Goal: Task Accomplishment & Management: Use online tool/utility

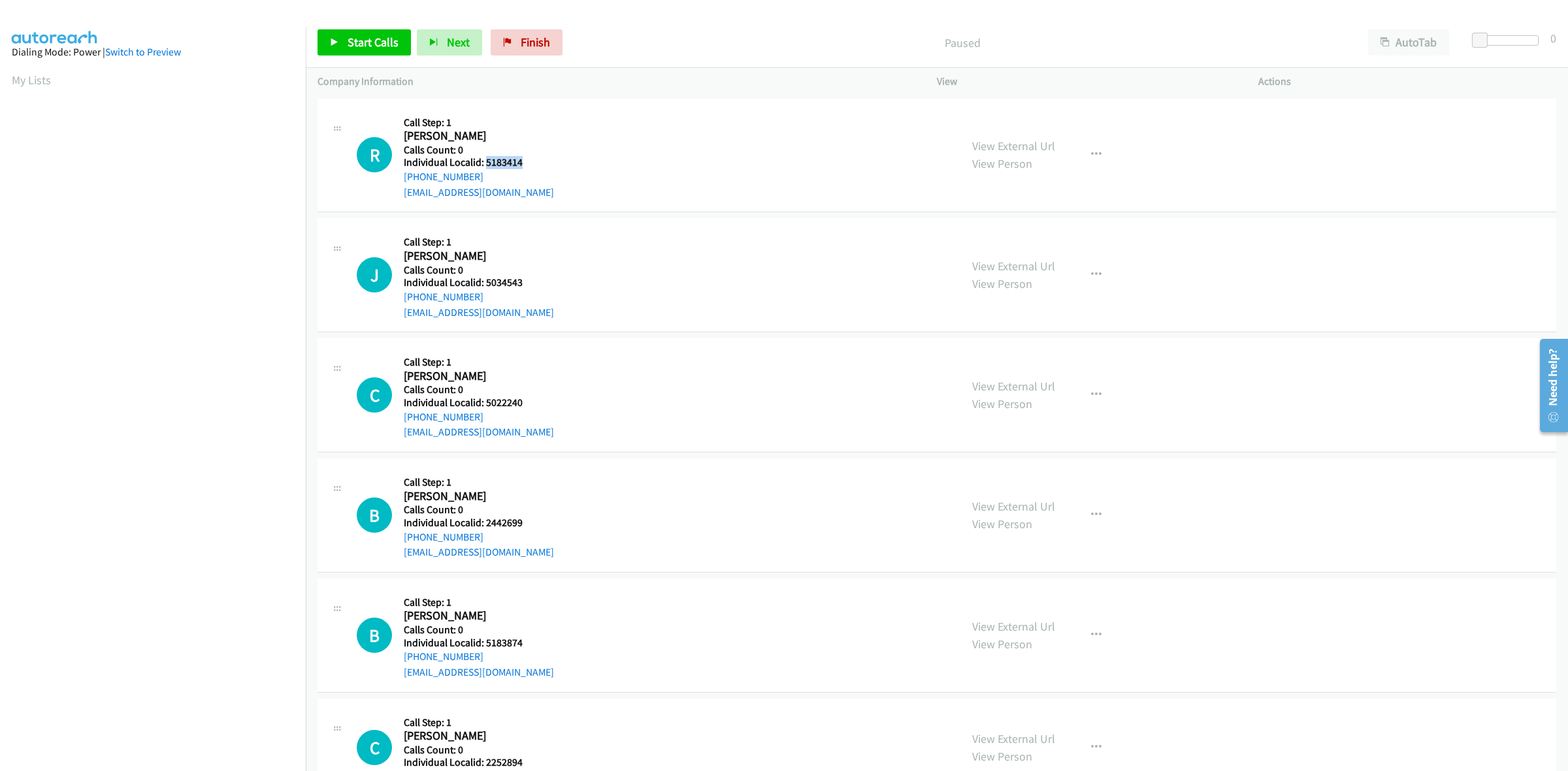
drag, startPoint x: 521, startPoint y: 162, endPoint x: 485, endPoint y: 162, distance: 36.0
click at [485, 162] on div "R Callback Scheduled Call Step: 1 Rowan Stiles America/New_York Calls Count: 0 …" at bounding box center [653, 155] width 592 height 90
copy h5 "5183414"
drag, startPoint x: 479, startPoint y: 171, endPoint x: 404, endPoint y: 180, distance: 75.5
click at [404, 180] on div "+1 814-322-6287" at bounding box center [479, 177] width 150 height 15
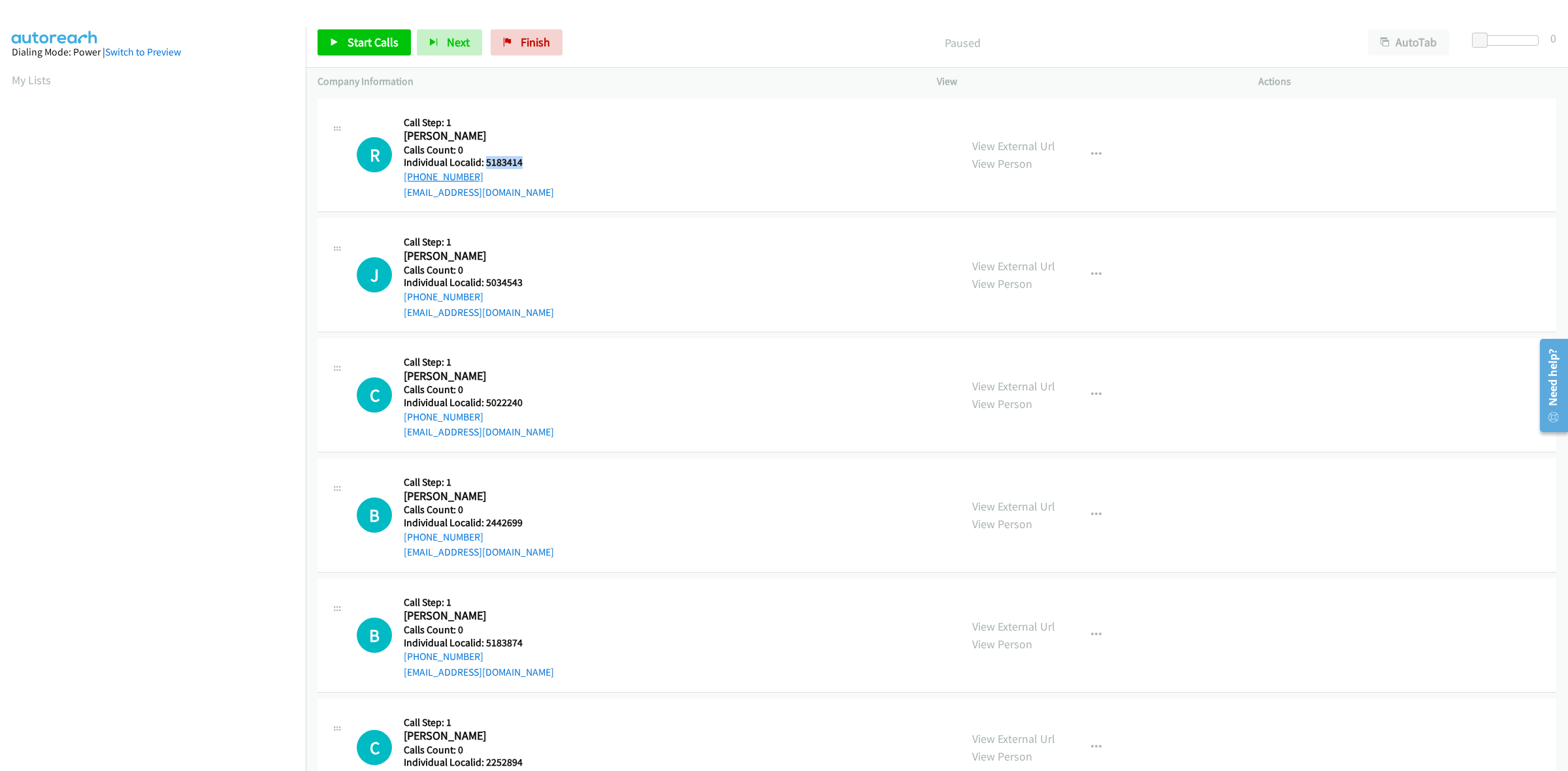
copy link "+1 814-322-6287"
drag, startPoint x: 538, startPoint y: 158, endPoint x: 485, endPoint y: 161, distance: 53.1
click at [485, 161] on div "R Callback Scheduled Call Step: 1 Rowan Stiles America/New_York Calls Count: 0 …" at bounding box center [653, 155] width 592 height 90
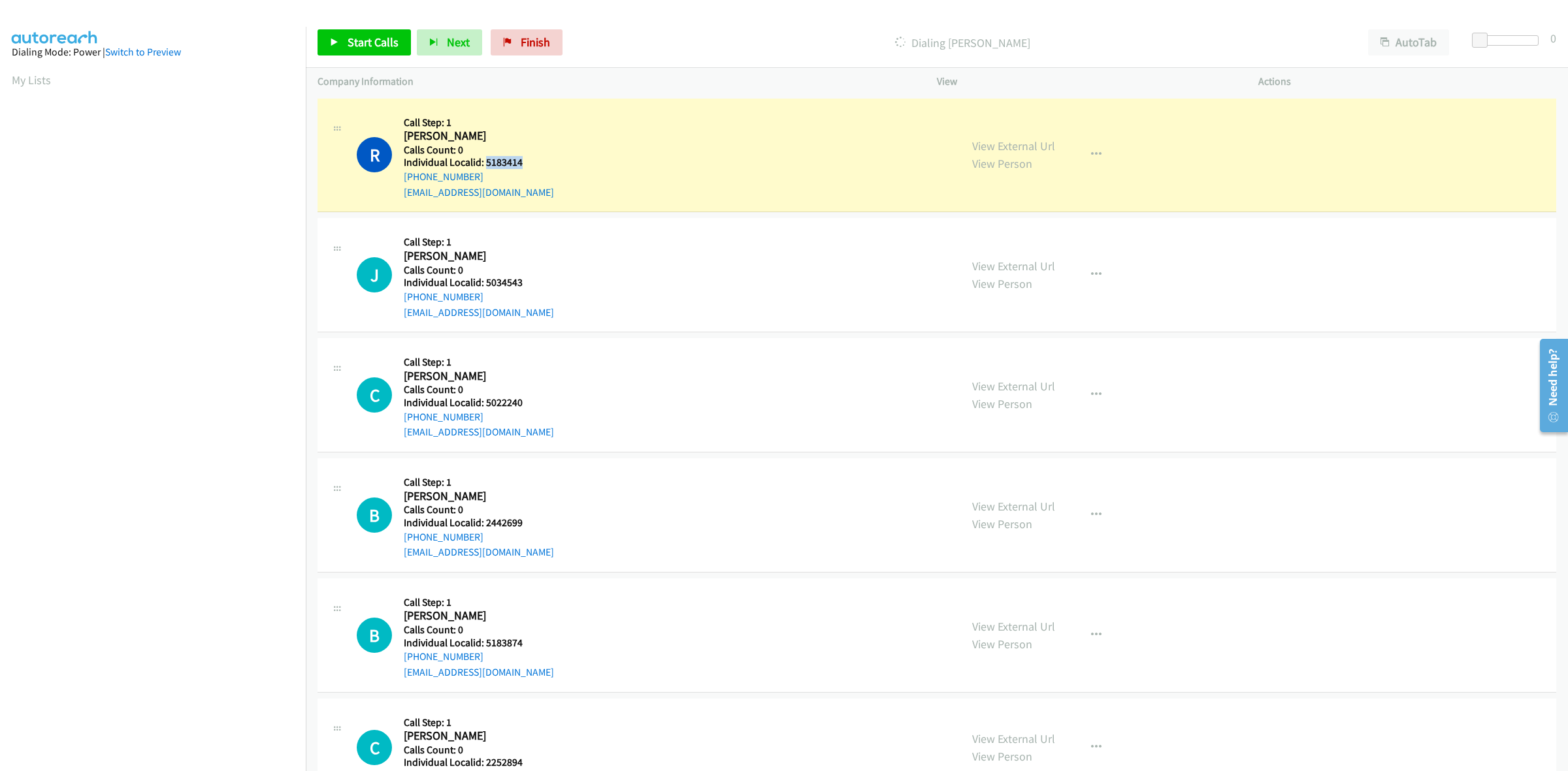
copy h5 "5183414"
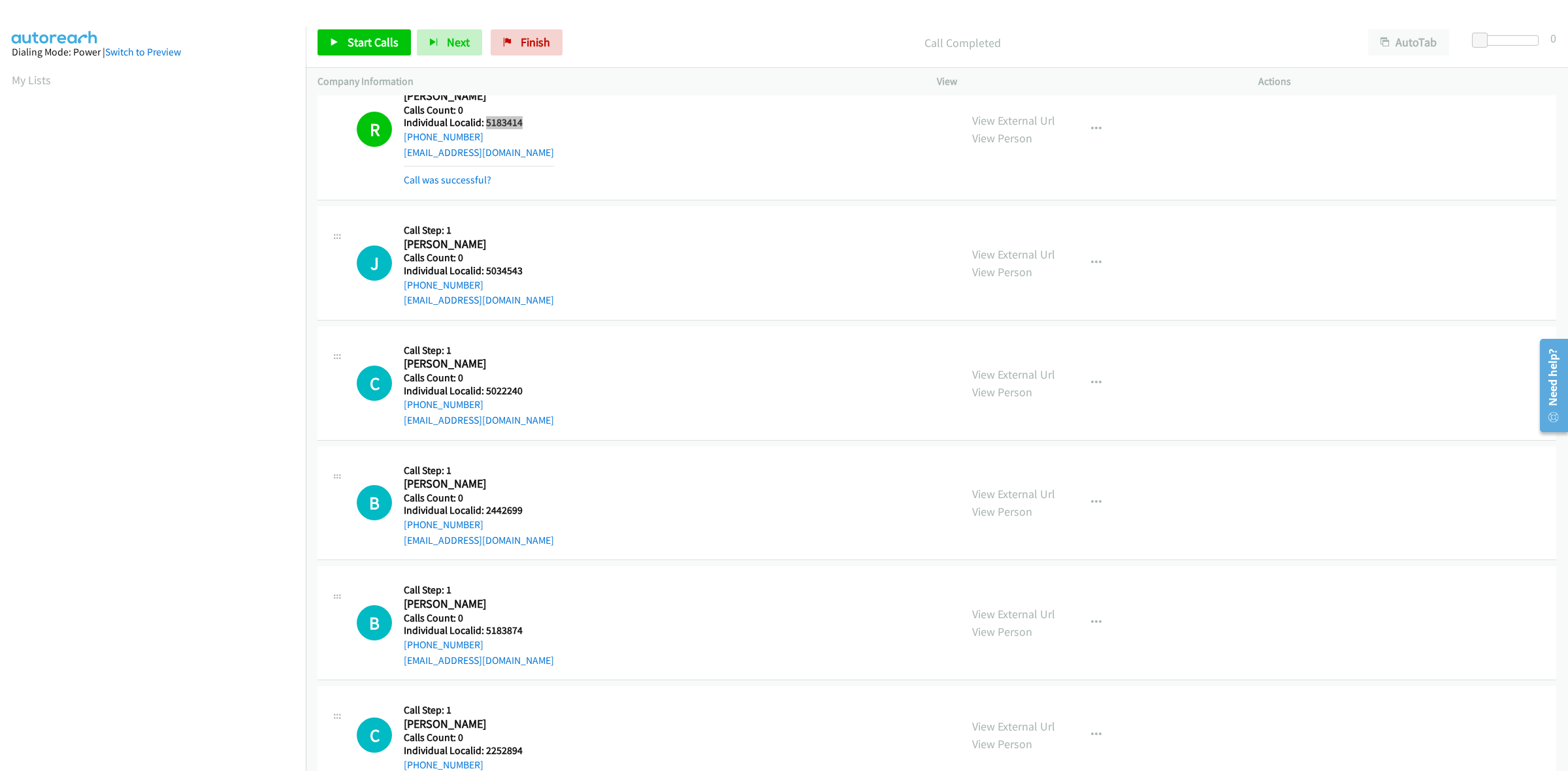
scroll to position [163, 0]
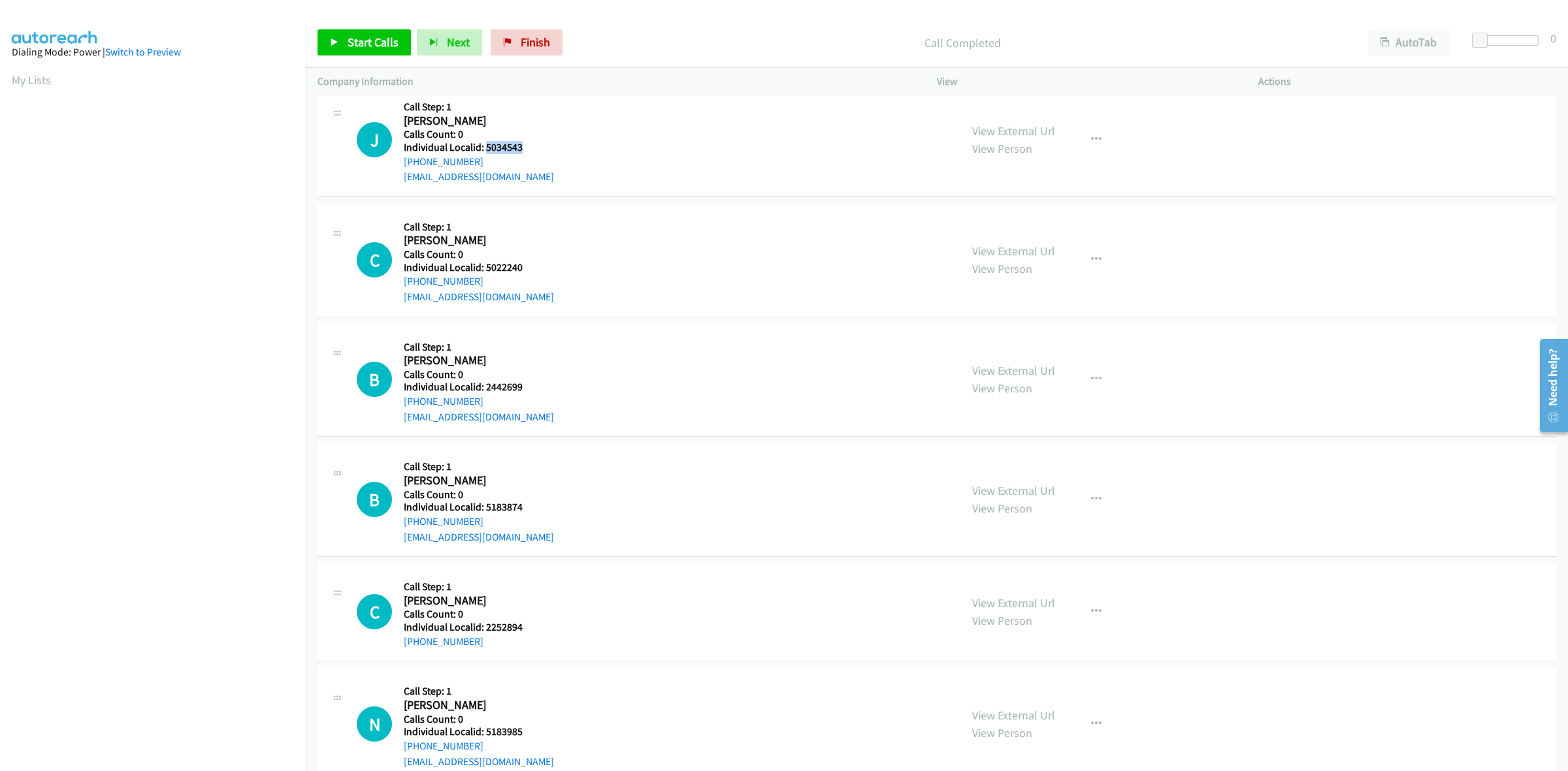
drag, startPoint x: 521, startPoint y: 148, endPoint x: 484, endPoint y: 143, distance: 37.3
click at [484, 143] on div "J Callback Scheduled Call Step: 1 Jaxon Le Blanc America/Chicago Calls Count: 0…" at bounding box center [653, 140] width 592 height 90
copy h5 "5034543"
drag, startPoint x: 526, startPoint y: 271, endPoint x: 484, endPoint y: 264, distance: 42.6
click at [484, 264] on div "C Callback Scheduled Call Step: 1 Carson Klein America/New_York Calls Count: 0 …" at bounding box center [653, 260] width 592 height 90
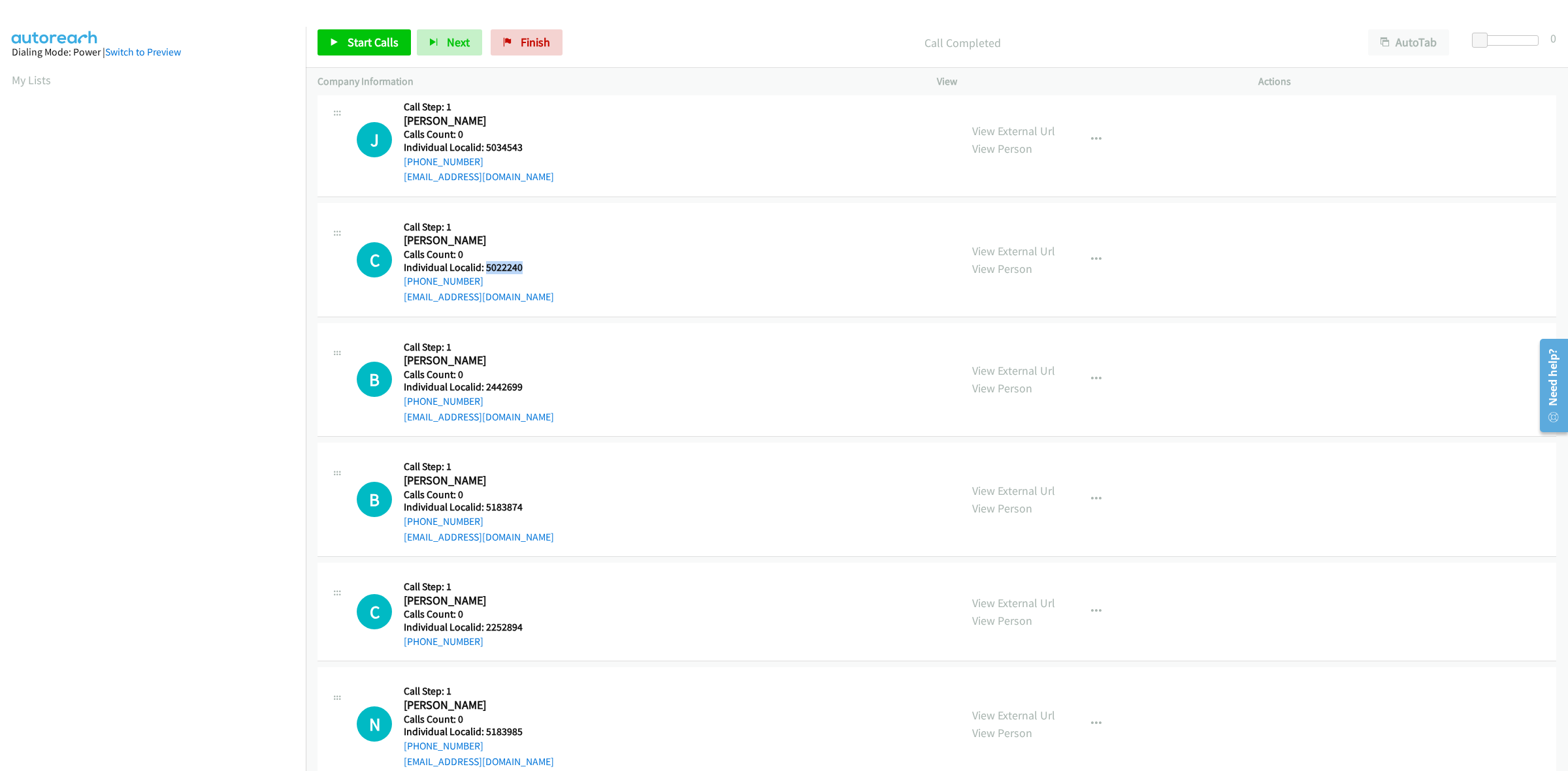
copy h5 "5022240"
click at [655, 220] on div "C Callback Scheduled Call Step: 1 Carson Klein America/New_York Calls Count: 0 …" at bounding box center [653, 260] width 592 height 90
drag, startPoint x: 481, startPoint y: 280, endPoint x: 395, endPoint y: 285, distance: 86.1
click at [395, 285] on div "C Callback Scheduled Call Step: 1 Carson Klein America/New_York Calls Count: 0 …" at bounding box center [653, 260] width 592 height 90
copy link "+1 616-724-9633"
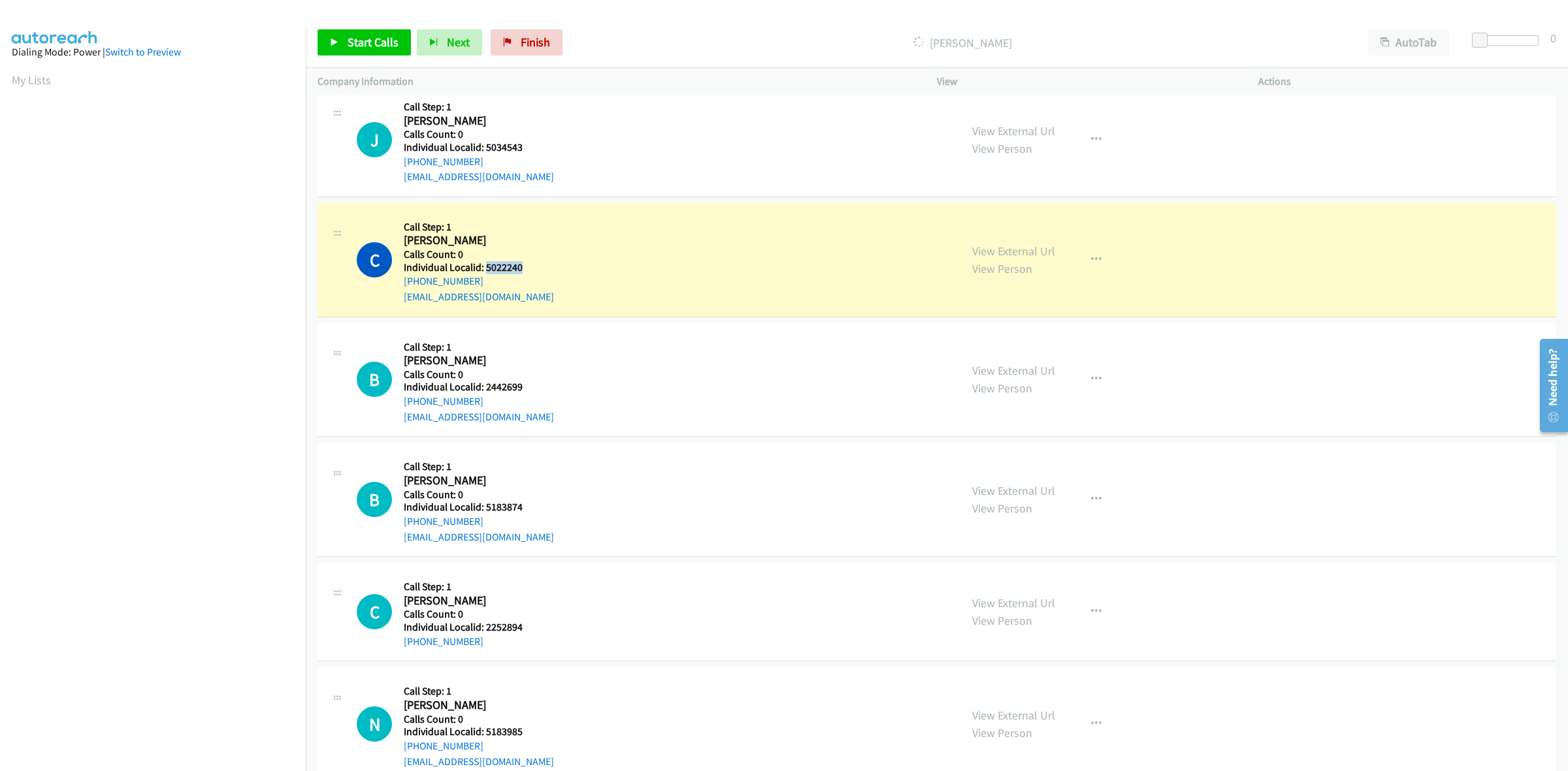
drag, startPoint x: 529, startPoint y: 271, endPoint x: 485, endPoint y: 273, distance: 44.0
click at [485, 273] on div "C Callback Scheduled Call Step: 1 Carson Klein America/New_York Calls Count: 0 …" at bounding box center [653, 260] width 592 height 90
copy h5 "5022240"
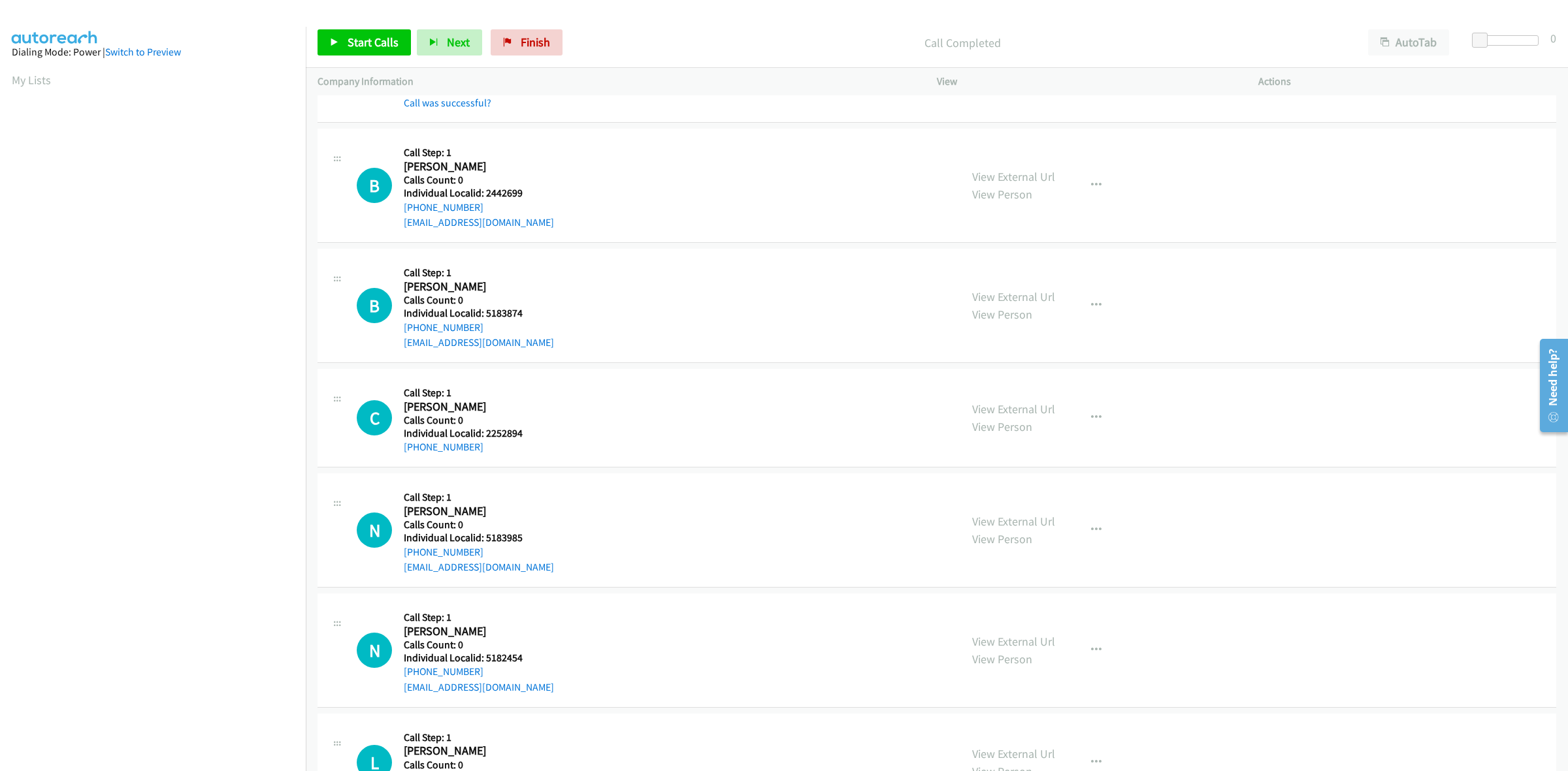
scroll to position [387, 0]
drag, startPoint x: 520, startPoint y: 187, endPoint x: 484, endPoint y: 193, distance: 36.5
click at [484, 193] on h5 "Individual Localid: 2442699" at bounding box center [479, 191] width 150 height 13
copy h5 "2442699"
click at [655, 103] on div "C Callback Scheduled Call Step: 1 Carson Klein America/New_York Calls Count: 0 …" at bounding box center [653, 49] width 592 height 117
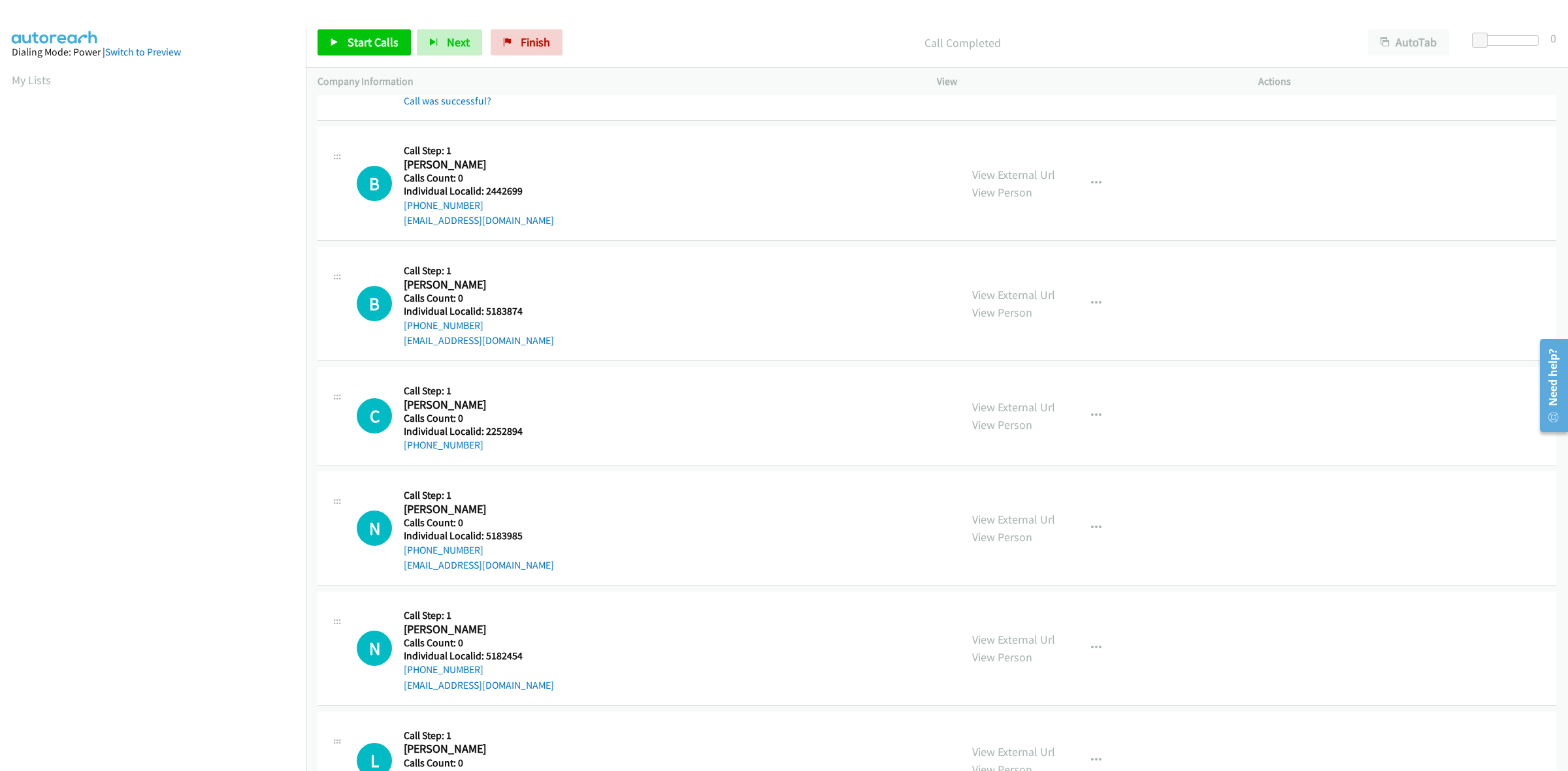
drag, startPoint x: 482, startPoint y: 203, endPoint x: 397, endPoint y: 209, distance: 85.2
click at [397, 209] on div "B Callback Scheduled Call Step: 1 Blake Martin America/New_York Calls Count: 0 …" at bounding box center [653, 183] width 592 height 90
copy link "+1 517-526-3126"
drag, startPoint x: 524, startPoint y: 190, endPoint x: 485, endPoint y: 193, distance: 39.1
click at [485, 193] on h5 "Individual Localid: 2442699" at bounding box center [479, 191] width 150 height 13
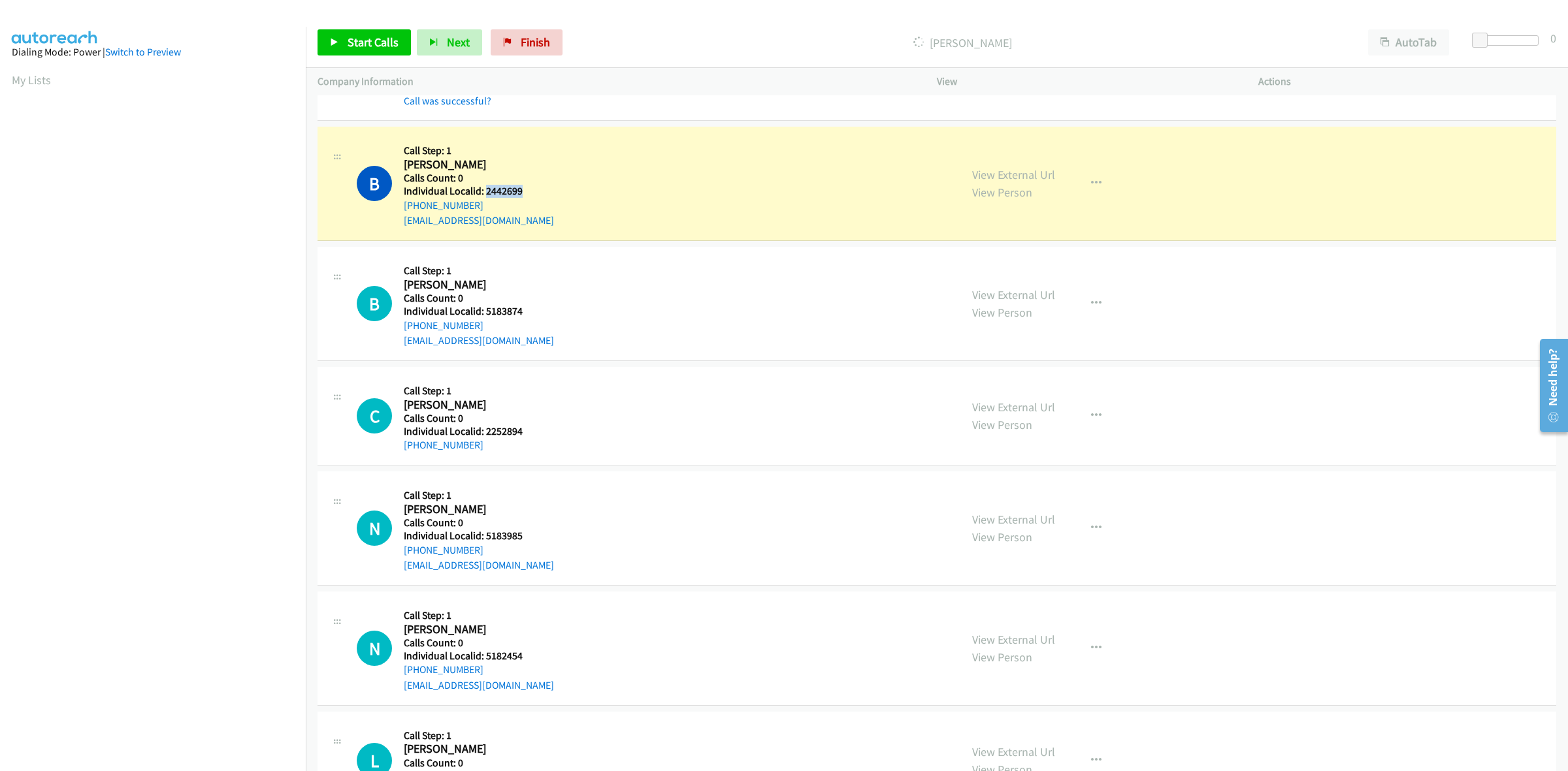
copy h5 "2442699"
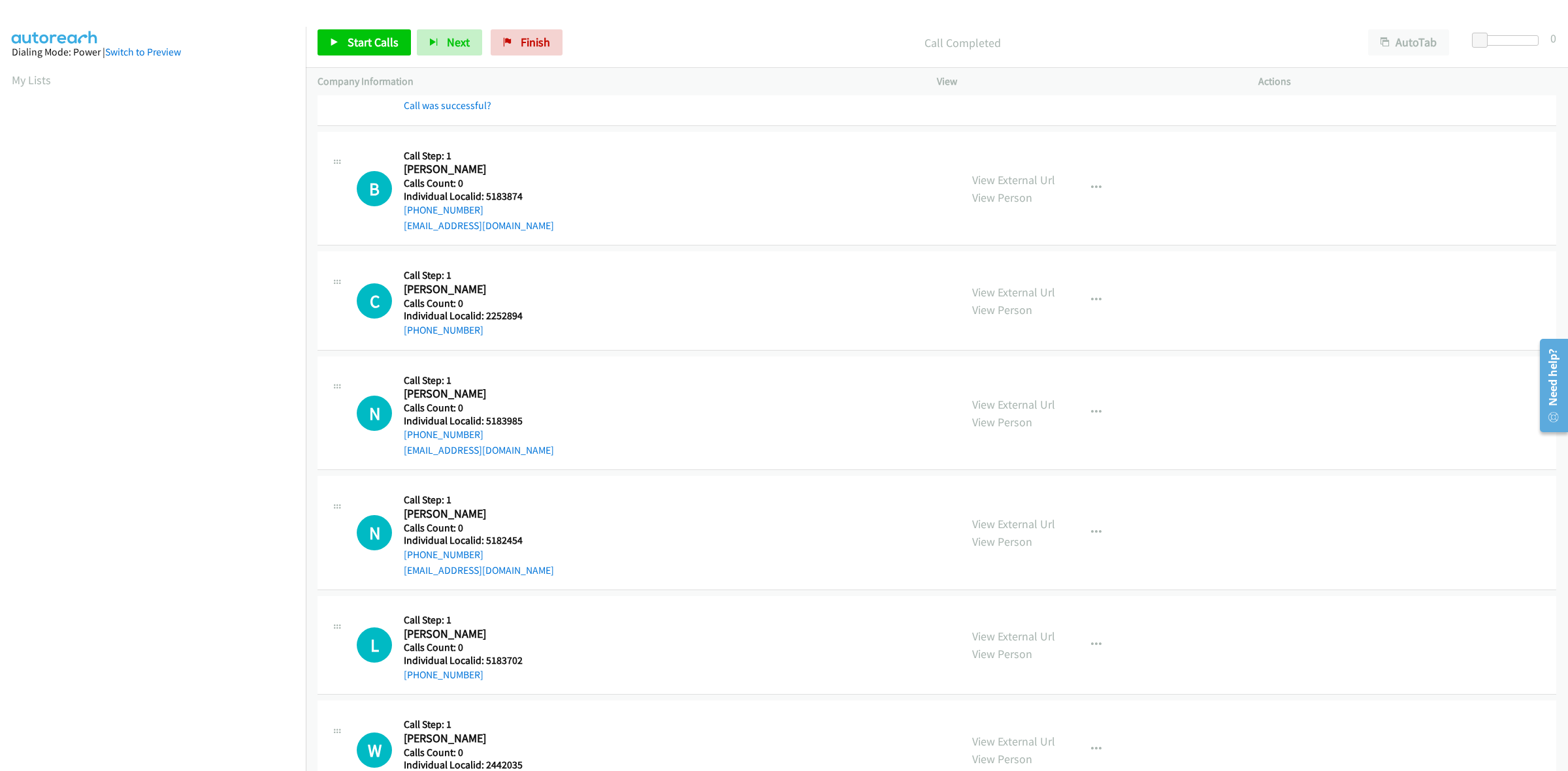
scroll to position [592, 0]
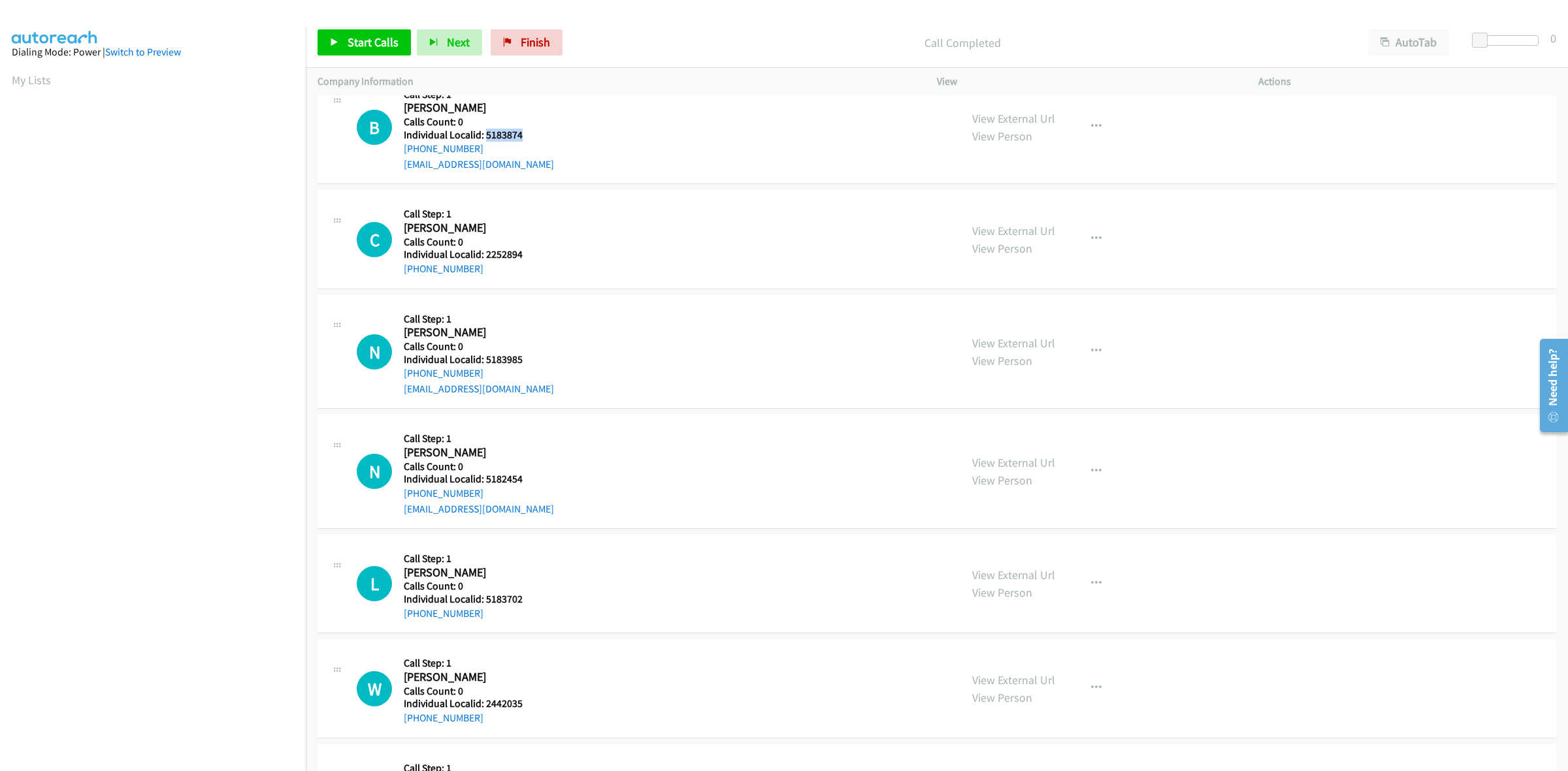
drag, startPoint x: 529, startPoint y: 132, endPoint x: 485, endPoint y: 135, distance: 44.1
click at [485, 135] on div "B Callback Scheduled Call Step: 1 Bennett Lindsey America/New_York Calls Count:…" at bounding box center [653, 127] width 592 height 90
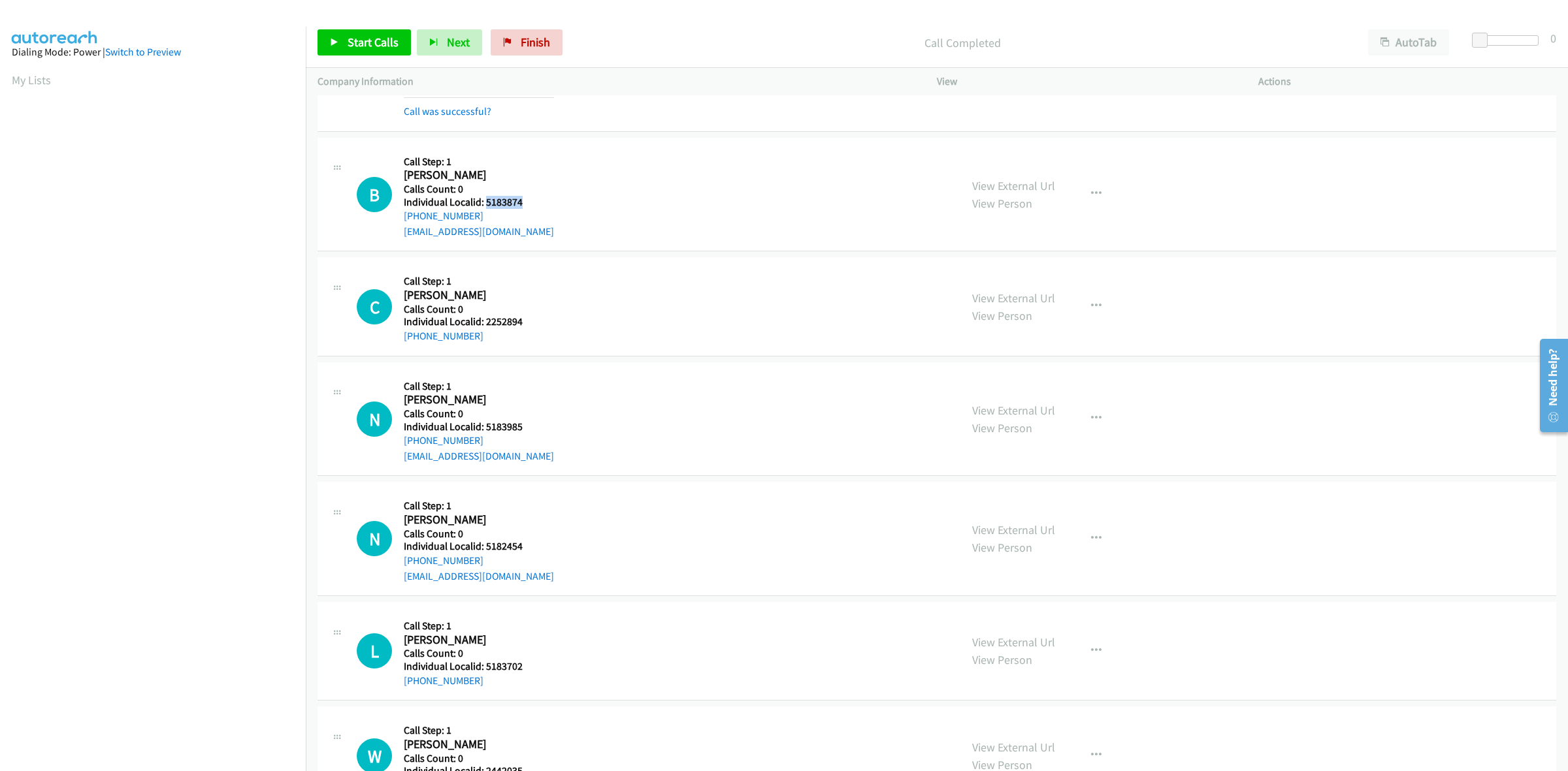
scroll to position [510, 0]
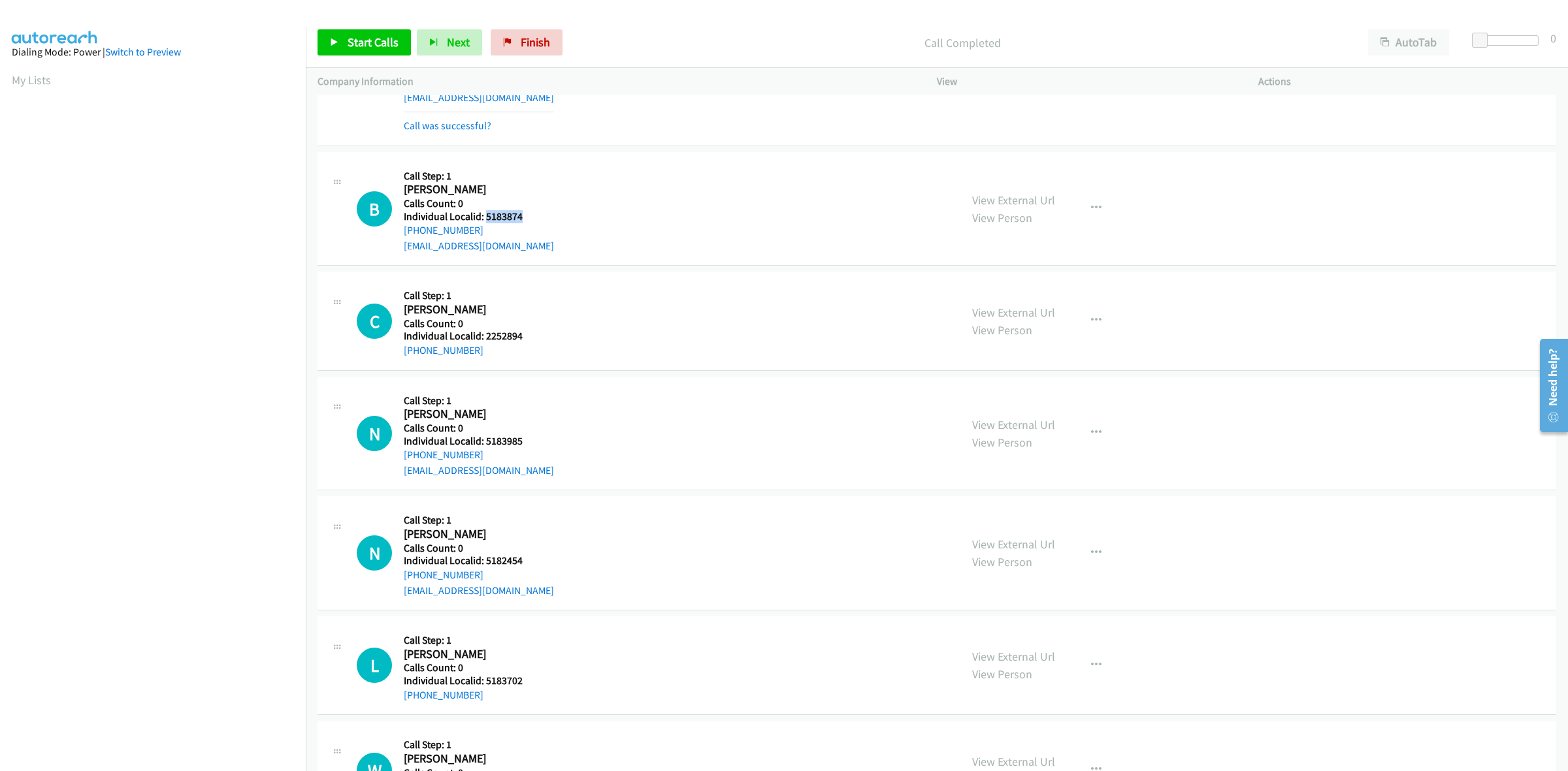
drag, startPoint x: 484, startPoint y: 228, endPoint x: 396, endPoint y: 236, distance: 88.4
click at [396, 236] on div "B Callback Scheduled Call Step: 1 Bennett Lindsey America/New_York Calls Count:…" at bounding box center [653, 209] width 592 height 90
drag, startPoint x: 520, startPoint y: 216, endPoint x: 484, endPoint y: 219, distance: 36.1
click at [484, 219] on h5 "Individual Localid: 5183874" at bounding box center [479, 216] width 150 height 13
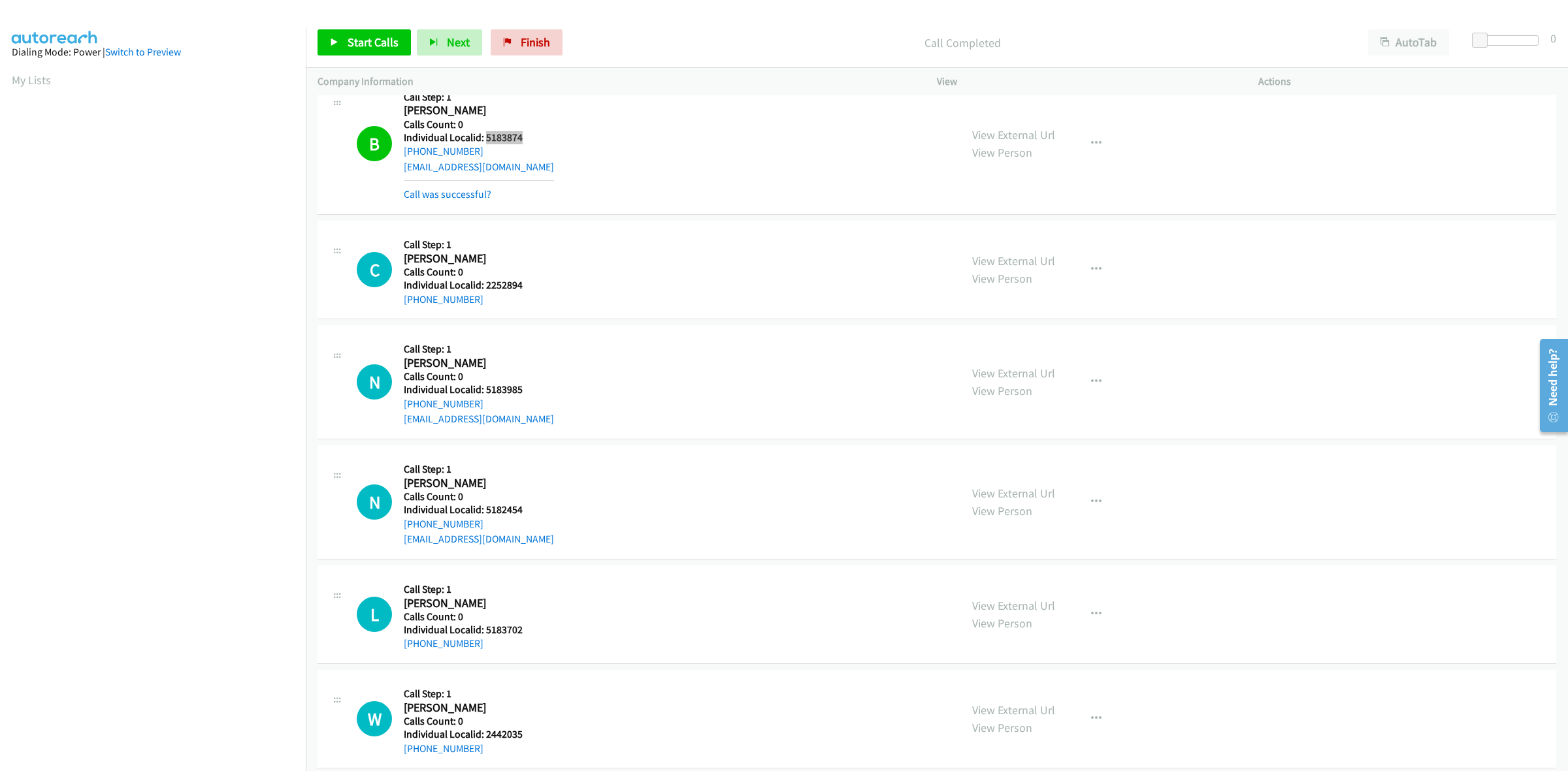
scroll to position [633, 0]
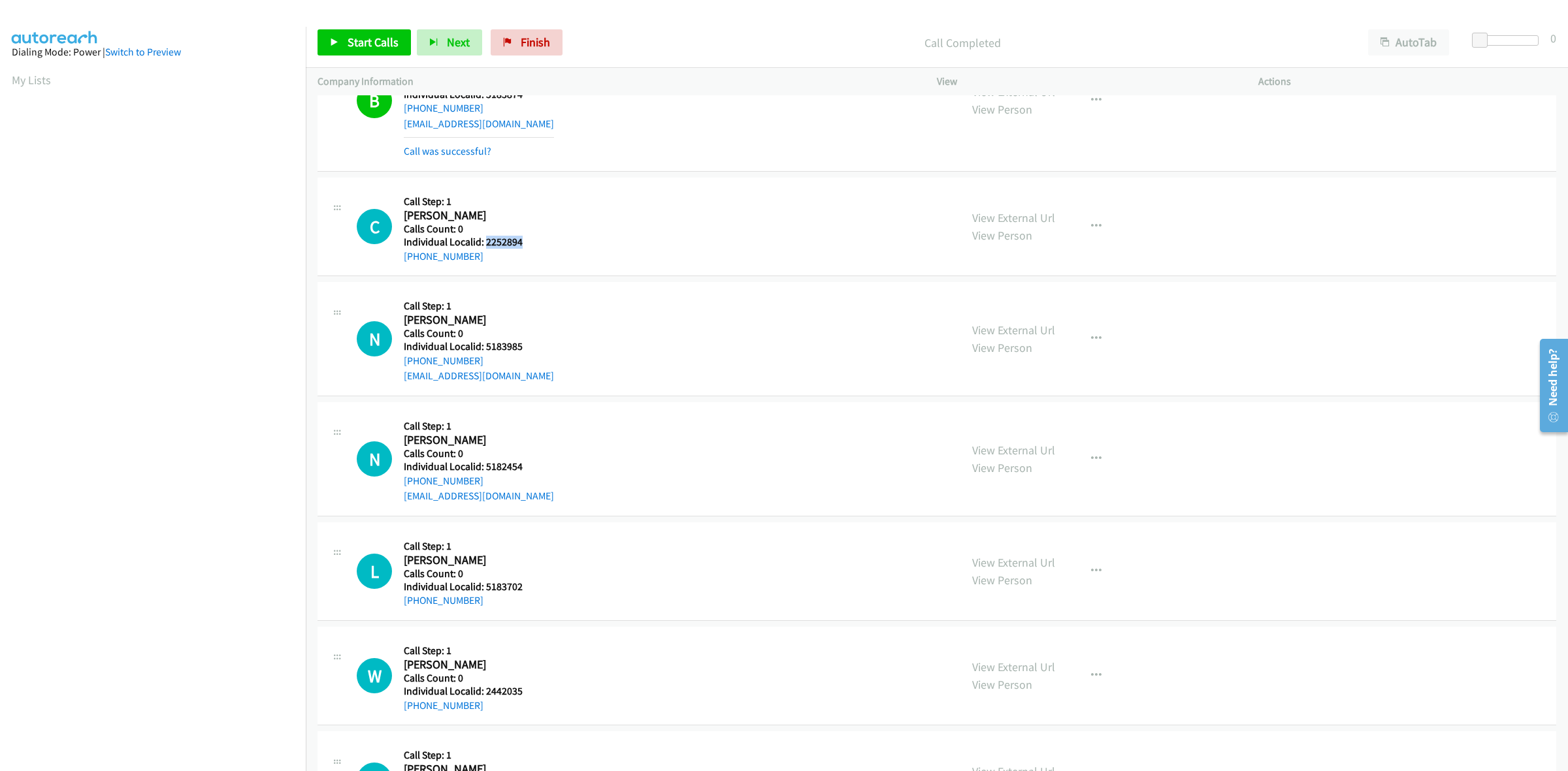
drag, startPoint x: 518, startPoint y: 238, endPoint x: 484, endPoint y: 242, distance: 34.2
click at [484, 242] on h5 "Individual Localid: 2252894" at bounding box center [465, 242] width 124 height 13
drag, startPoint x: 482, startPoint y: 261, endPoint x: 387, endPoint y: 266, distance: 95.1
click at [387, 266] on div "C Callback Scheduled Call Step: 1 Carson Smith America/New_York Calls Count: 0 …" at bounding box center [937, 227] width 1239 height 98
drag, startPoint x: 512, startPoint y: 240, endPoint x: 487, endPoint y: 242, distance: 25.1
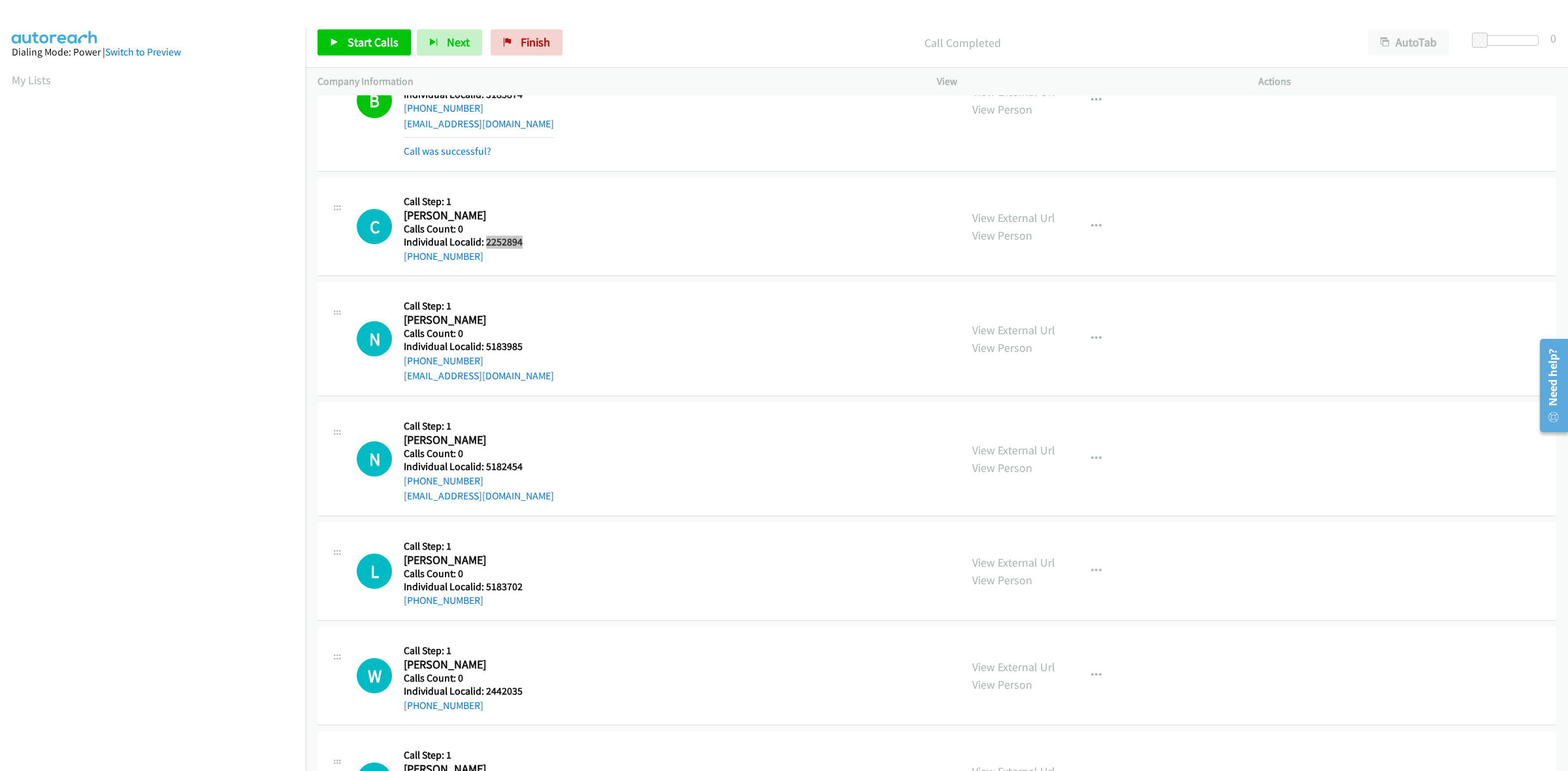
click at [487, 242] on h5 "Individual Localid: 2252894" at bounding box center [465, 242] width 124 height 13
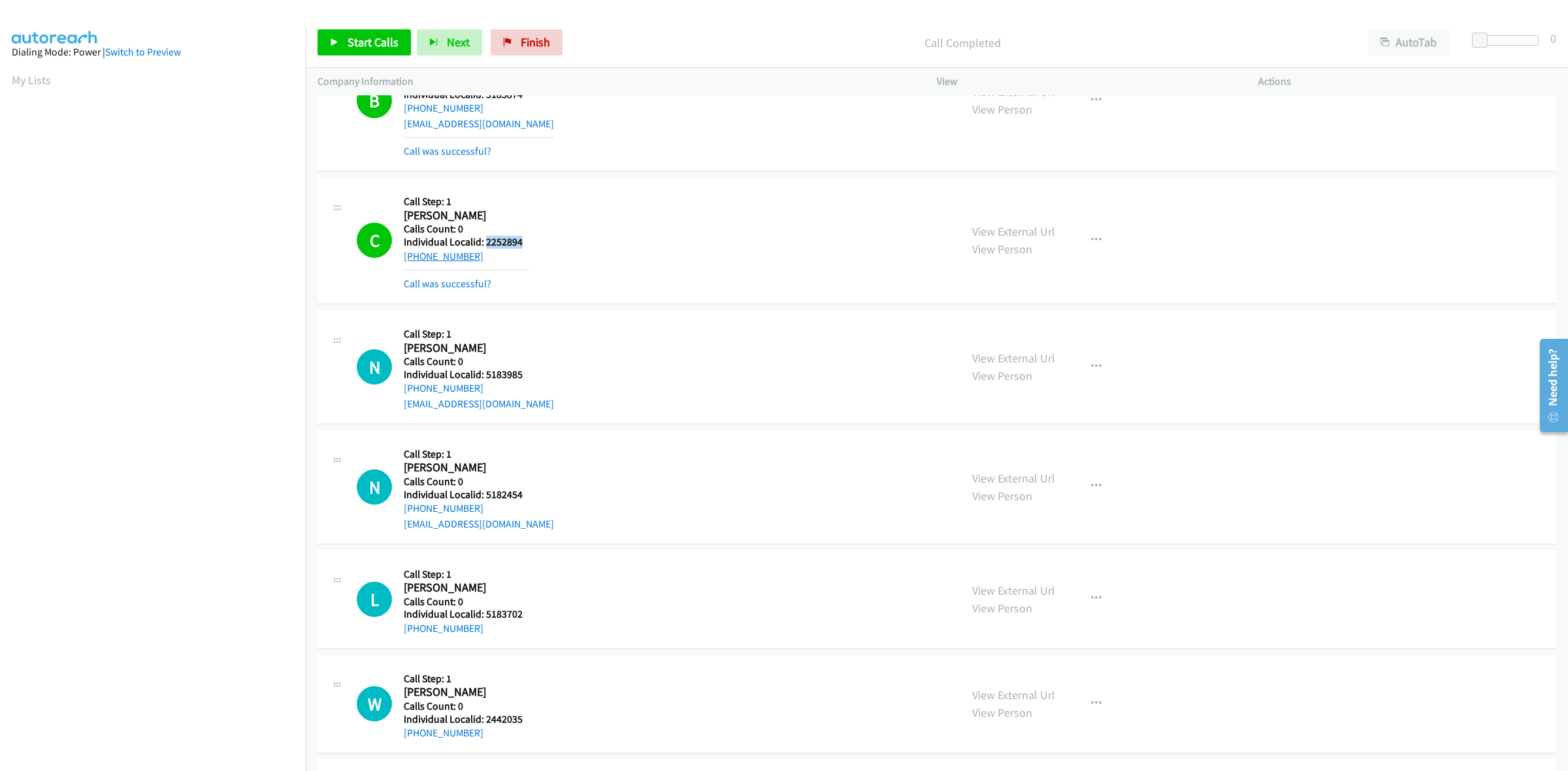
drag, startPoint x: 435, startPoint y: 262, endPoint x: 405, endPoint y: 260, distance: 30.1
click at [405, 260] on div "+1 728-385-7821" at bounding box center [465, 257] width 124 height 15
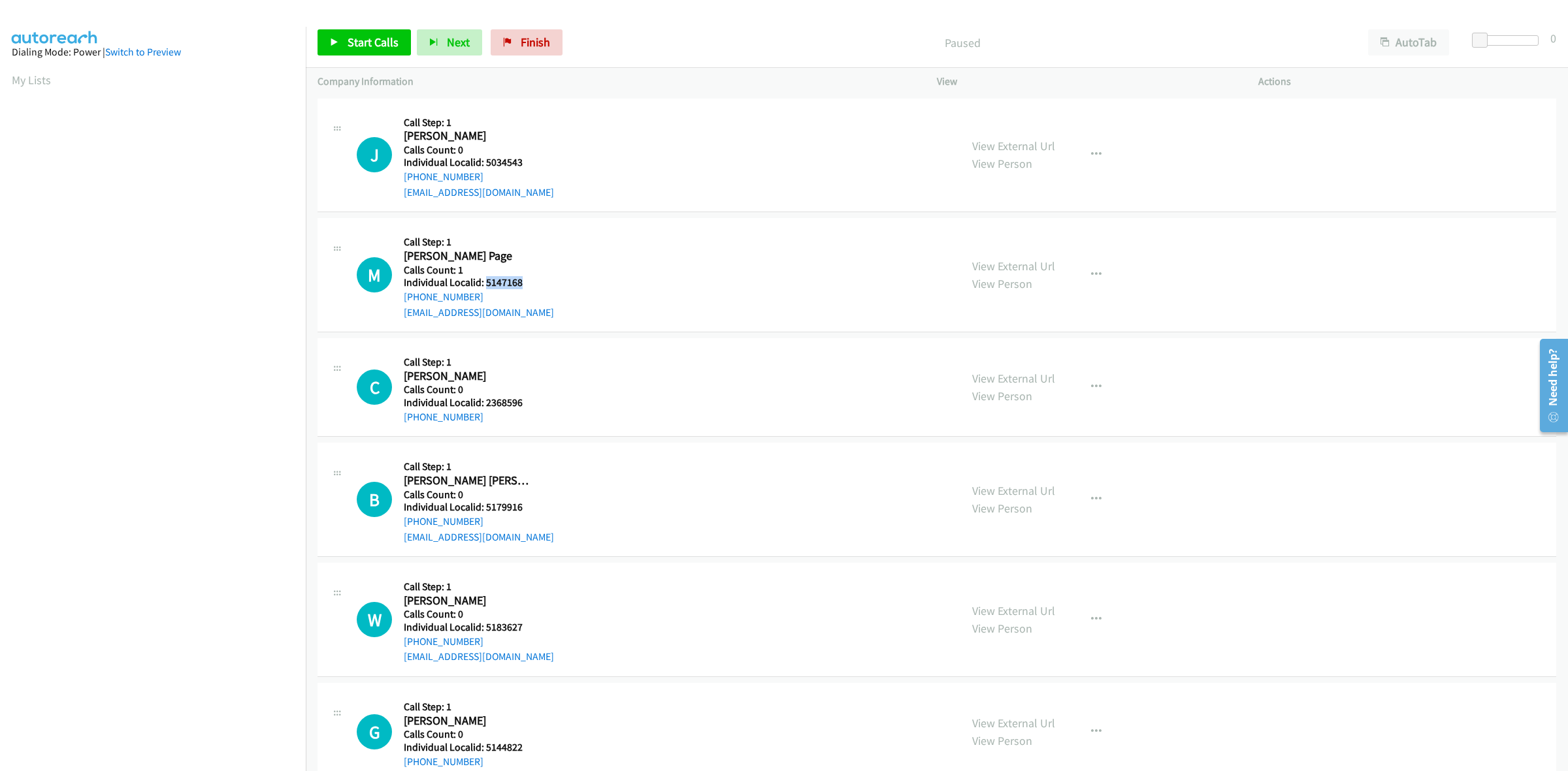
drag, startPoint x: 527, startPoint y: 289, endPoint x: 485, endPoint y: 285, distance: 42.2
click at [485, 285] on div "M Callback Scheduled Call Step: 1 Mc Kinley Page America/Chicago Calls Count: 1…" at bounding box center [653, 275] width 592 height 90
click at [642, 266] on div "M Callback Scheduled Call Step: 1 Mc Kinley Page America/Chicago Calls Count: 1…" at bounding box center [653, 275] width 592 height 90
click at [1089, 281] on button "button" at bounding box center [1096, 275] width 35 height 26
click at [1023, 356] on link "Skip Call" at bounding box center [1026, 360] width 174 height 26
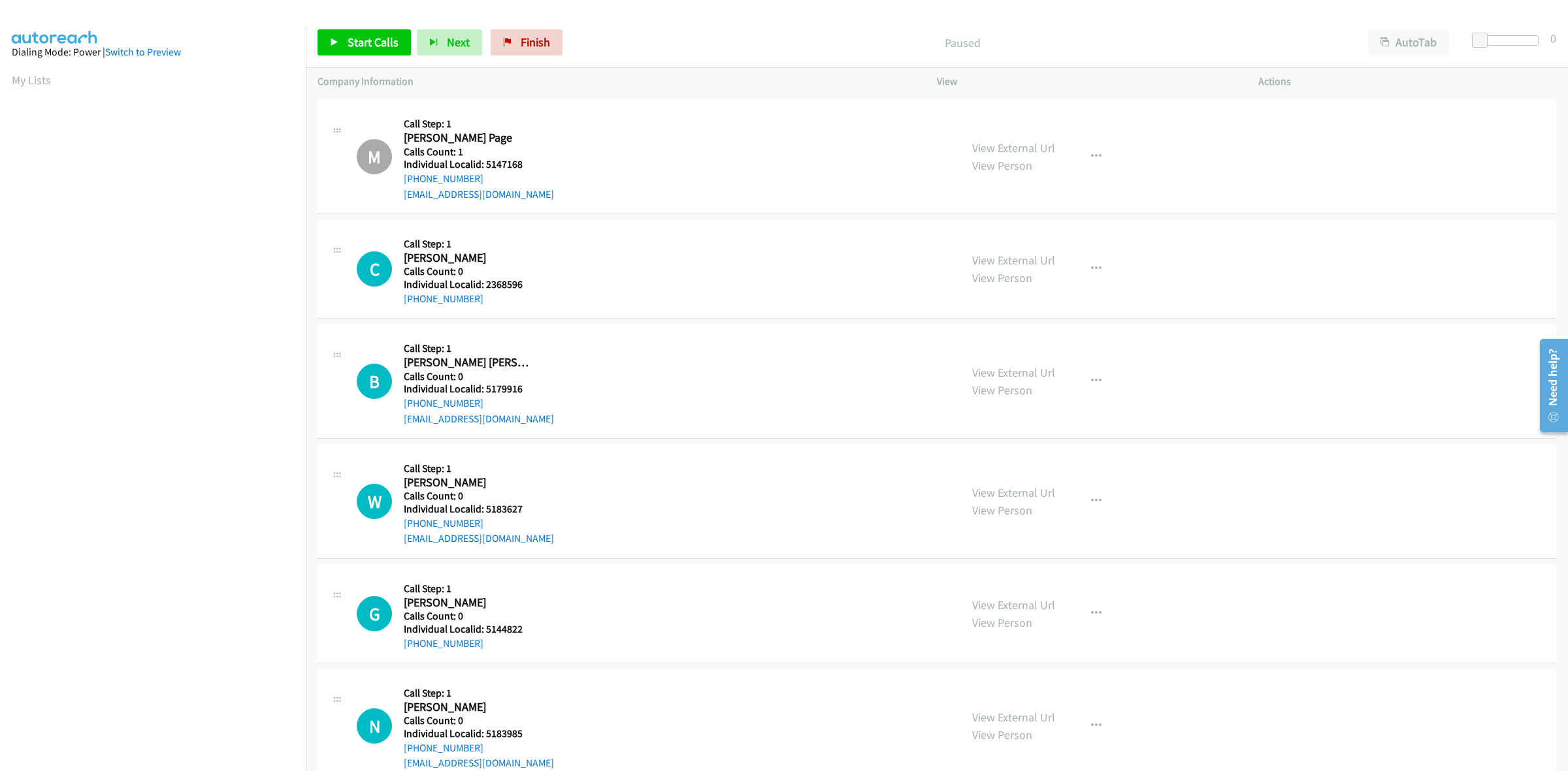
scroll to position [143, 0]
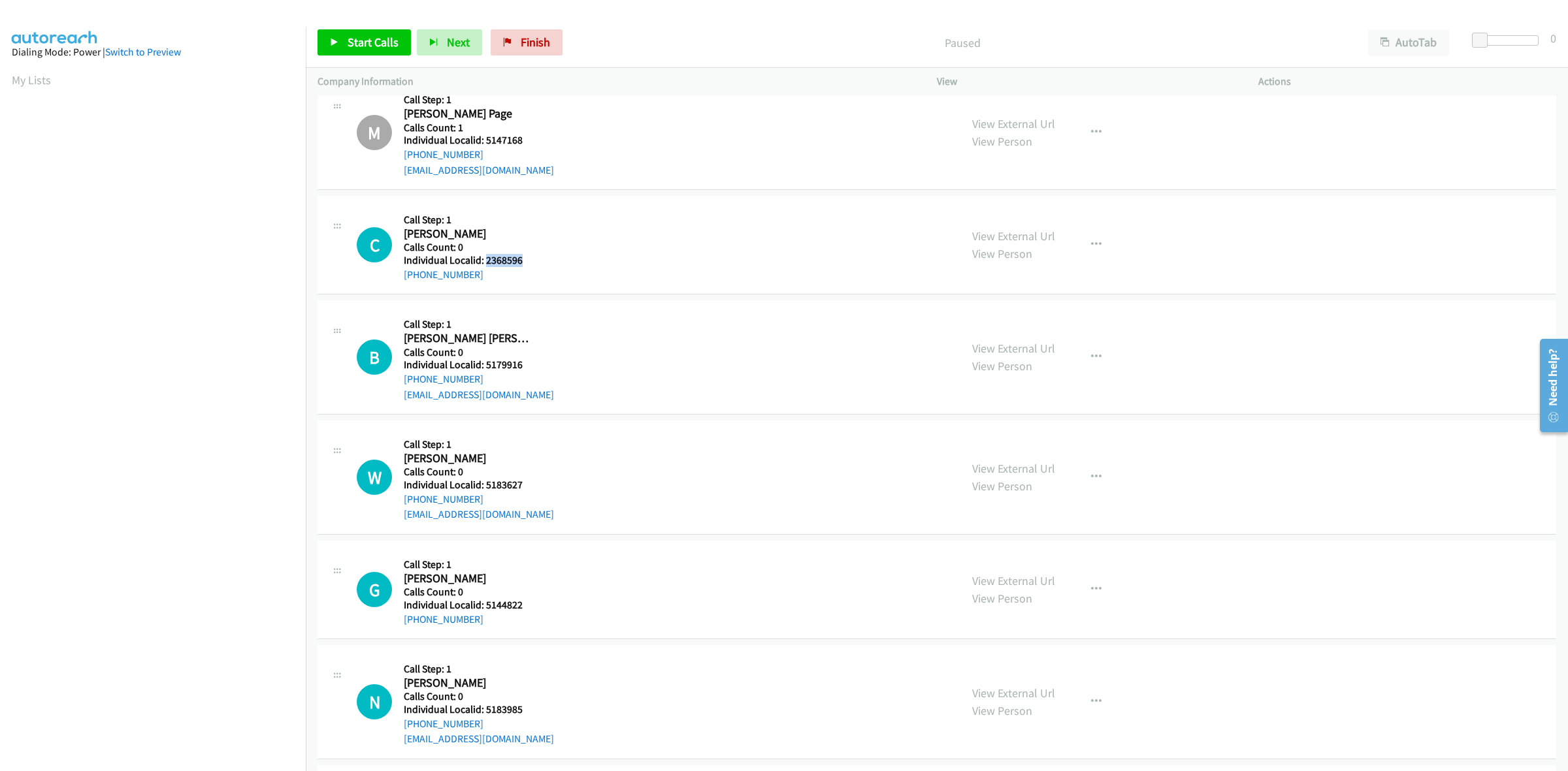
drag, startPoint x: 499, startPoint y: 260, endPoint x: 484, endPoint y: 260, distance: 15.0
click at [484, 260] on div "C Callback Scheduled Call Step: 1 Clayton Marshall America/New_York Calls Count…" at bounding box center [653, 245] width 592 height 74
copy h5 "2368596"
click at [537, 244] on div "C Callback Scheduled Call Step: 1 Clayton Marshall America/New_York Calls Count…" at bounding box center [653, 245] width 592 height 74
drag, startPoint x: 488, startPoint y: 270, endPoint x: 392, endPoint y: 285, distance: 97.2
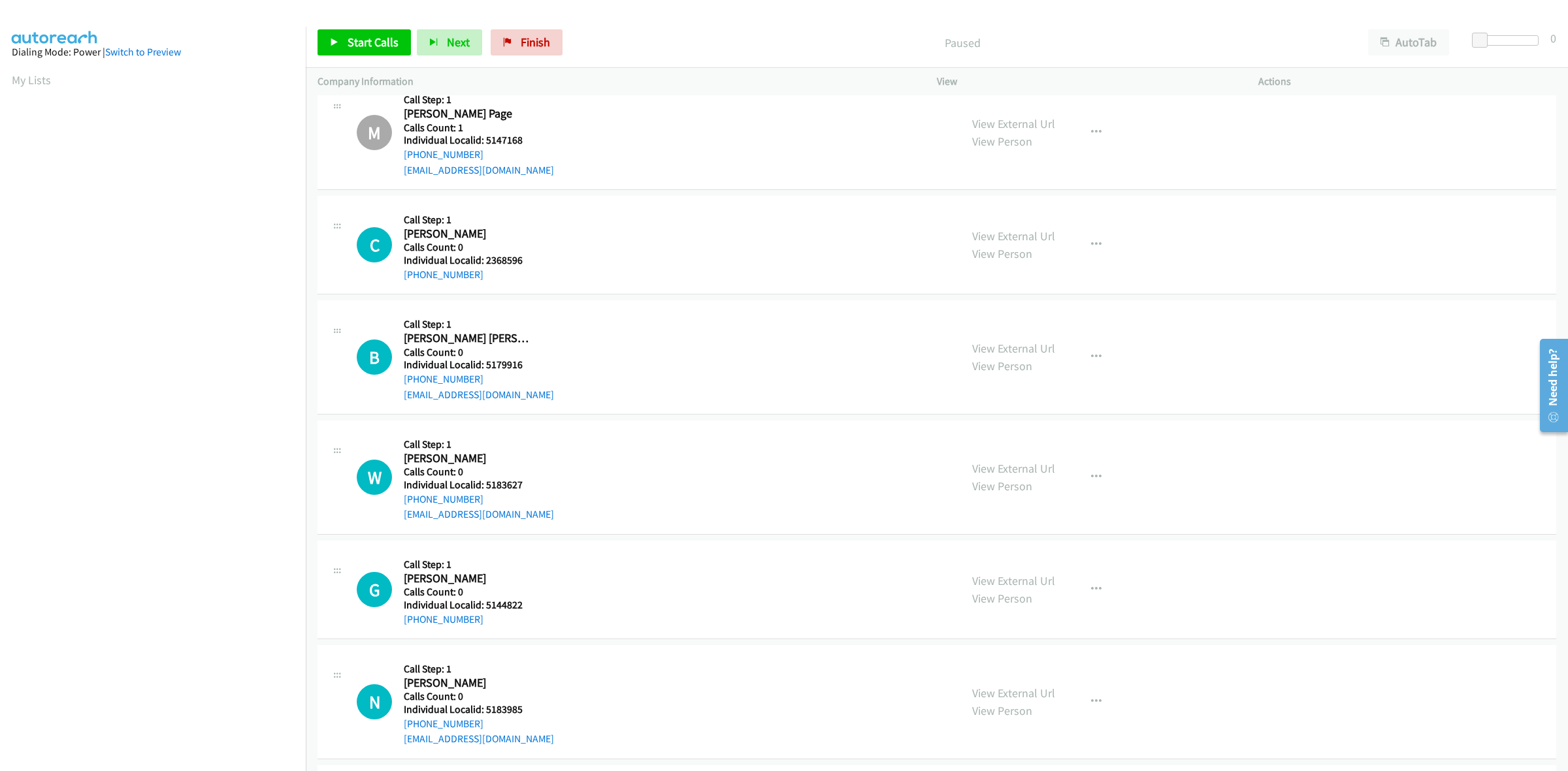
click at [392, 285] on div "C Callback Scheduled Call Step: 1 Clayton Marshall America/New_York Calls Count…" at bounding box center [937, 245] width 1239 height 98
copy link "+1 607-220-8916"
drag, startPoint x: 524, startPoint y: 259, endPoint x: 484, endPoint y: 263, distance: 40.2
click at [484, 263] on h5 "Individual Localid: 2368596" at bounding box center [465, 260] width 124 height 13
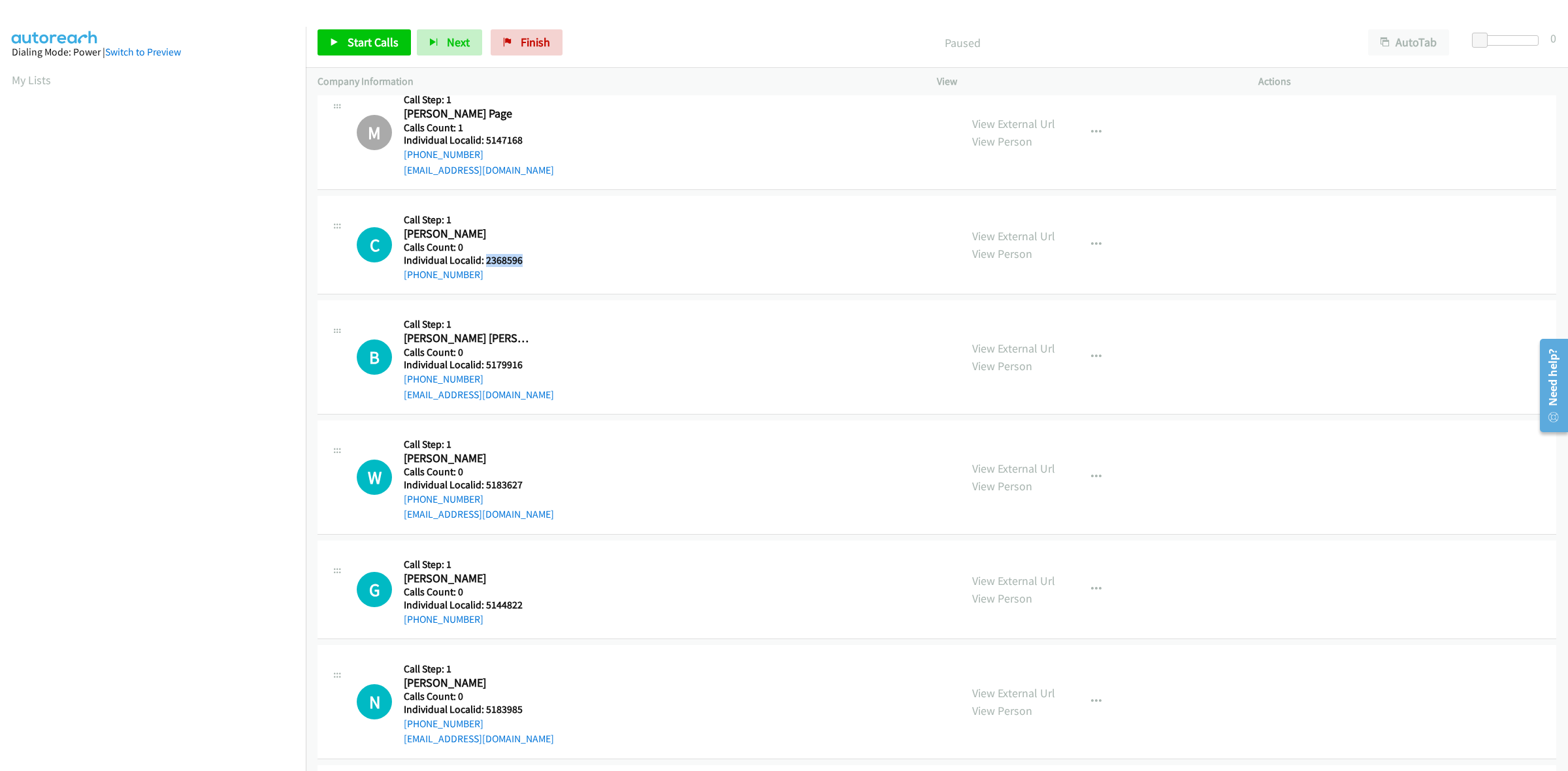
copy h5 "2368596"
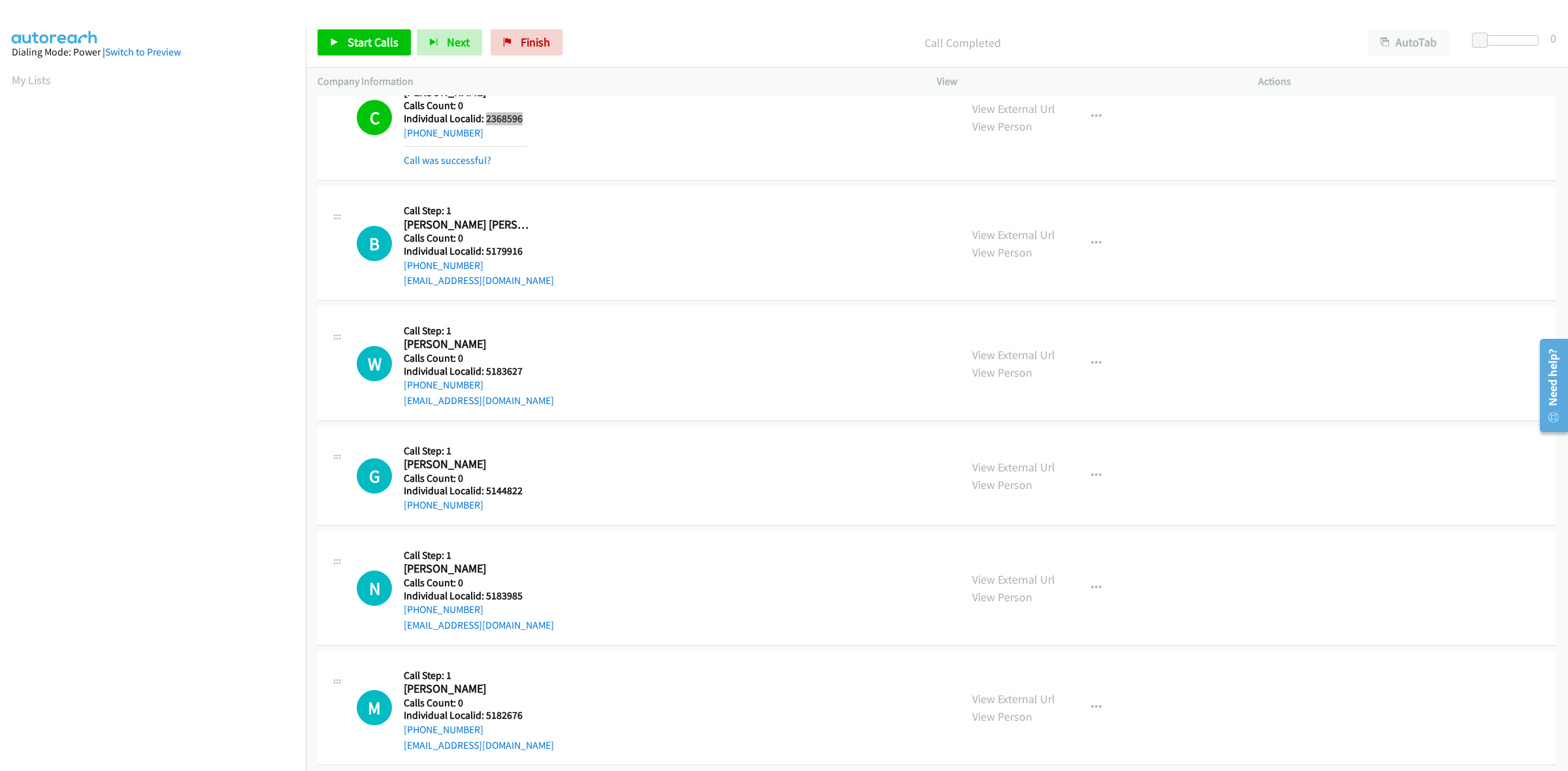
scroll to position [285, 0]
drag, startPoint x: 520, startPoint y: 252, endPoint x: 484, endPoint y: 252, distance: 36.0
click at [484, 252] on h5 "Individual Localid: 5179916" at bounding box center [479, 250] width 150 height 13
copy h5 "5179916"
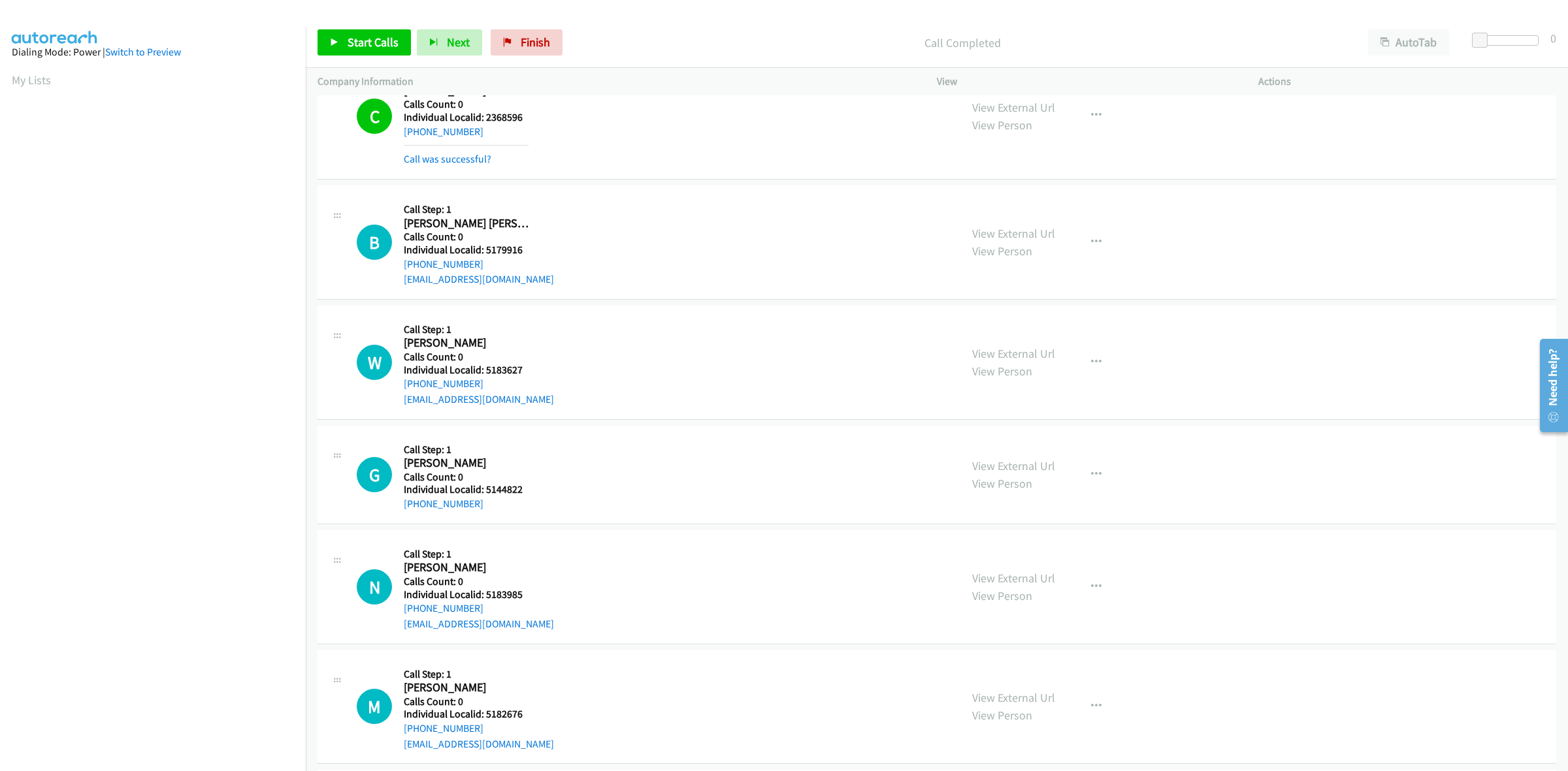
click at [503, 217] on h2 "Bowen Orr" at bounding box center [465, 223] width 124 height 15
drag, startPoint x: 478, startPoint y: 263, endPoint x: 402, endPoint y: 268, distance: 76.2
click at [402, 268] on div "B Callback Scheduled Call Step: 1 Bowen Orr America/Los_Angeles Calls Count: 0 …" at bounding box center [653, 242] width 592 height 90
copy link "+1 805-423-7616"
drag, startPoint x: 522, startPoint y: 252, endPoint x: 484, endPoint y: 248, distance: 38.2
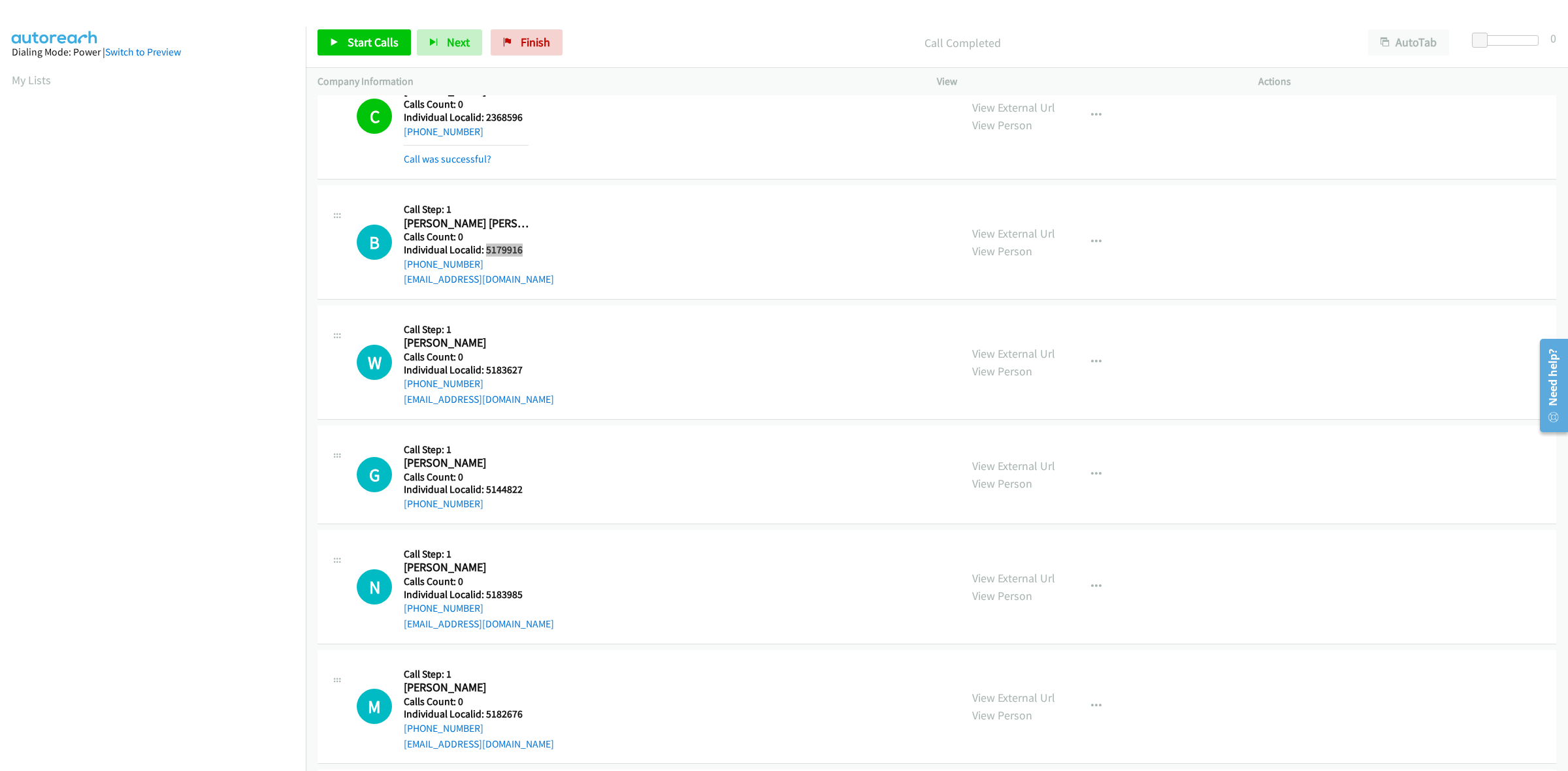
click at [484, 248] on h5 "Individual Localid: 5179916" at bounding box center [479, 250] width 150 height 13
copy h5 "5179916"
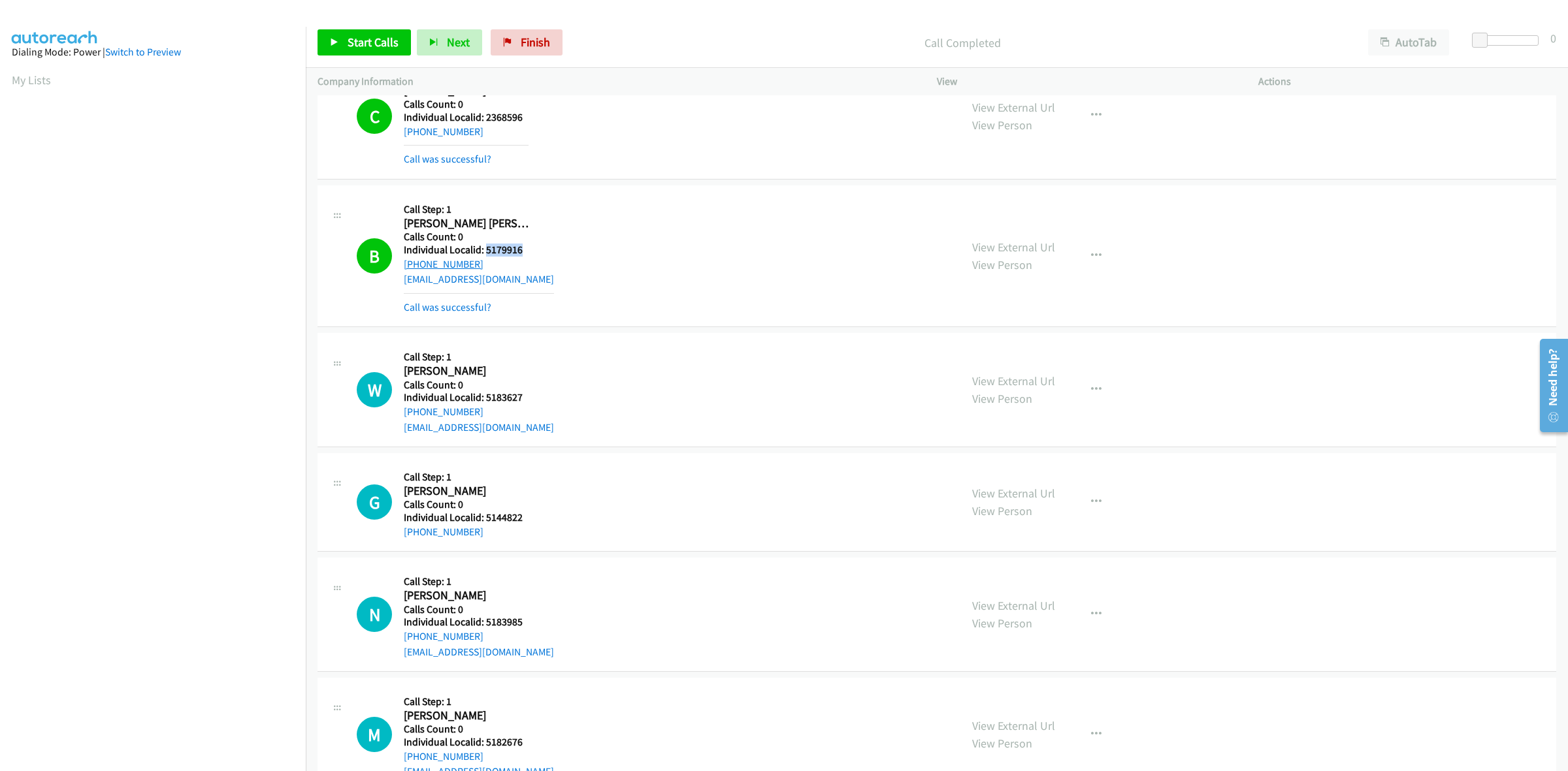
drag, startPoint x: 487, startPoint y: 262, endPoint x: 406, endPoint y: 268, distance: 81.2
click at [406, 268] on div "+1 805-423-7616" at bounding box center [479, 264] width 150 height 15
copy link "+1 805-423-7616"
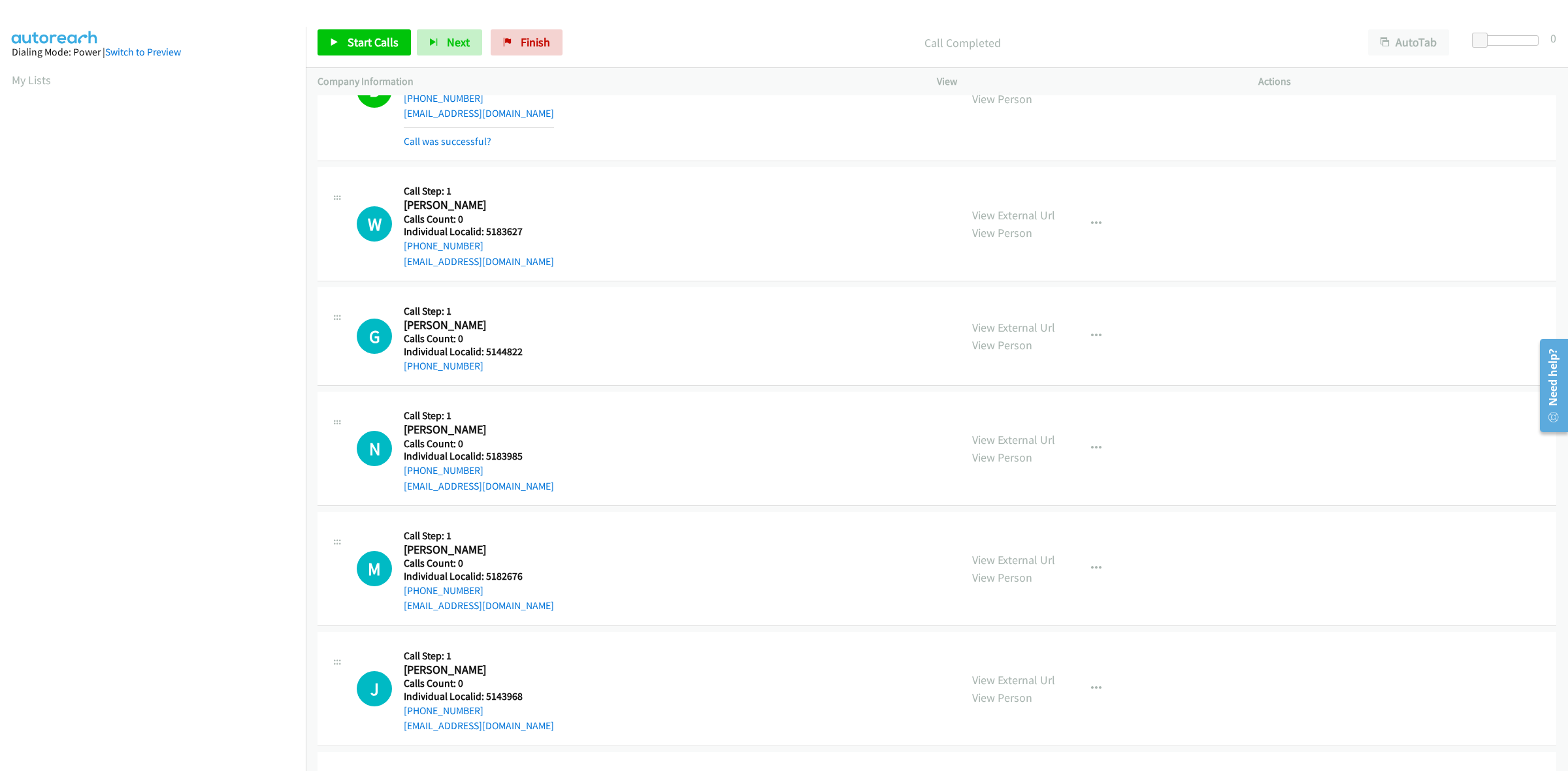
scroll to position [490, 0]
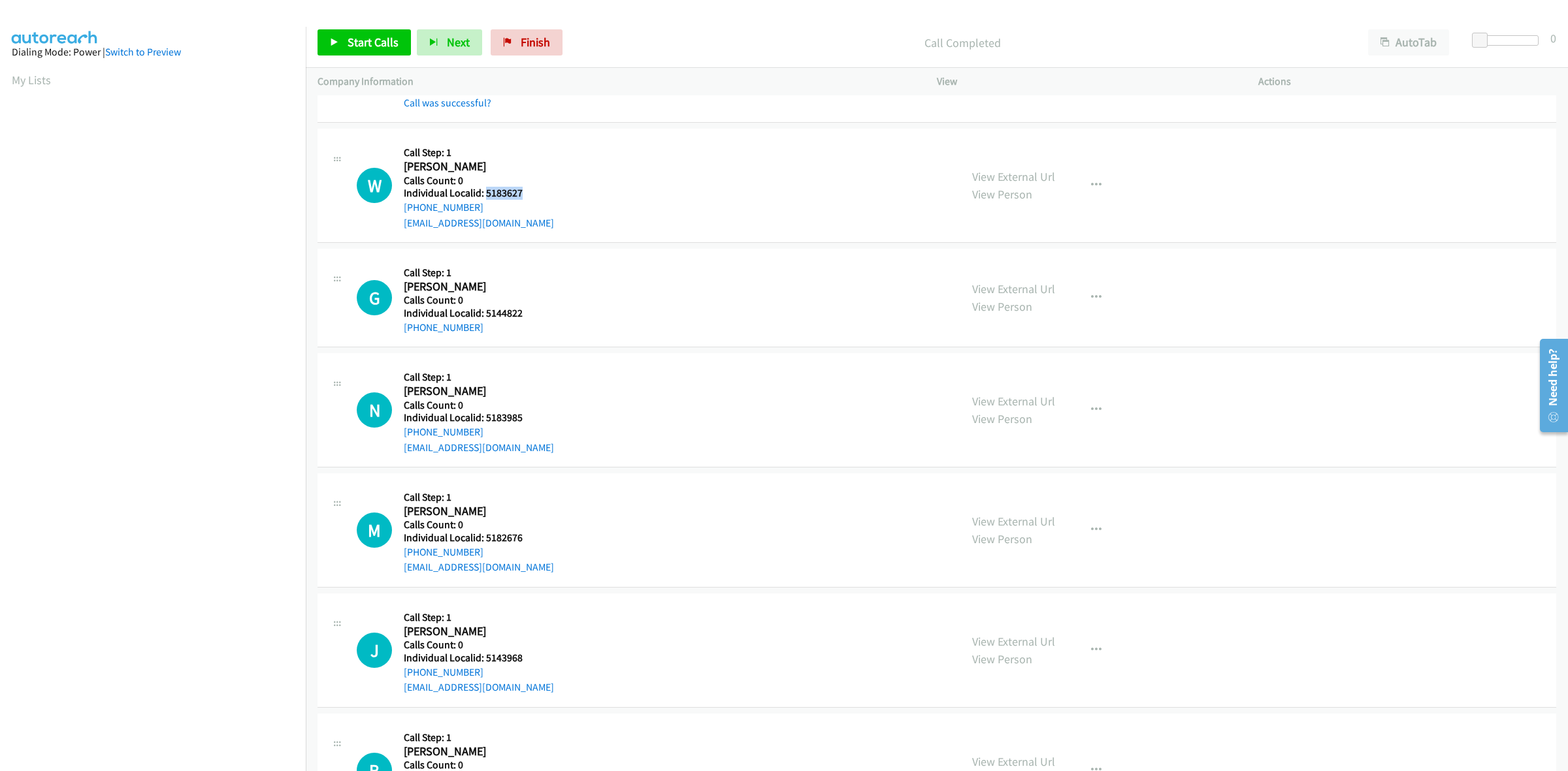
drag, startPoint x: 536, startPoint y: 197, endPoint x: 485, endPoint y: 197, distance: 51.0
click at [485, 197] on div "W Callback Scheduled Call Step: 1 Weston Harrison America/New_York Calls Count:…" at bounding box center [653, 186] width 592 height 90
copy h5 "5183627"
click at [497, 207] on div "+1 304-550-9637" at bounding box center [479, 207] width 150 height 15
drag, startPoint x: 482, startPoint y: 208, endPoint x: 397, endPoint y: 214, distance: 85.2
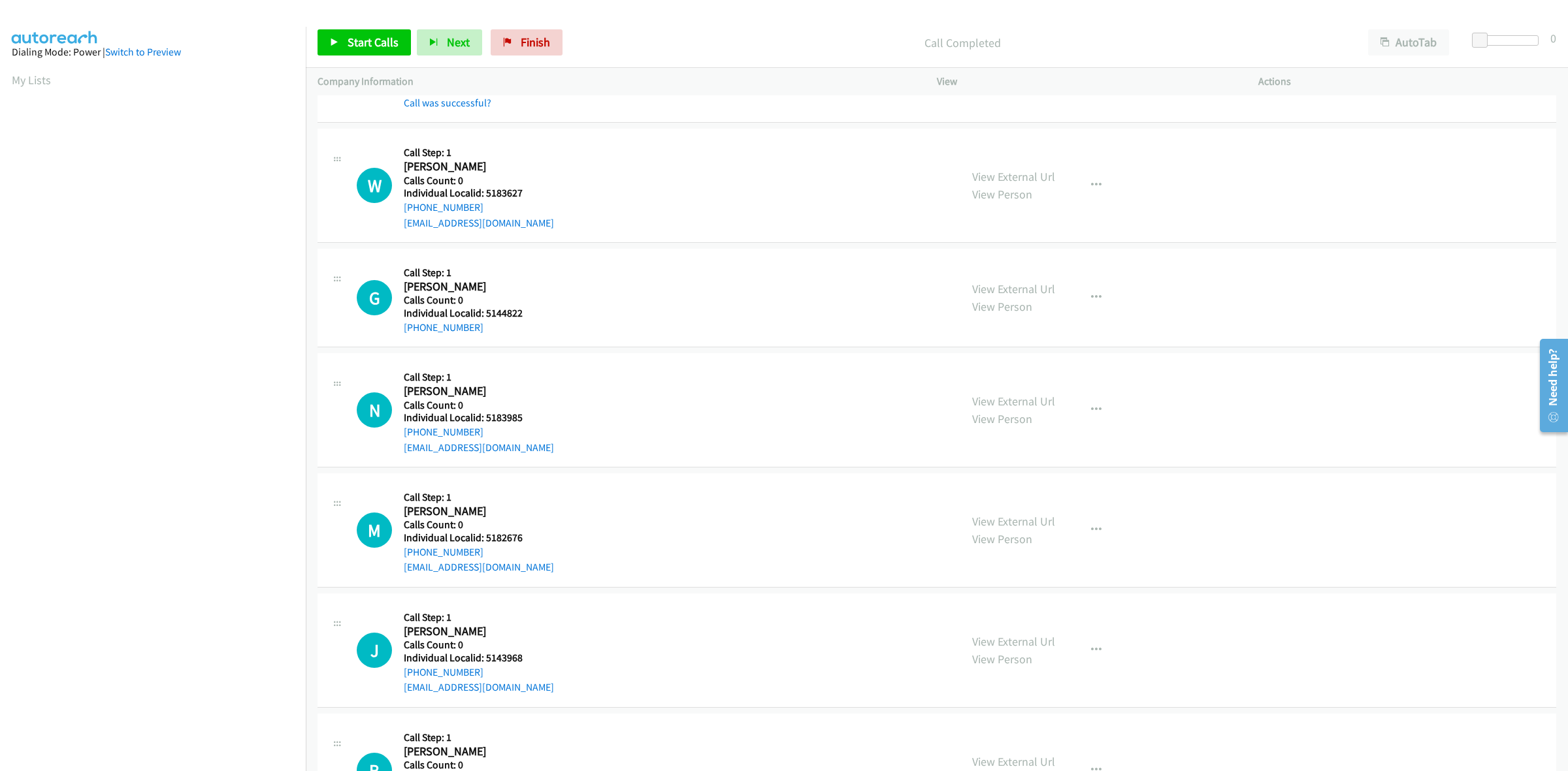
click at [397, 214] on div "W Callback Scheduled Call Step: 1 Weston Harrison America/New_York Calls Count:…" at bounding box center [653, 186] width 592 height 90
copy link "+1 304-550-9637"
drag, startPoint x: 520, startPoint y: 197, endPoint x: 485, endPoint y: 197, distance: 35.0
click at [485, 197] on h5 "Individual Localid: 5183627" at bounding box center [479, 193] width 150 height 13
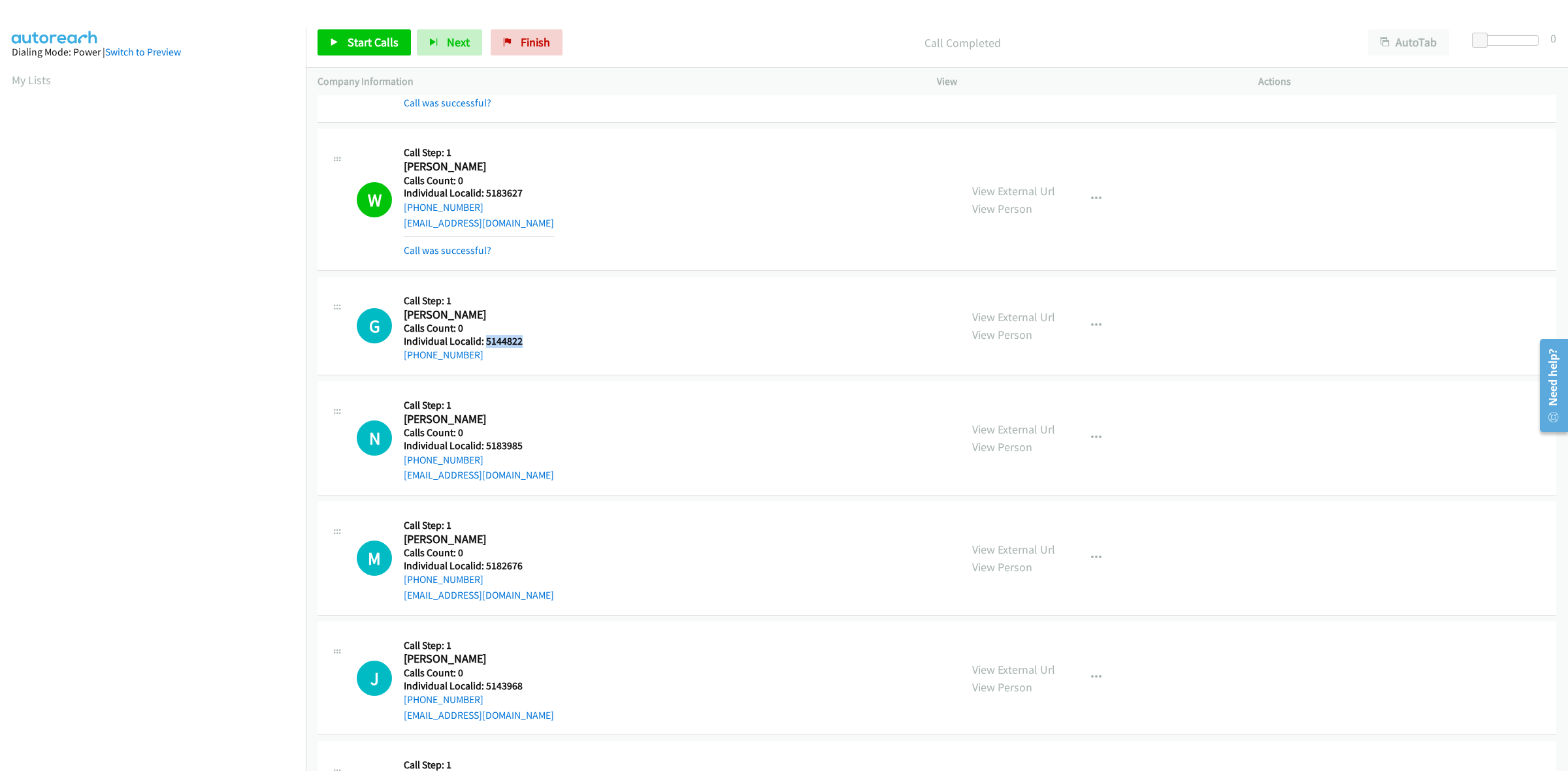
drag, startPoint x: 502, startPoint y: 340, endPoint x: 484, endPoint y: 340, distance: 18.0
click at [484, 340] on div "G Callback Scheduled Call Step: 1 Grace Preciado America/New_York Calls Count: …" at bounding box center [653, 326] width 592 height 74
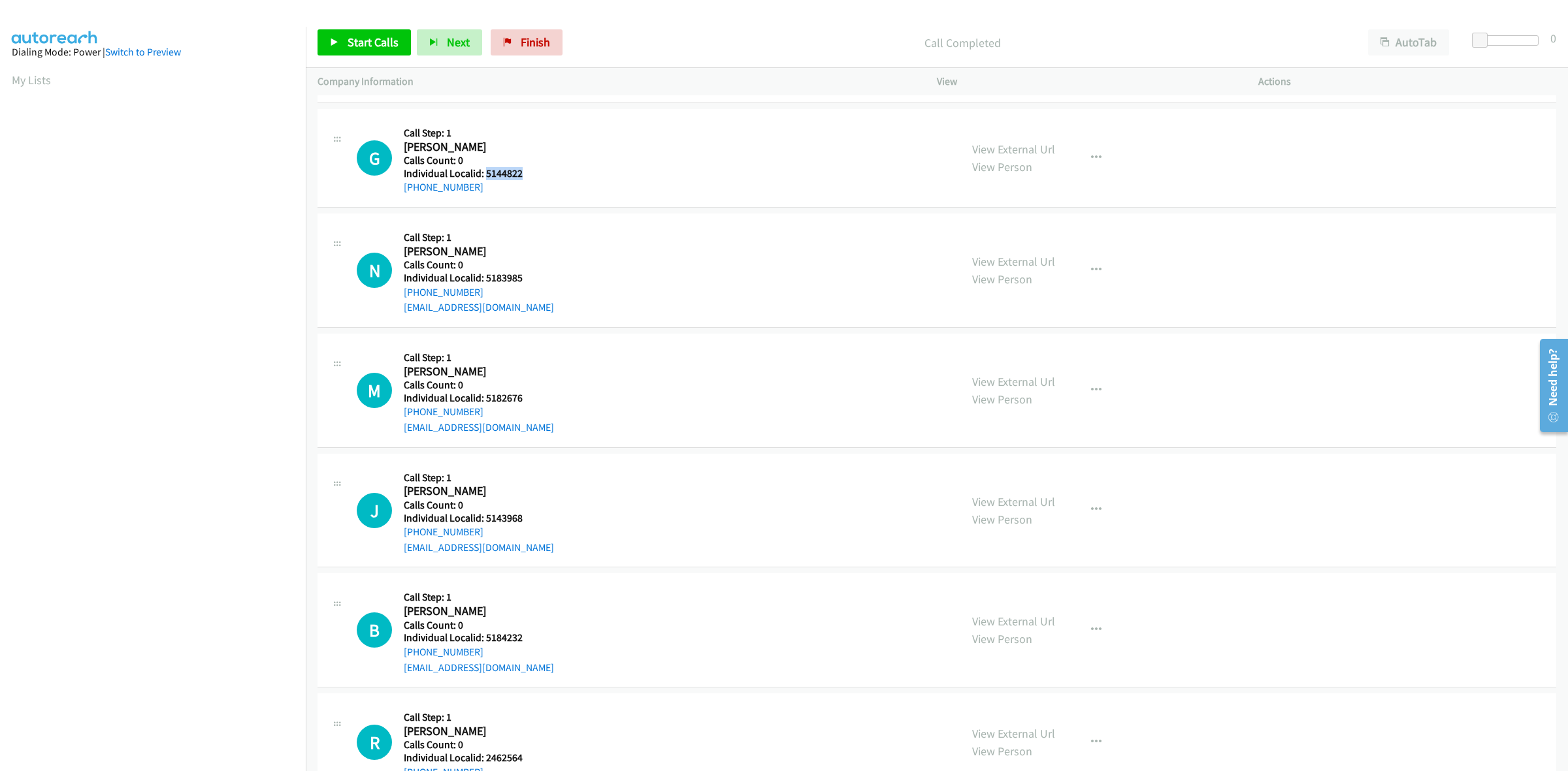
scroll to position [653, 0]
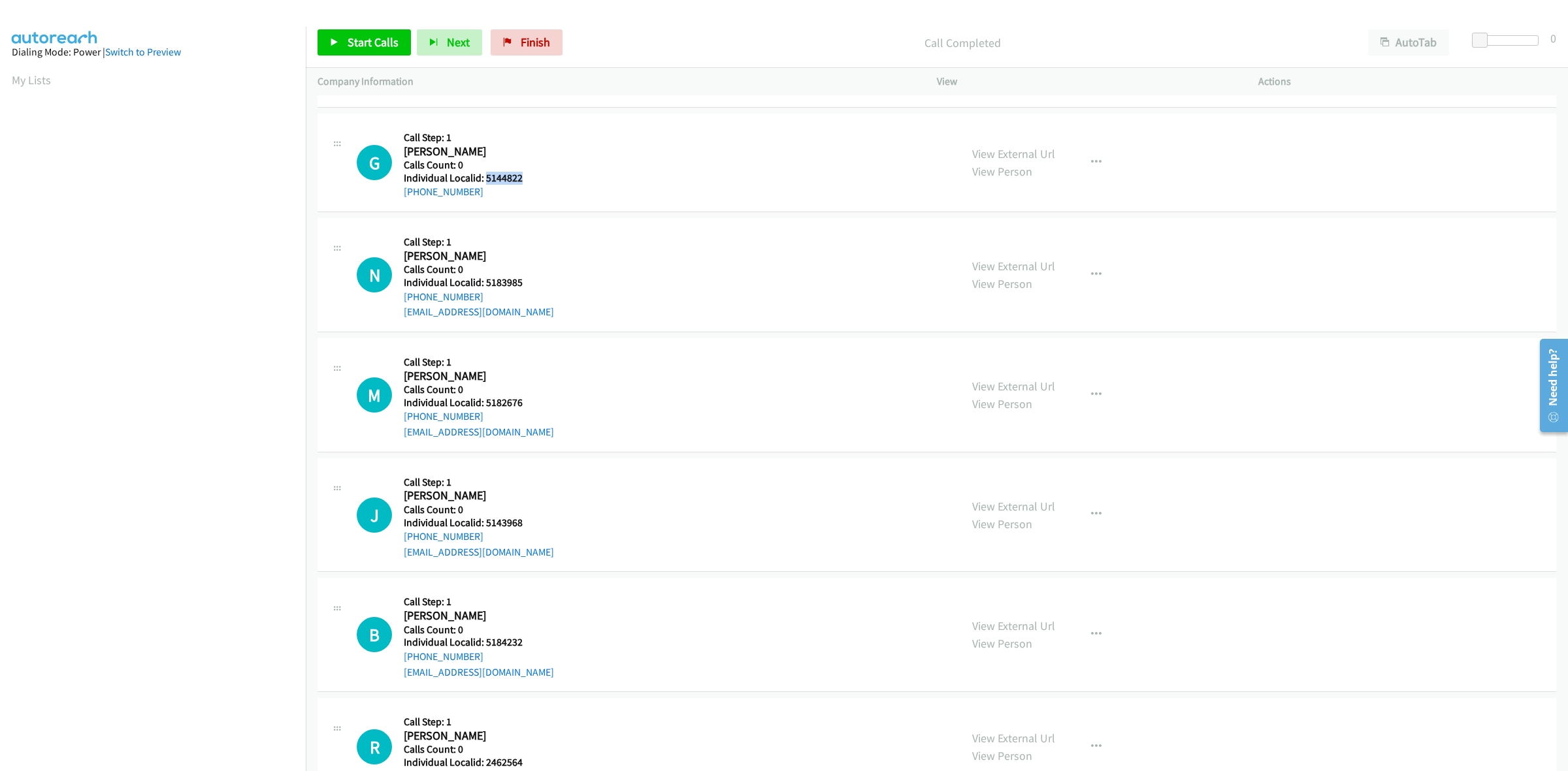
drag, startPoint x: 475, startPoint y: 193, endPoint x: 391, endPoint y: 201, distance: 84.4
click at [391, 201] on div "G Callback Scheduled Call Step: 1 Grace Preciado America/New_York Calls Count: …" at bounding box center [937, 163] width 1239 height 98
drag, startPoint x: 508, startPoint y: 179, endPoint x: 484, endPoint y: 180, distance: 24.0
click at [484, 180] on div "G Callback Scheduled Call Step: 1 Grace Preciado America/New_York Calls Count: …" at bounding box center [653, 162] width 592 height 74
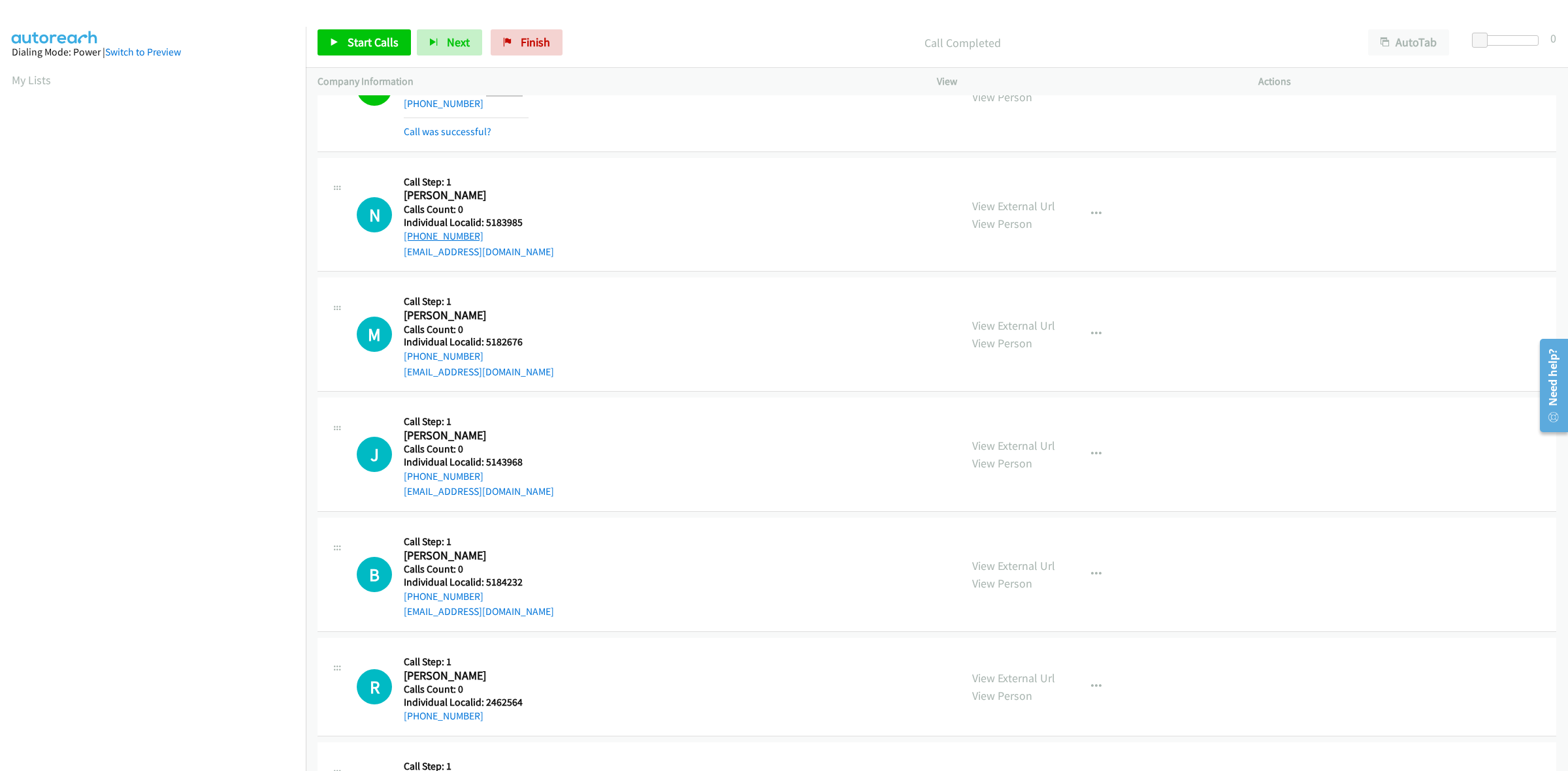
scroll to position [755, 0]
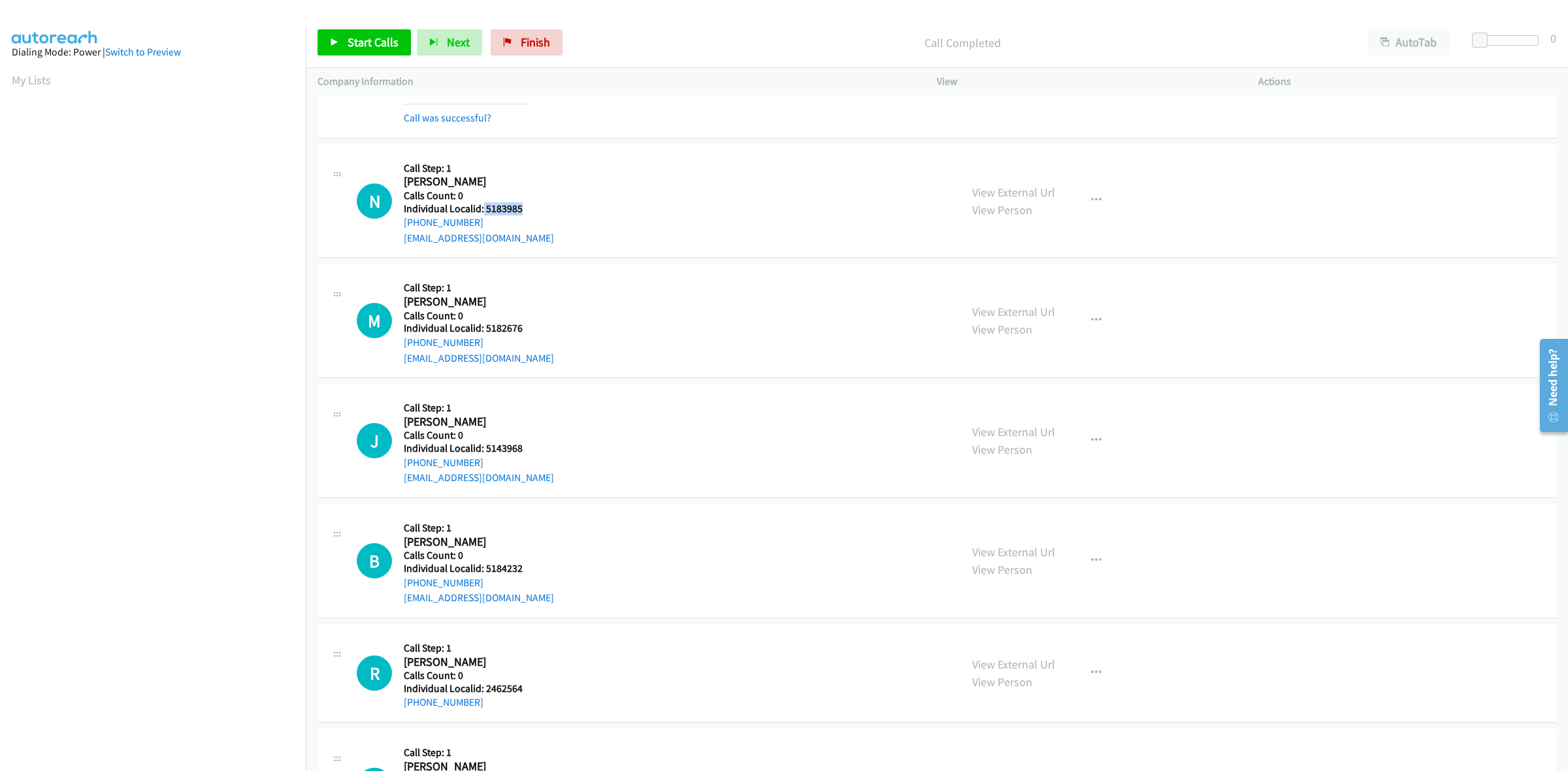
drag, startPoint x: 522, startPoint y: 210, endPoint x: 482, endPoint y: 214, distance: 40.2
click at [482, 214] on h5 "Individual Localid: 5183985" at bounding box center [479, 209] width 150 height 13
click at [634, 167] on div "N Callback Scheduled Call Step: 1 Nora Greathouse America/New_York Calls Count:…" at bounding box center [653, 201] width 592 height 90
click at [569, 161] on div "N Callback Scheduled Call Step: 1 Nora Greathouse America/New_York Calls Count:…" at bounding box center [653, 201] width 592 height 90
click at [591, 188] on div "N Callback Scheduled Call Step: 1 Nora Greathouse America/New_York Calls Count:…" at bounding box center [653, 201] width 592 height 90
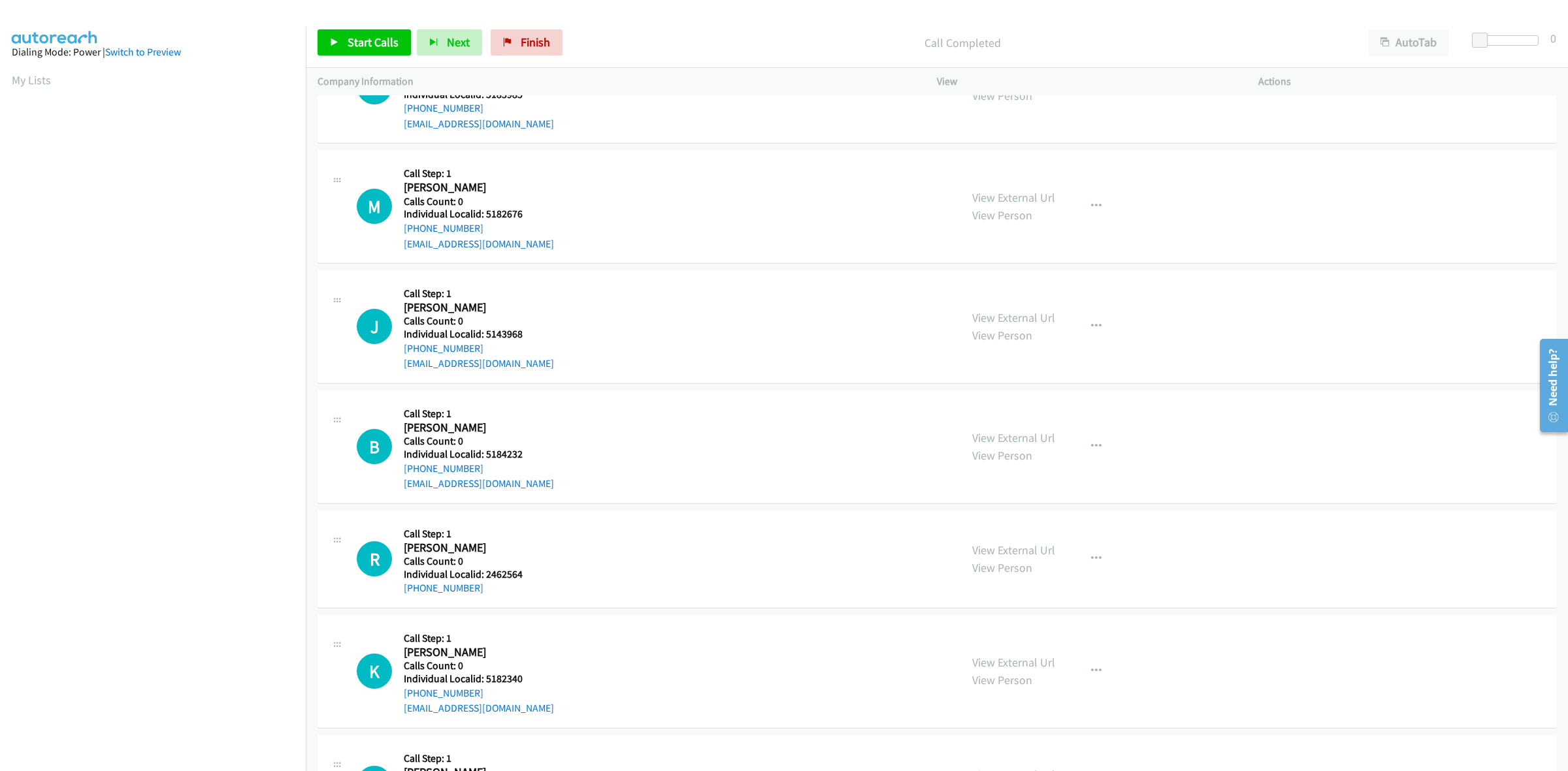
scroll to position [877, 0]
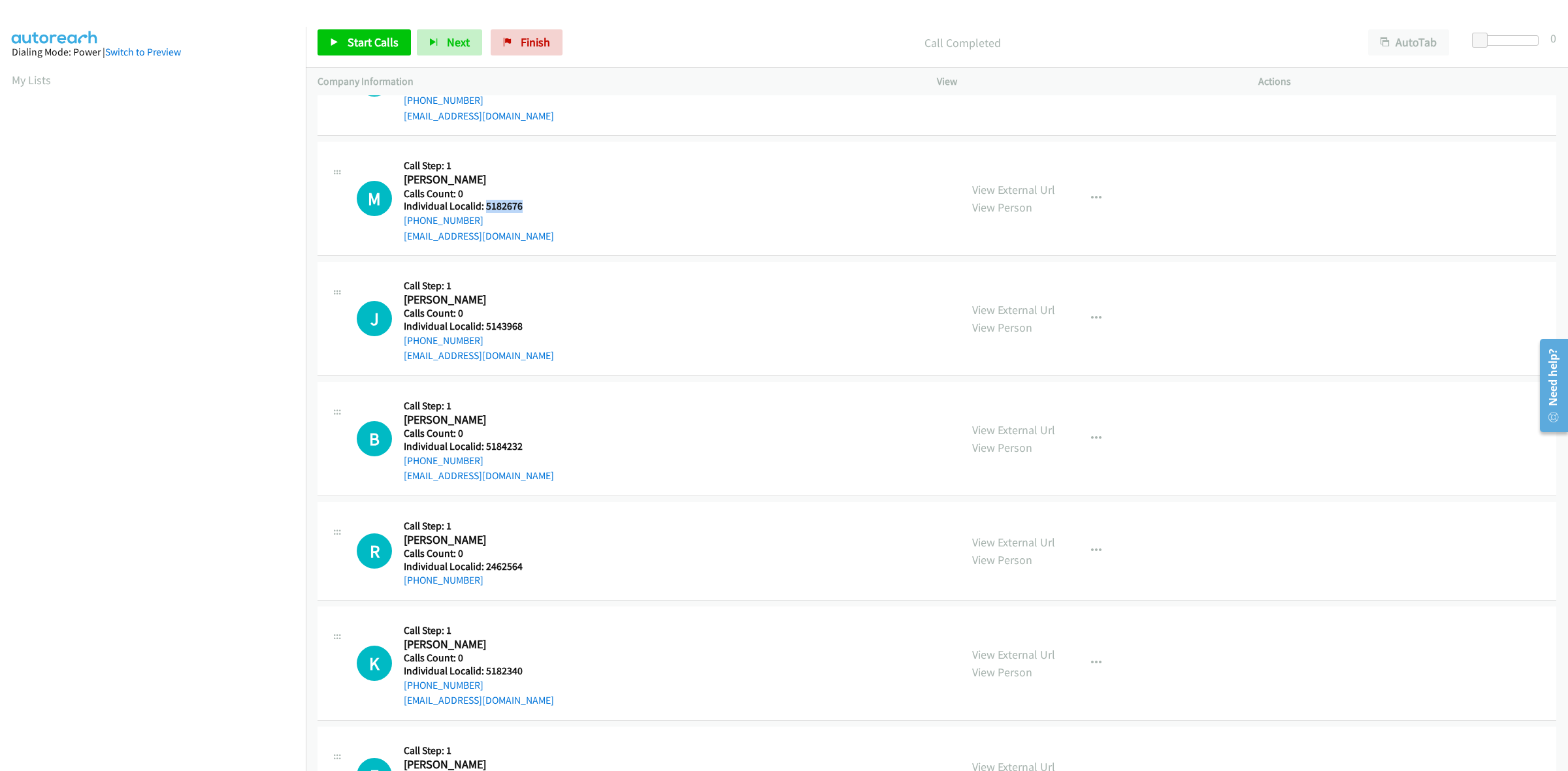
drag, startPoint x: 507, startPoint y: 202, endPoint x: 484, endPoint y: 210, distance: 24.4
click at [484, 210] on h5 "Individual Localid: 5182676" at bounding box center [479, 206] width 150 height 13
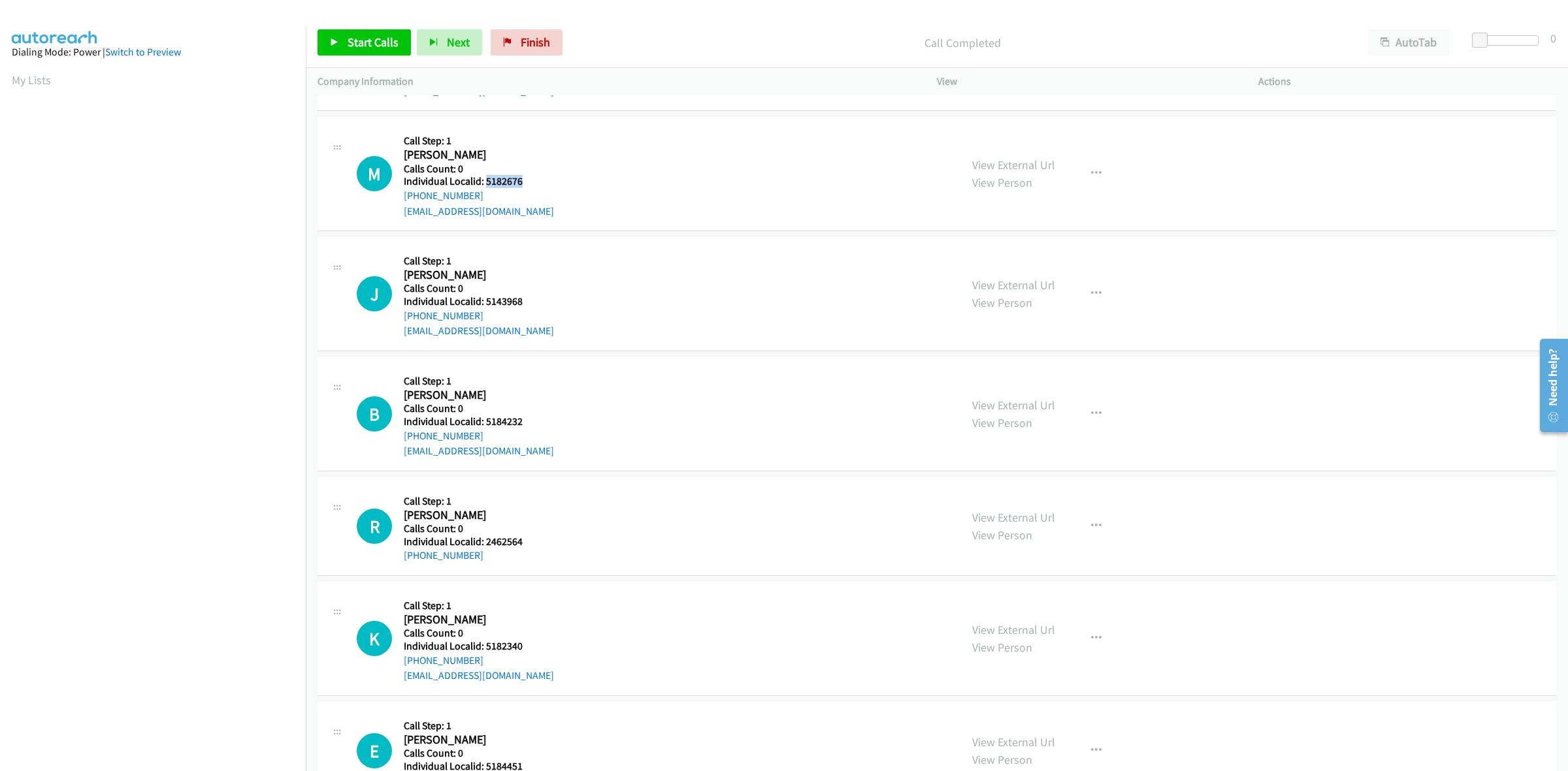
scroll to position [959, 0]
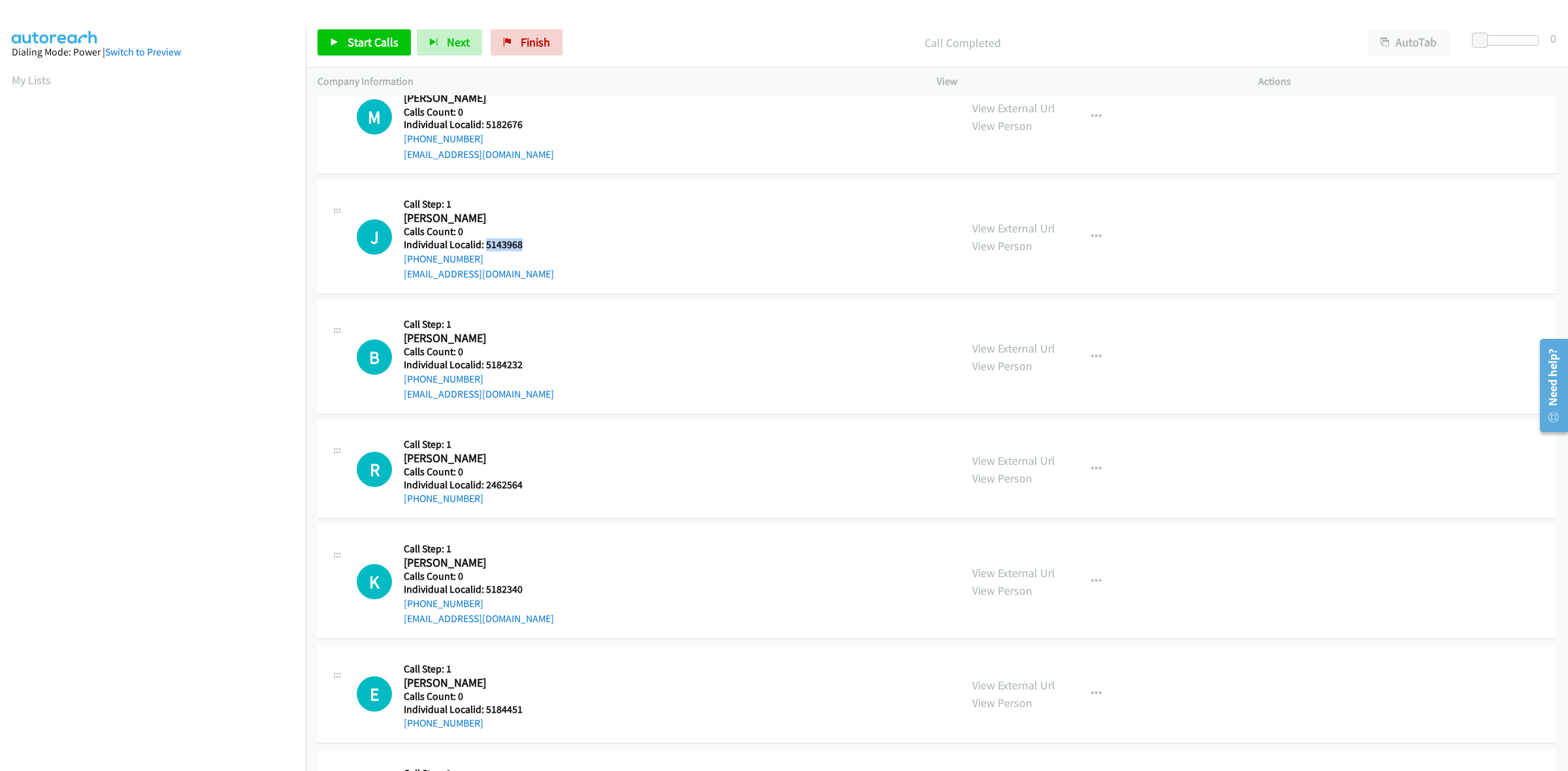
drag, startPoint x: 527, startPoint y: 243, endPoint x: 485, endPoint y: 243, distance: 42.0
click at [485, 243] on h5 "Individual Localid: 5143968" at bounding box center [479, 245] width 150 height 13
drag, startPoint x: 477, startPoint y: 259, endPoint x: 401, endPoint y: 260, distance: 76.0
click at [401, 260] on div "J Callback Scheduled Call Step: 1 Jacob Roy America/New_York Calls Count: 0 Ind…" at bounding box center [653, 237] width 592 height 90
drag, startPoint x: 578, startPoint y: 202, endPoint x: 743, endPoint y: 236, distance: 168.5
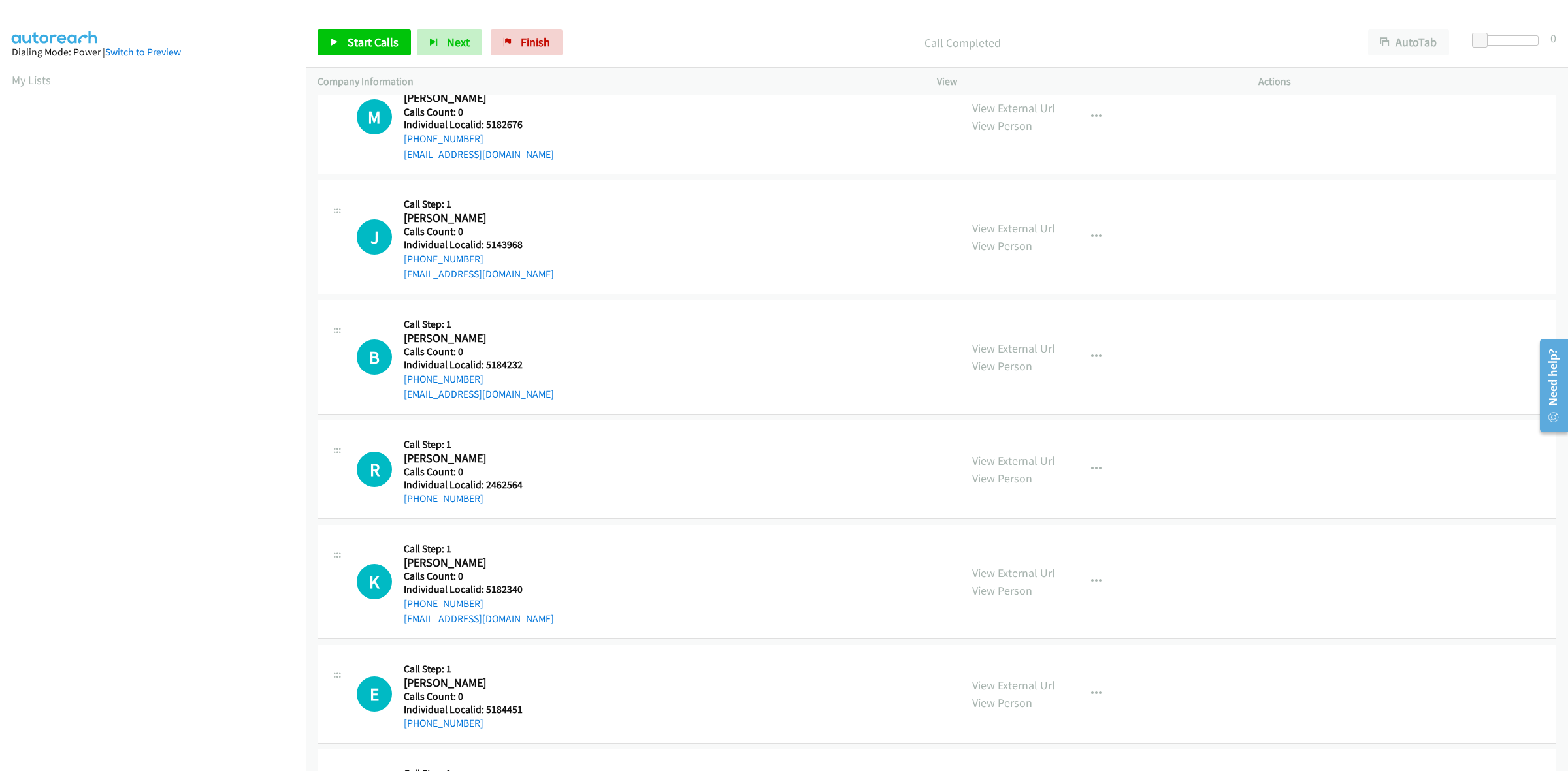
click at [582, 201] on div "J Callback Scheduled Call Step: 1 Jacob Roy America/New_York Calls Count: 0 Ind…" at bounding box center [653, 237] width 592 height 90
click at [399, 264] on div "J Callback Scheduled Call Step: 1 Jacob Roy America/New_York Calls Count: 0 Ind…" at bounding box center [653, 237] width 592 height 90
drag, startPoint x: 536, startPoint y: 246, endPoint x: 482, endPoint y: 248, distance: 54.0
click at [482, 248] on div "J Callback Scheduled Call Step: 1 Jacob Roy America/New_York Calls Count: 0 Ind…" at bounding box center [653, 237] width 592 height 90
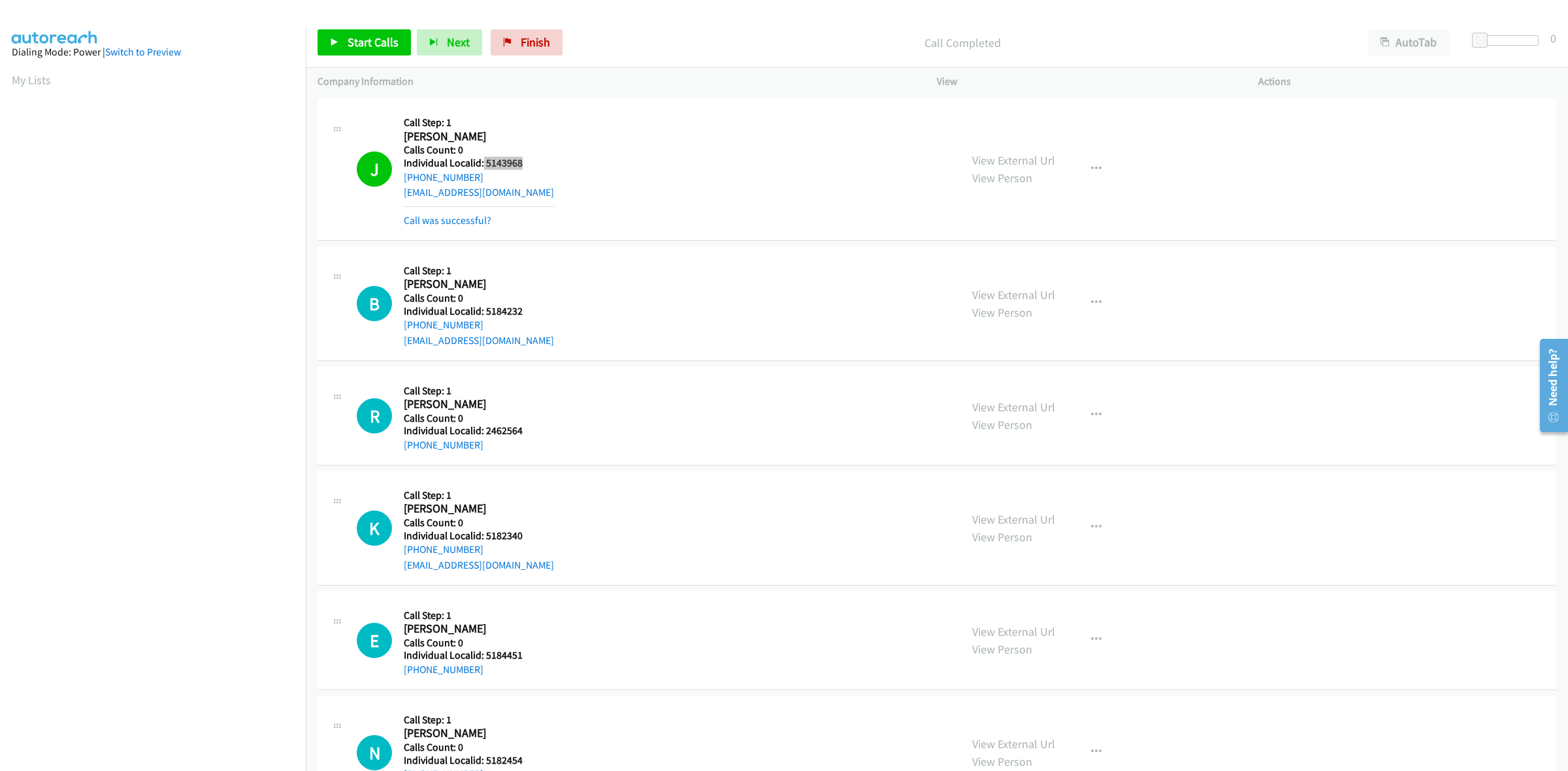
scroll to position [1082, 0]
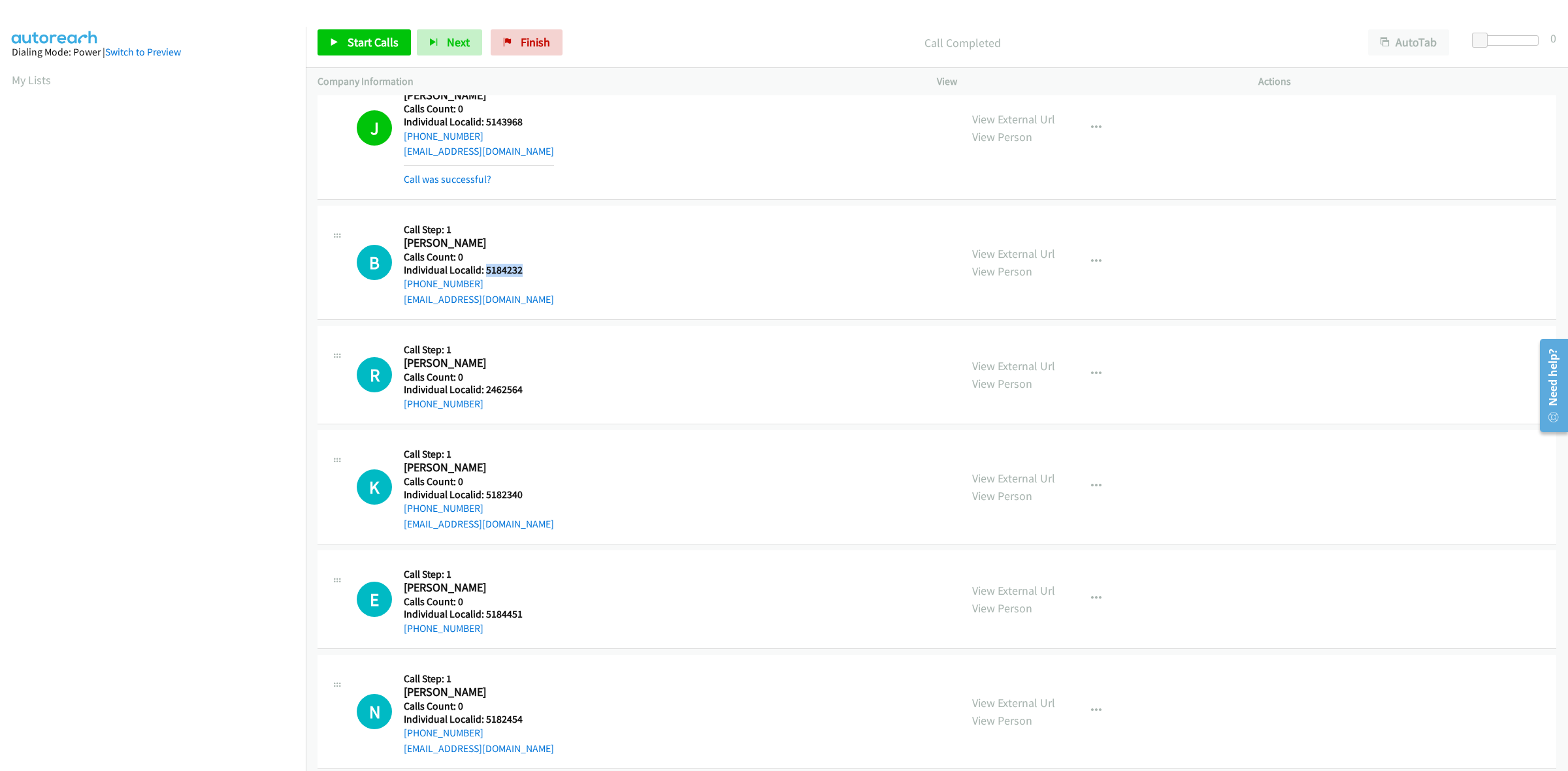
drag, startPoint x: 528, startPoint y: 268, endPoint x: 485, endPoint y: 271, distance: 43.1
click at [485, 271] on div "B Callback Scheduled Call Step: 1 Bronson Waite America/New_York Calls Count: 0…" at bounding box center [653, 262] width 592 height 90
drag, startPoint x: 474, startPoint y: 283, endPoint x: 399, endPoint y: 285, distance: 75.0
click at [399, 285] on div "B Callback Scheduled Call Step: 1 Bronson Waite America/New_York Calls Count: 0…" at bounding box center [653, 262] width 592 height 90
drag, startPoint x: 517, startPoint y: 274, endPoint x: 484, endPoint y: 268, distance: 33.5
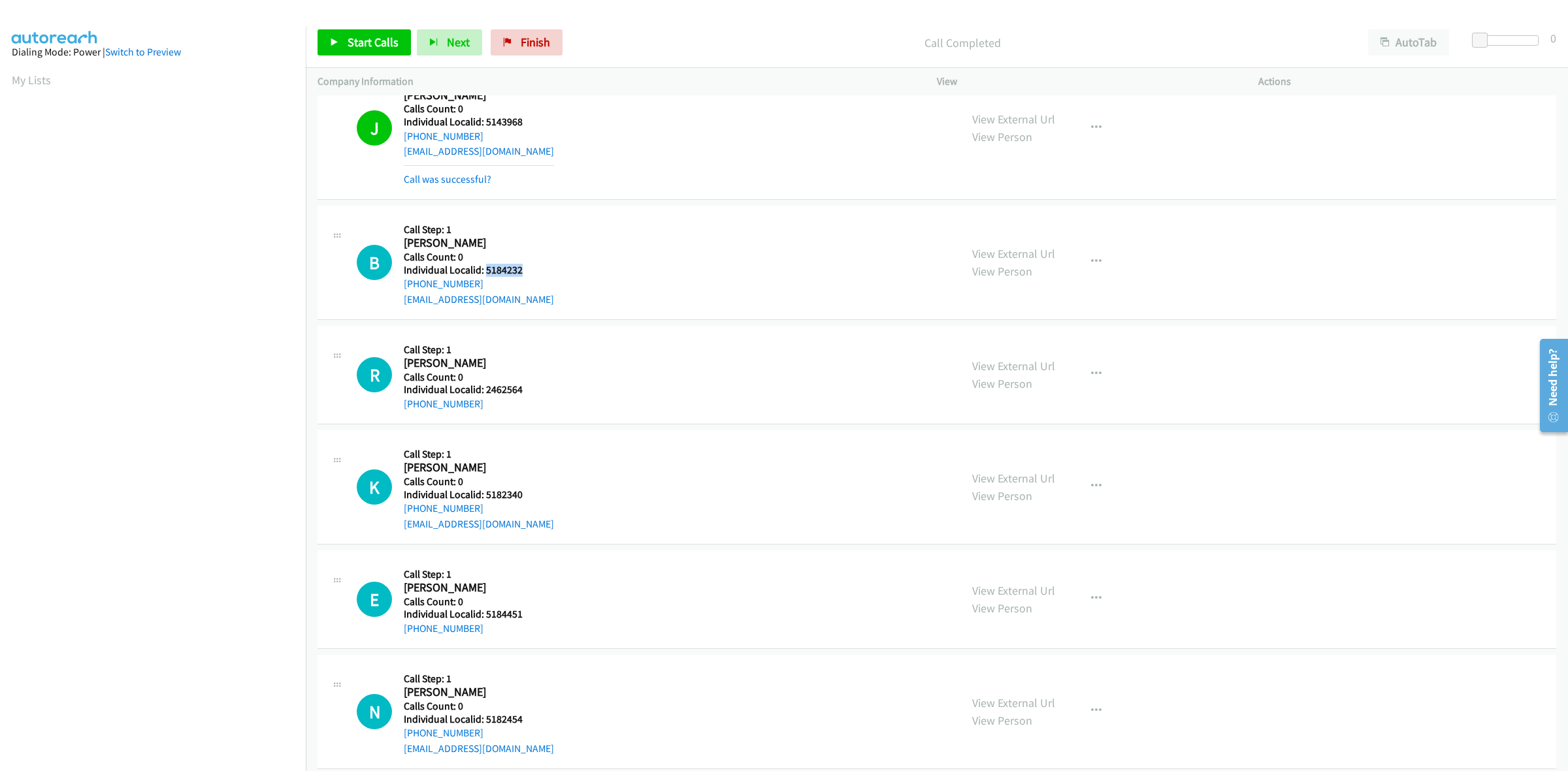
click at [484, 268] on h5 "Individual Localid: 5184232" at bounding box center [479, 270] width 150 height 13
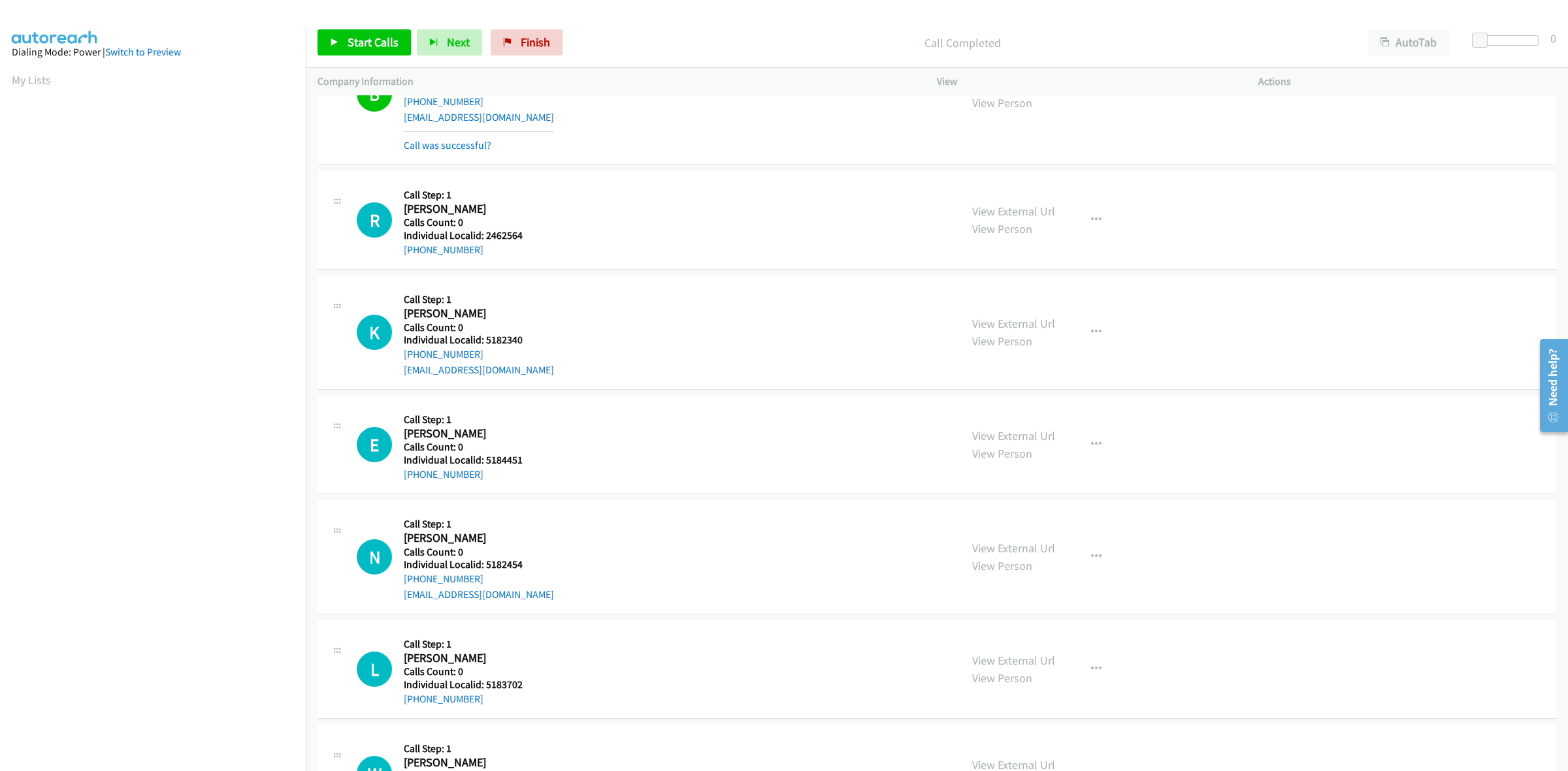
scroll to position [1265, 0]
drag, startPoint x: 522, startPoint y: 236, endPoint x: 485, endPoint y: 236, distance: 37.0
click at [485, 236] on h5 "Individual Localid: 2462564" at bounding box center [465, 234] width 124 height 13
click at [918, 230] on div "R Callback Scheduled Call Step: 1 Rhett Powell America/Los_Angeles Calls Count:…" at bounding box center [653, 219] width 592 height 74
drag, startPoint x: 468, startPoint y: 246, endPoint x: 393, endPoint y: 252, distance: 75.2
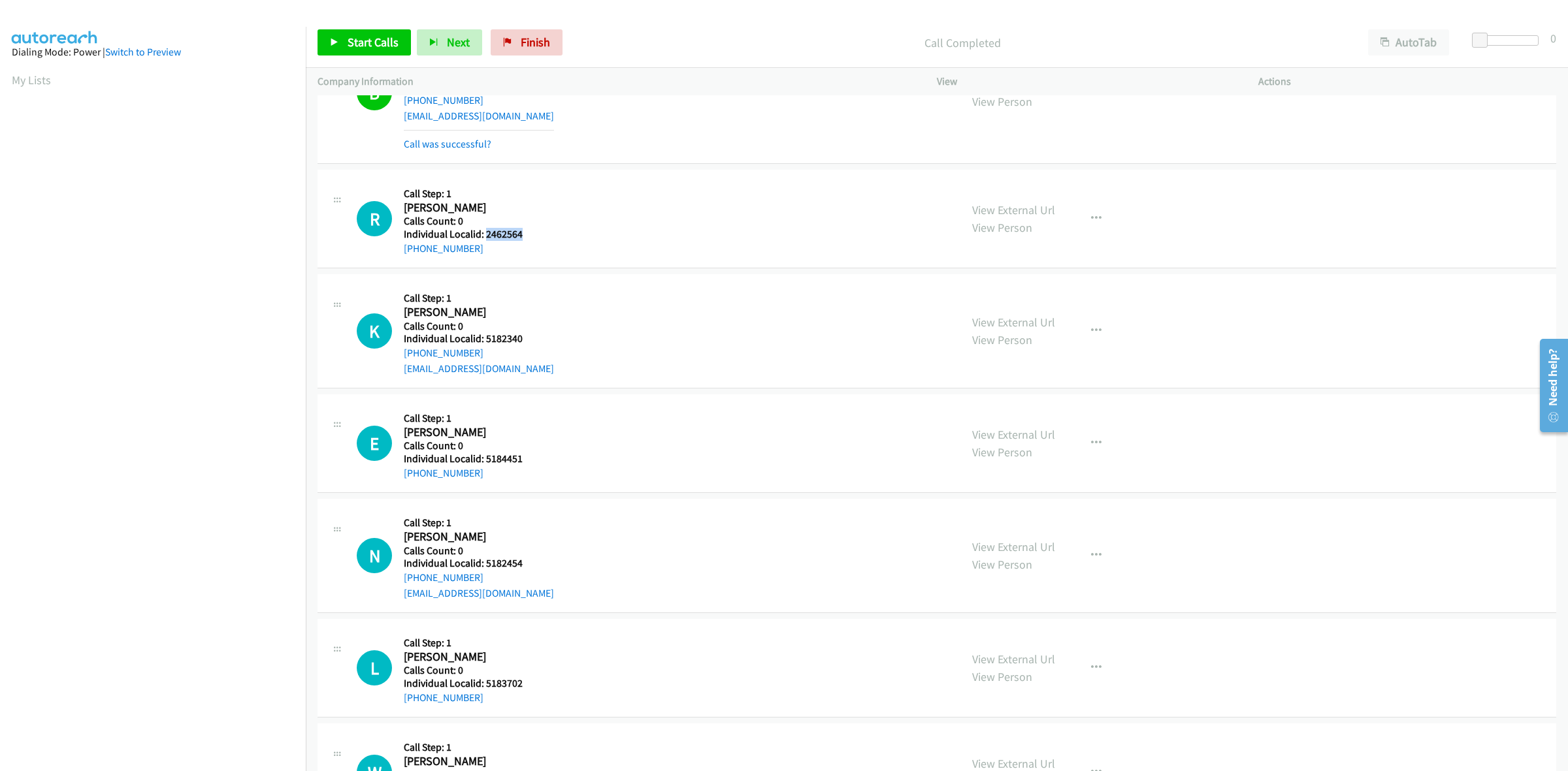
click at [393, 252] on div "R Callback Scheduled Call Step: 1 Rhett Powell America/Los_Angeles Calls Count:…" at bounding box center [653, 219] width 592 height 74
click at [795, 246] on div "R Callback Scheduled Call Step: 1 Rhett Powell America/Los_Angeles Calls Count:…" at bounding box center [653, 219] width 592 height 74
drag, startPoint x: 524, startPoint y: 240, endPoint x: 482, endPoint y: 236, distance: 42.2
click at [482, 236] on h5 "Individual Localid: 2462564" at bounding box center [465, 234] width 124 height 13
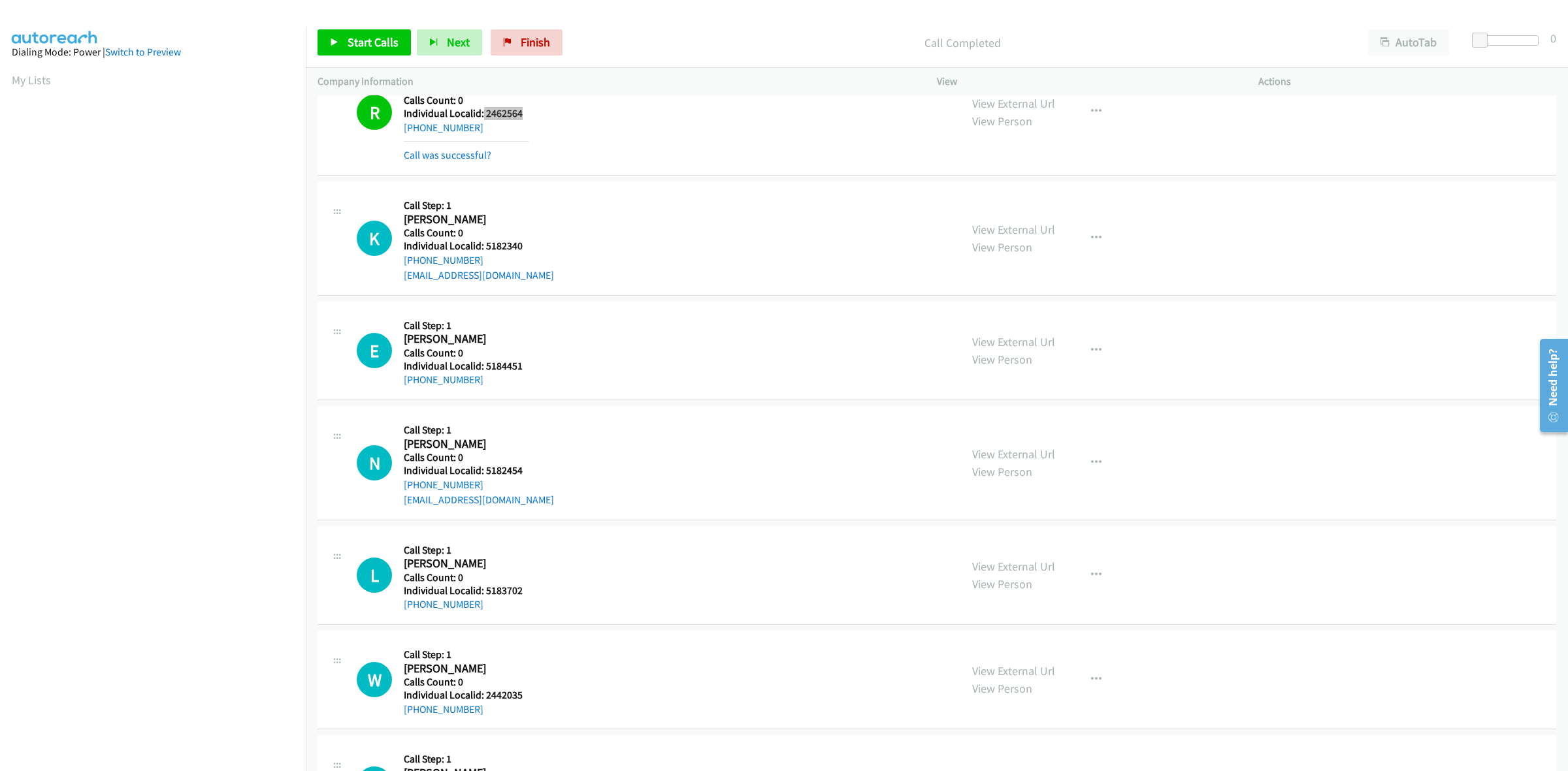
scroll to position [1449, 0]
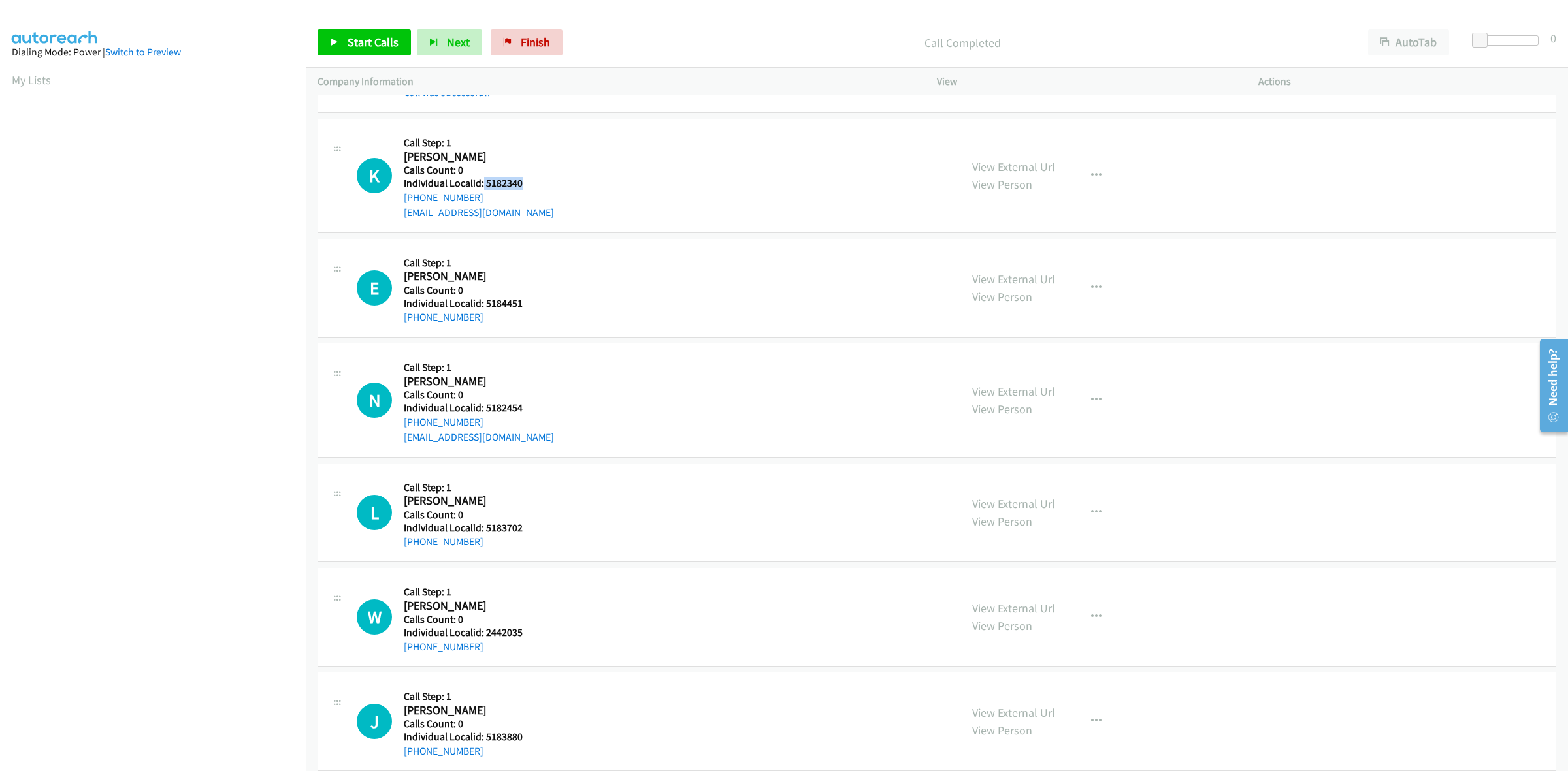
drag, startPoint x: 526, startPoint y: 180, endPoint x: 482, endPoint y: 186, distance: 44.4
click at [482, 186] on h5 "Individual Localid: 5182340" at bounding box center [479, 183] width 150 height 13
drag, startPoint x: 482, startPoint y: 200, endPoint x: 399, endPoint y: 199, distance: 83.0
click at [399, 199] on div "K Callback Scheduled Call Step: 1 Kristopher Aguiar America/Denver Calls Count:…" at bounding box center [653, 176] width 592 height 90
drag, startPoint x: 513, startPoint y: 181, endPoint x: 482, endPoint y: 181, distance: 31.0
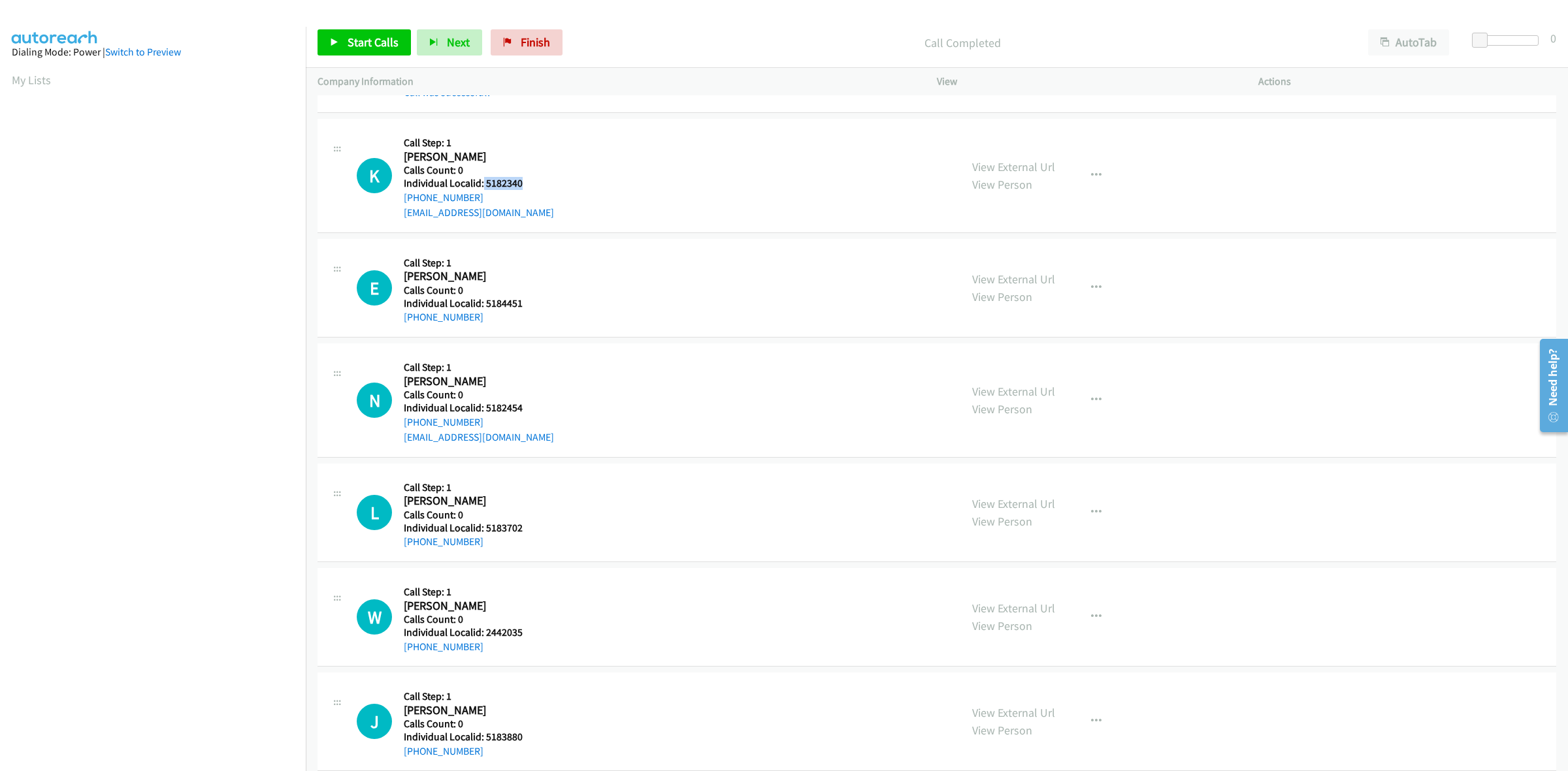
click at [482, 181] on h5 "Individual Localid: 5182340" at bounding box center [479, 183] width 150 height 13
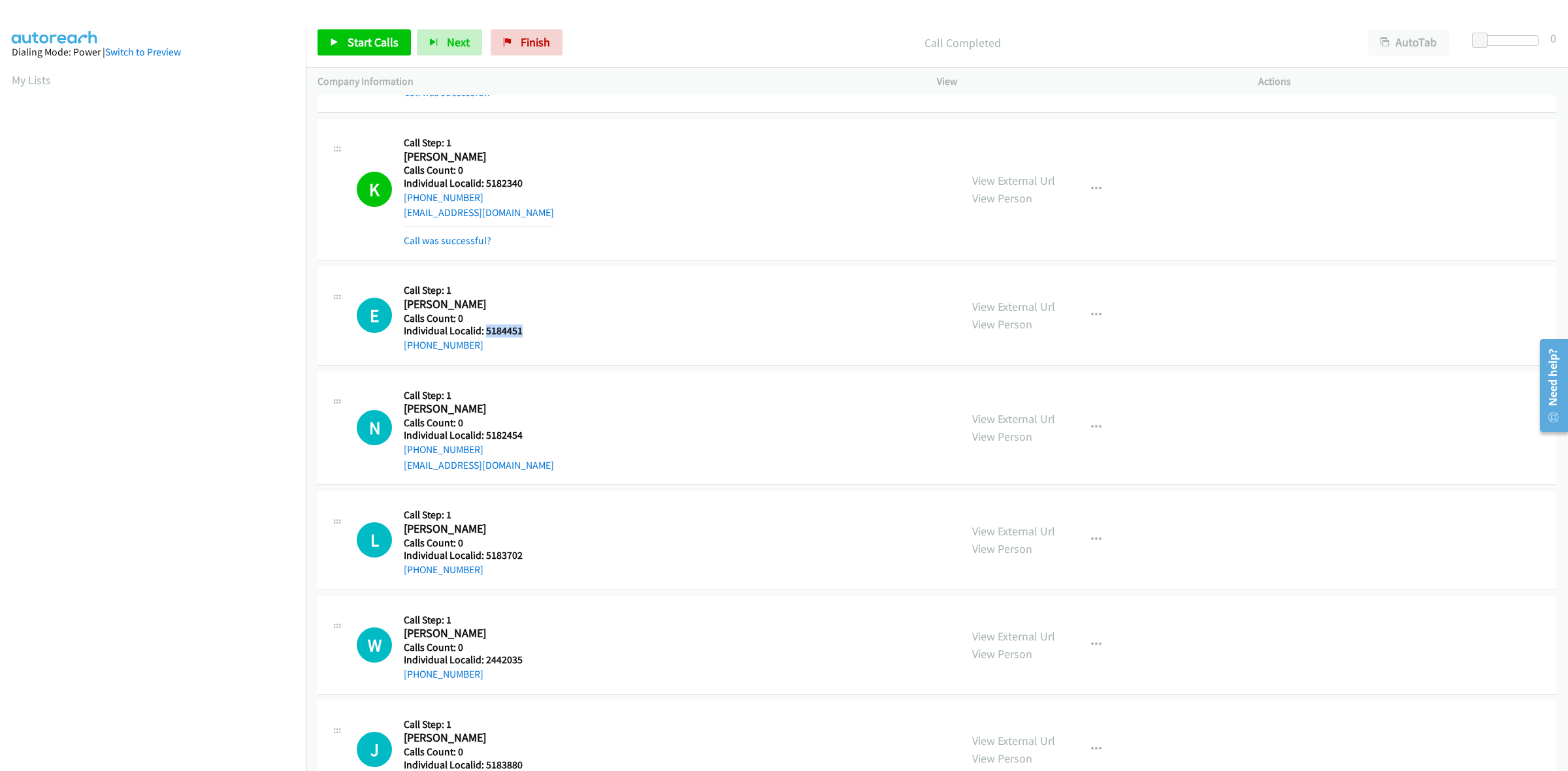
drag, startPoint x: 523, startPoint y: 331, endPoint x: 484, endPoint y: 334, distance: 39.1
click at [484, 334] on h5 "Individual Localid: 5184451" at bounding box center [465, 331] width 124 height 13
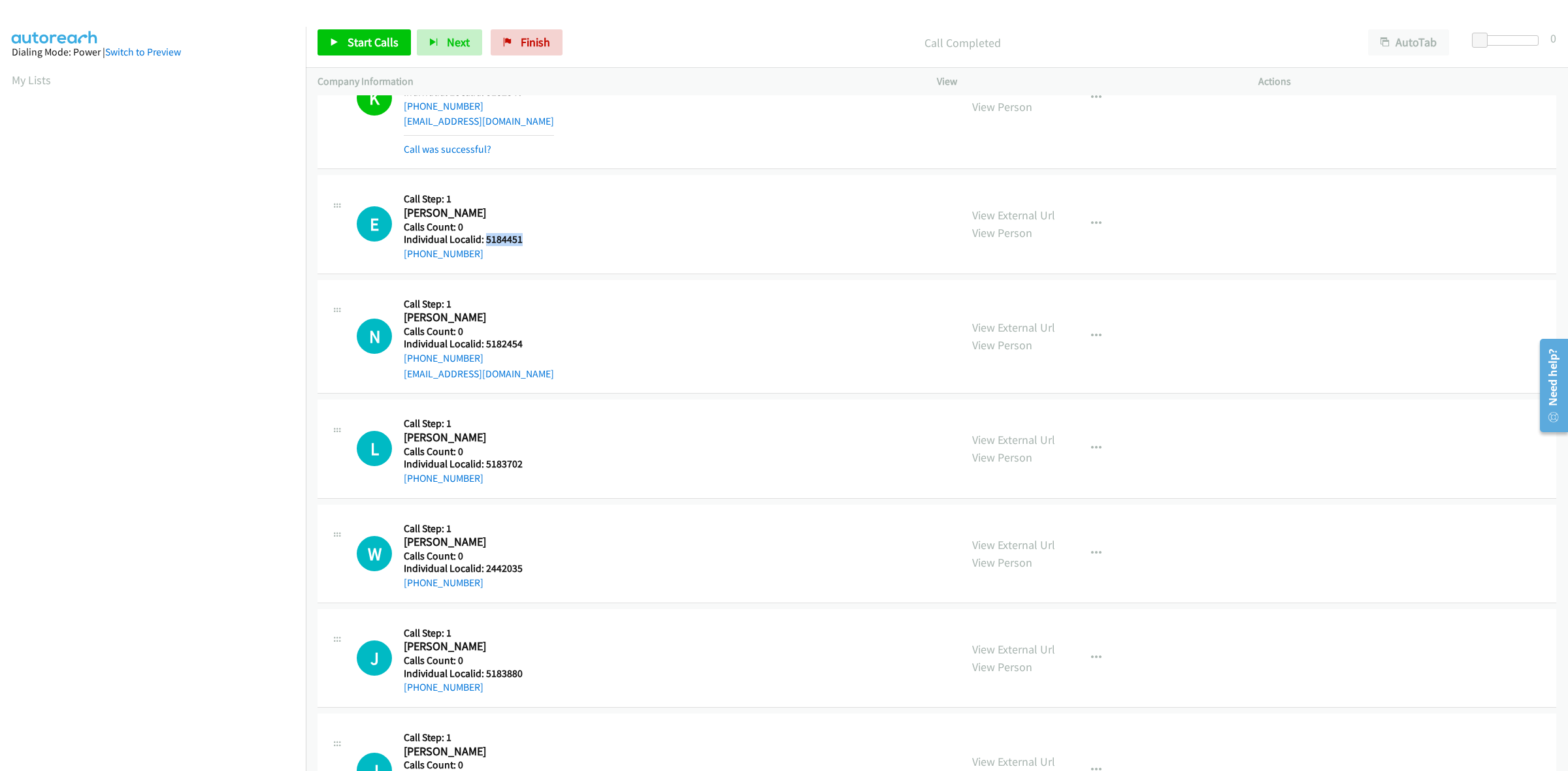
scroll to position [1592, 0]
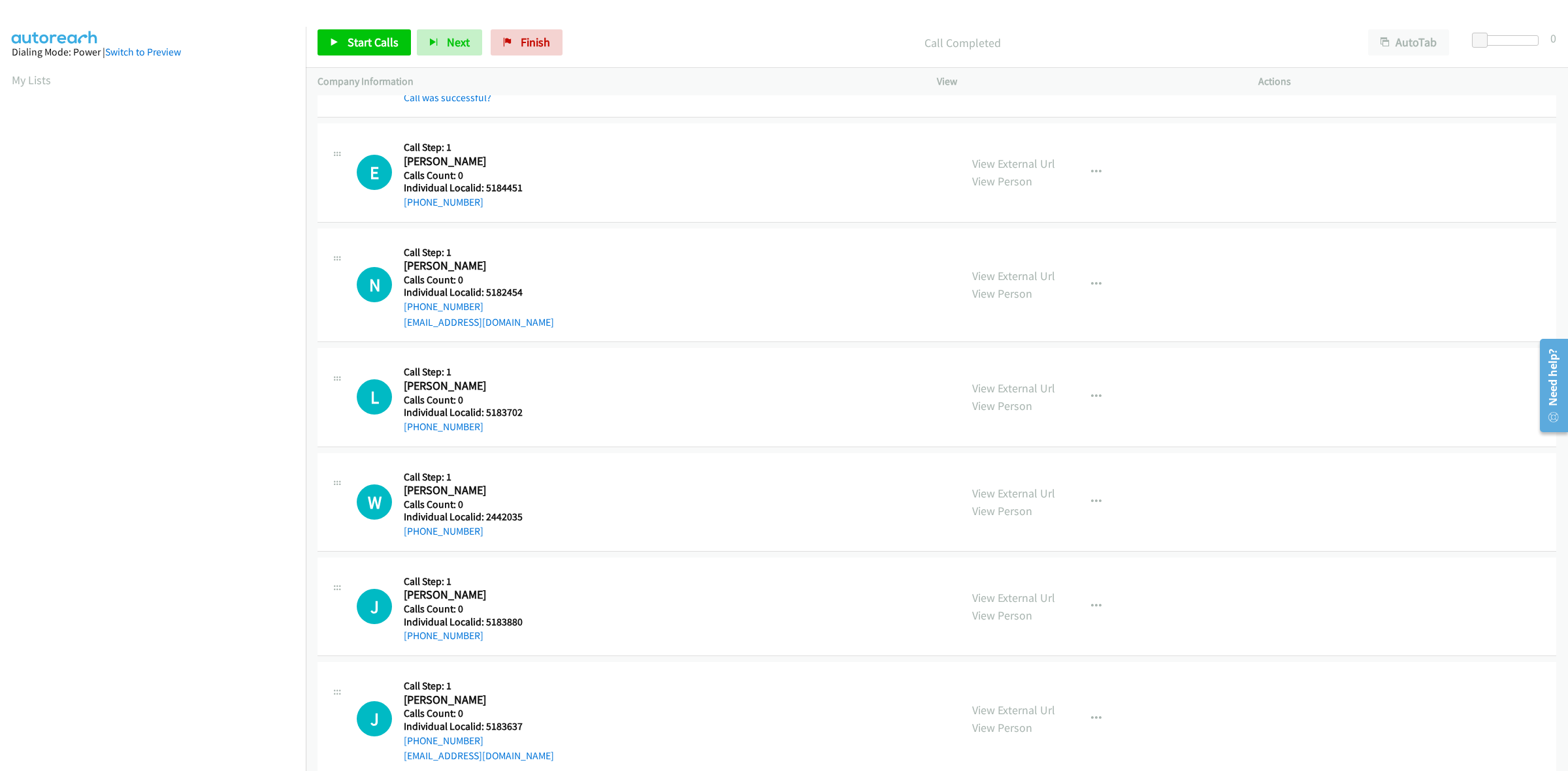
click at [638, 160] on div "E Callback Scheduled Call Step: 1 Elizabeth Ihle America/Los_Angeles Calls Coun…" at bounding box center [653, 172] width 592 height 74
drag, startPoint x: 488, startPoint y: 291, endPoint x: 481, endPoint y: 291, distance: 7.0
click at [481, 291] on div "N Callback Scheduled Call Step: 1 Noah Wenner America/Chicago Calls Count: 0 In…" at bounding box center [653, 285] width 592 height 90
click at [567, 245] on div "N Callback Scheduled Call Step: 1 Noah Wenner America/Chicago Calls Count: 0 In…" at bounding box center [653, 285] width 592 height 90
drag, startPoint x: 475, startPoint y: 304, endPoint x: 394, endPoint y: 314, distance: 81.6
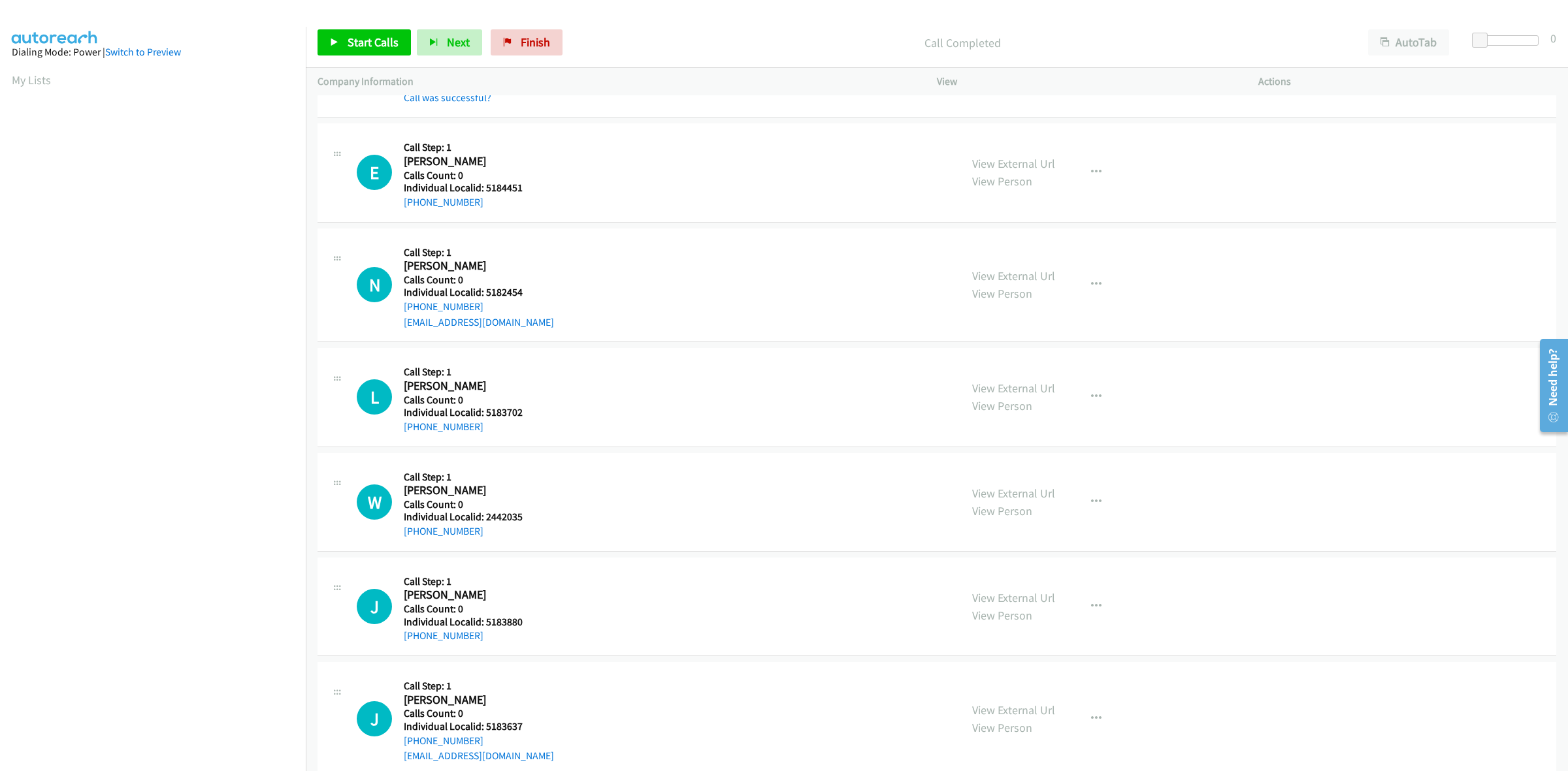
click at [394, 314] on div "N Callback Scheduled Call Step: 1 Noah Wenner America/Chicago Calls Count: 0 In…" at bounding box center [653, 285] width 592 height 90
drag, startPoint x: 528, startPoint y: 292, endPoint x: 484, endPoint y: 296, distance: 44.2
click at [484, 296] on div "N Callback Scheduled Call Step: 1 Noah Wenner America/Chicago Calls Count: 0 In…" at bounding box center [653, 285] width 592 height 90
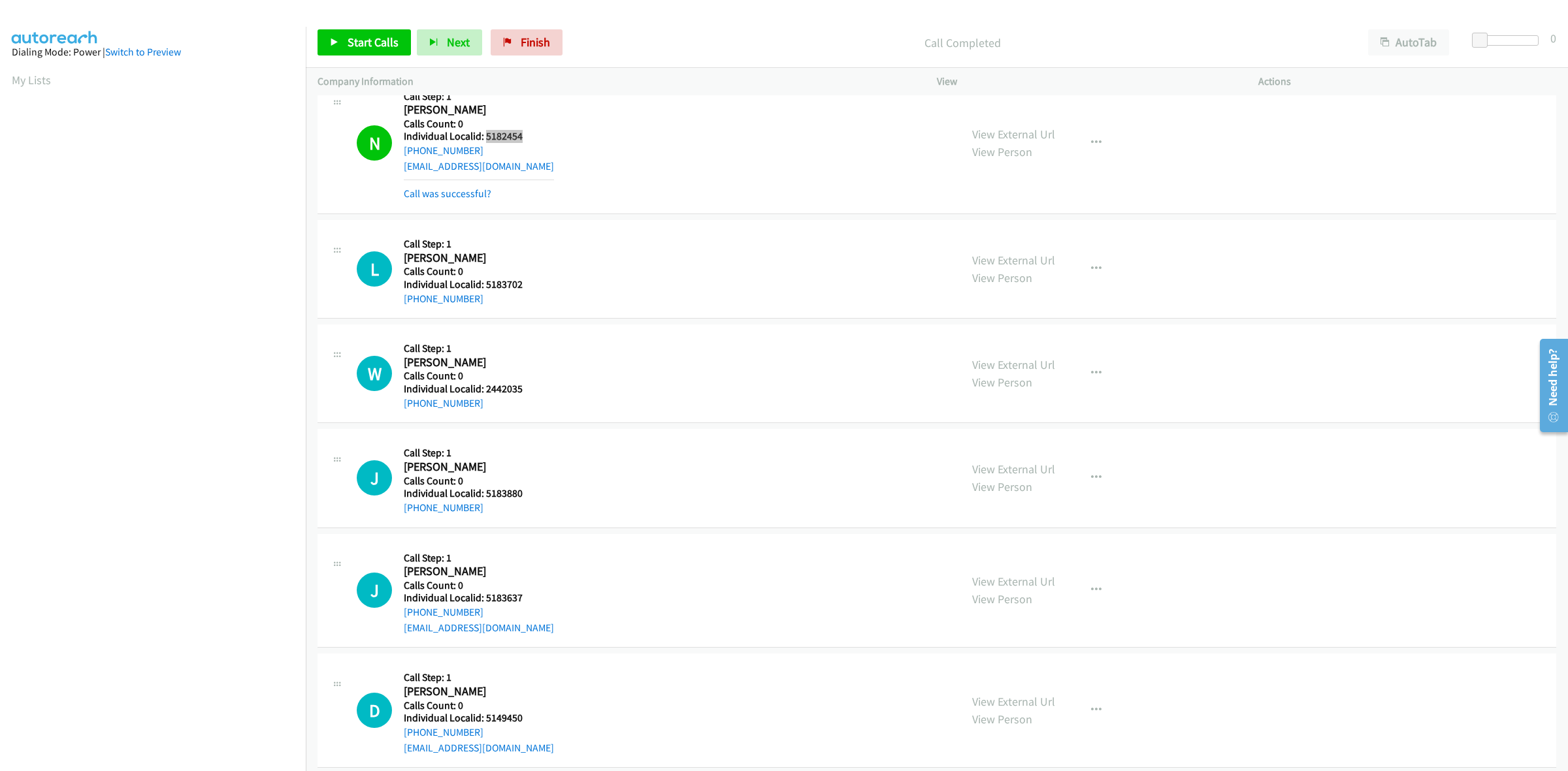
scroll to position [1775, 0]
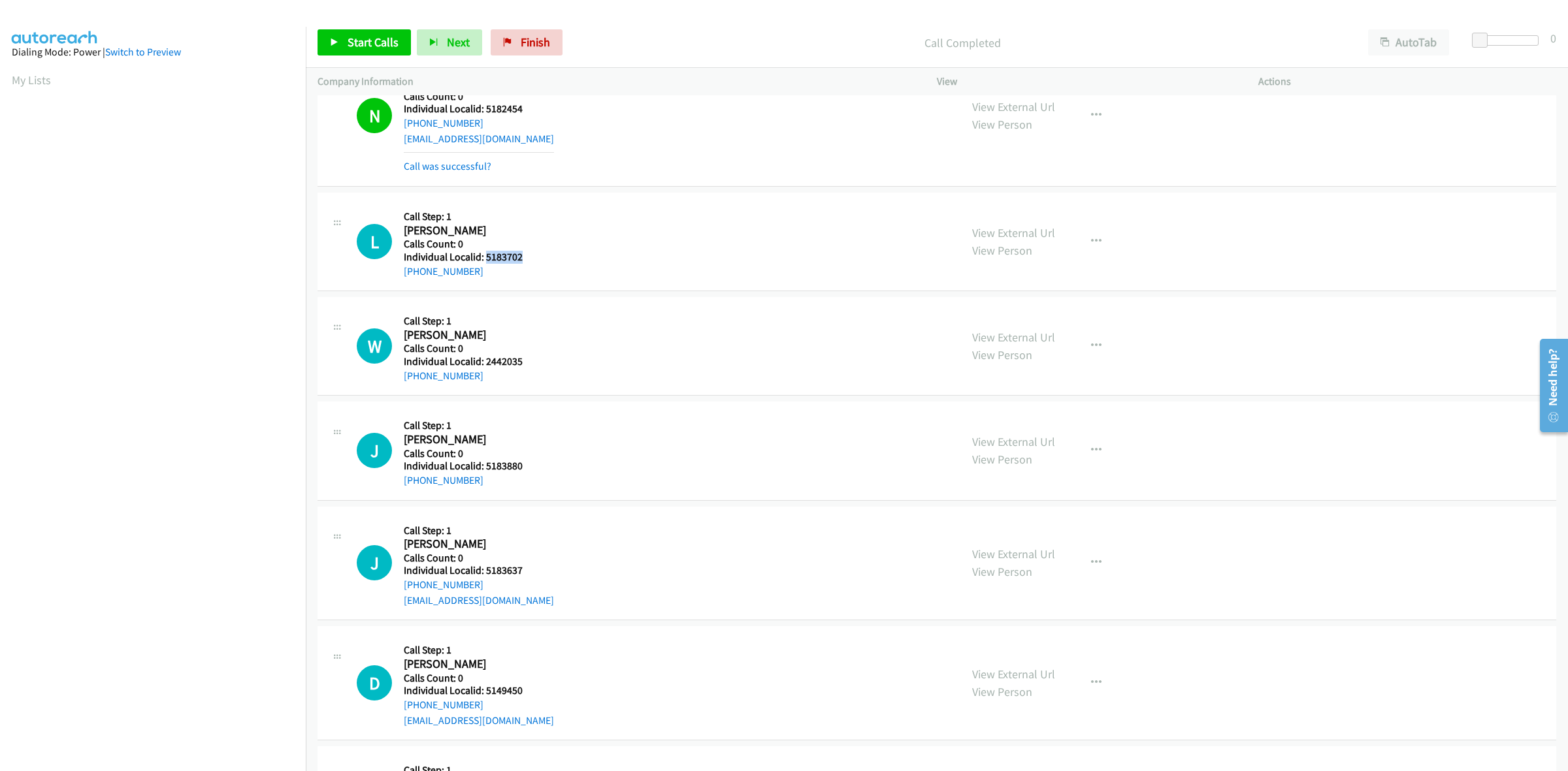
drag, startPoint x: 531, startPoint y: 259, endPoint x: 485, endPoint y: 262, distance: 46.1
click at [485, 262] on div "L Callback Scheduled Call Step: 1 Liam Walchshauser America/Chicago Calls Count…" at bounding box center [653, 242] width 592 height 74
drag, startPoint x: 523, startPoint y: 368, endPoint x: 485, endPoint y: 361, distance: 38.6
click at [485, 361] on h5 "Individual Localid: 2442035" at bounding box center [465, 362] width 124 height 13
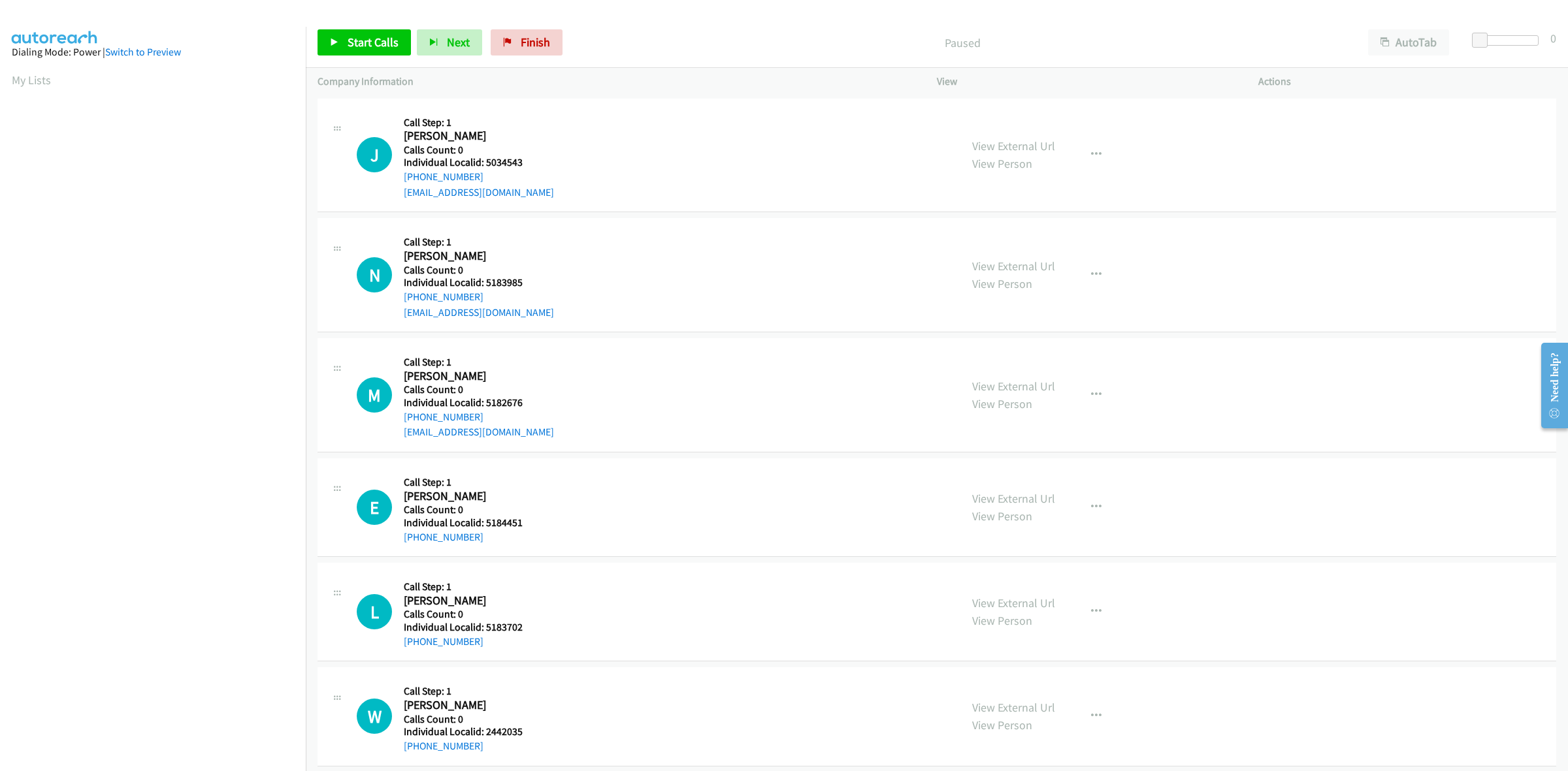
scroll to position [0, 2]
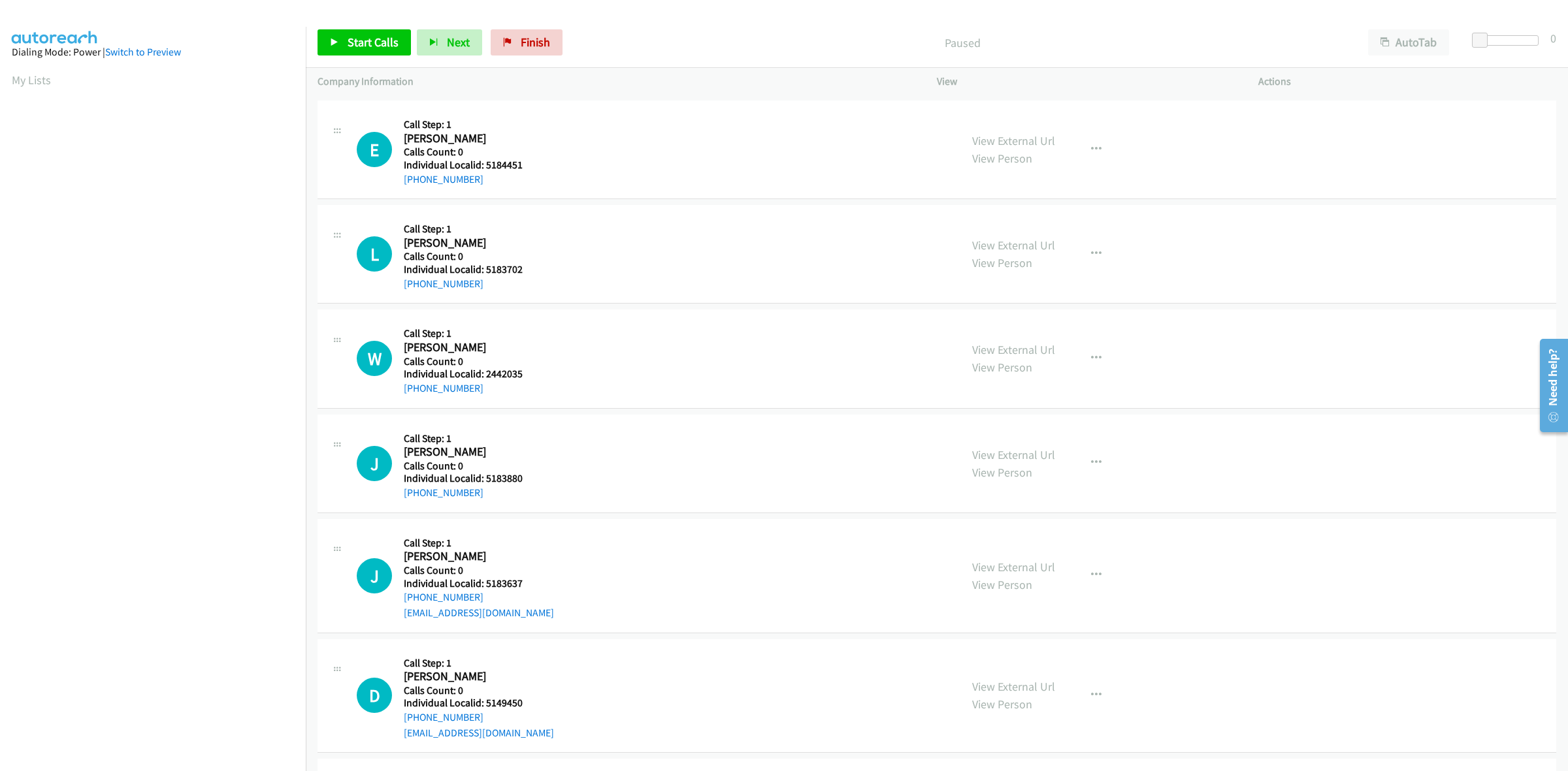
scroll to position [408, 0]
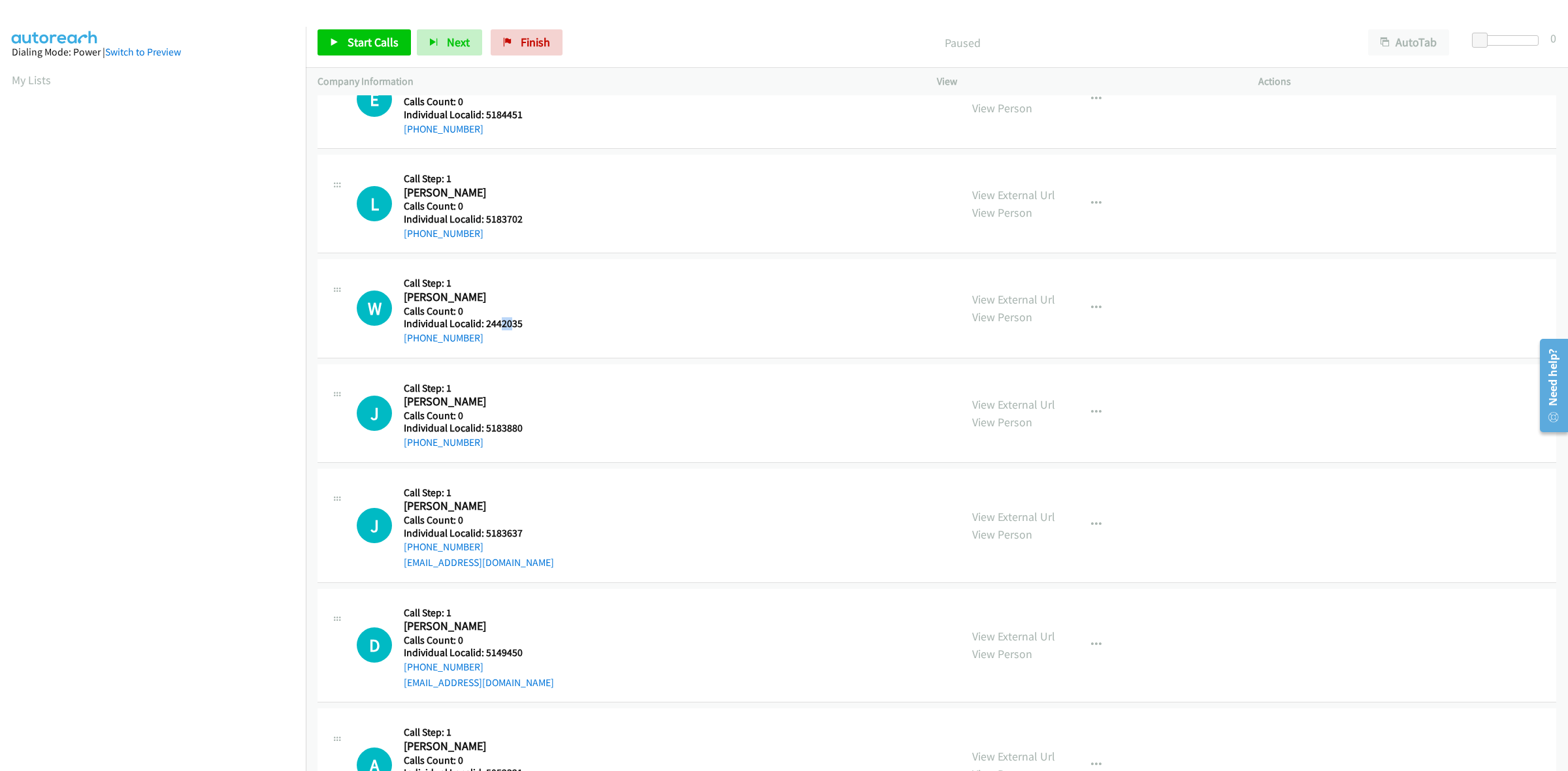
click at [496, 324] on h5 "Individual Localid: 2442035" at bounding box center [465, 324] width 124 height 13
drag, startPoint x: 529, startPoint y: 321, endPoint x: 487, endPoint y: 327, distance: 42.4
click at [487, 327] on div "W Callback Scheduled Call Step: 1 [PERSON_NAME] America/Los_Angeles Calls Count…" at bounding box center [653, 309] width 592 height 74
copy h5 "2442035"
drag, startPoint x: 478, startPoint y: 341, endPoint x: 397, endPoint y: 337, distance: 81.1
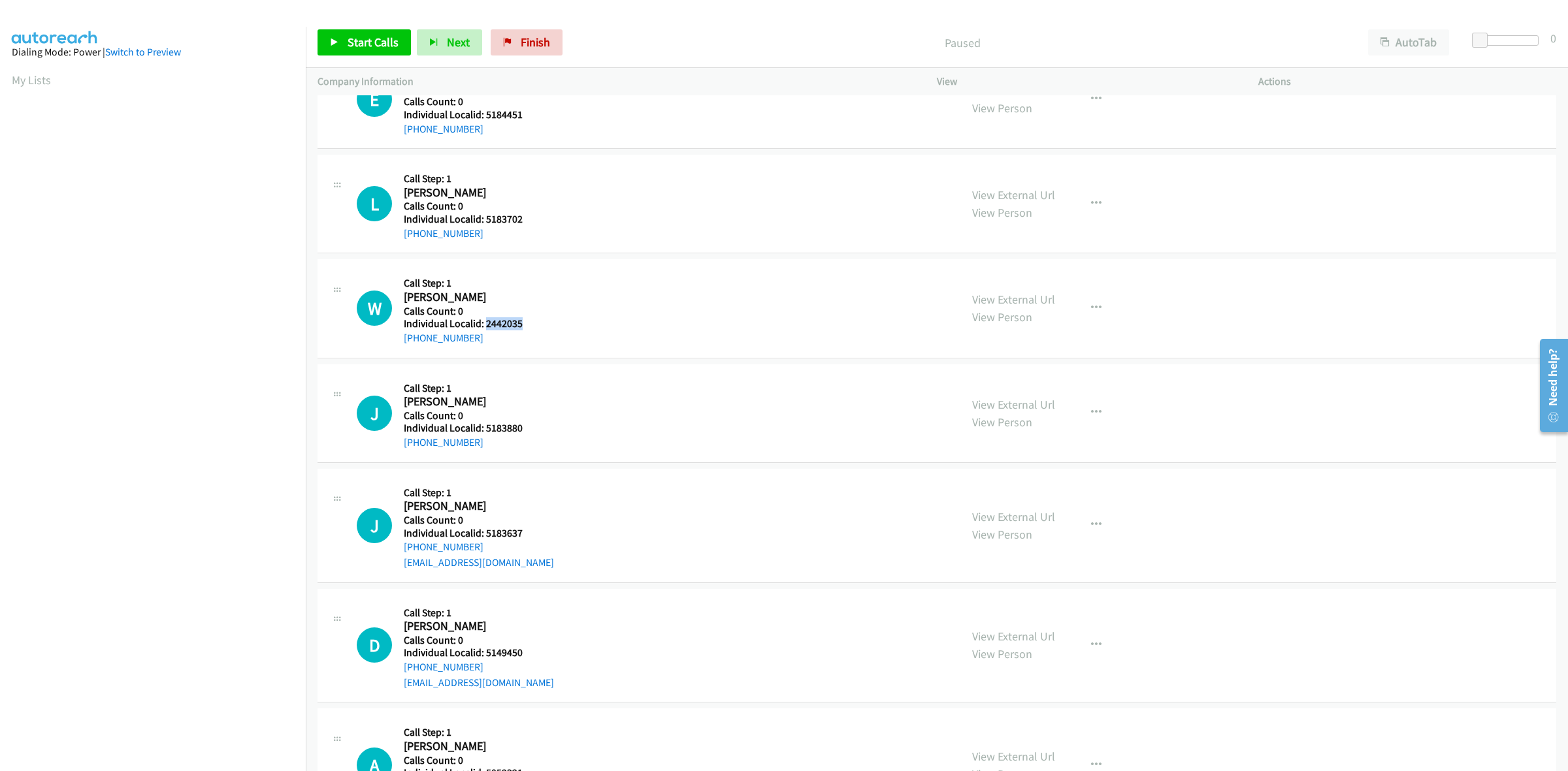
click at [397, 337] on div "W Callback Scheduled Call Step: 1 William Waldrop America/Los_Angeles Calls Cou…" at bounding box center [653, 309] width 592 height 74
copy link "+1 760-716-8260"
drag, startPoint x: 523, startPoint y: 320, endPoint x: 487, endPoint y: 323, distance: 36.1
click at [487, 323] on h5 "Individual Localid: 2442035" at bounding box center [465, 324] width 124 height 13
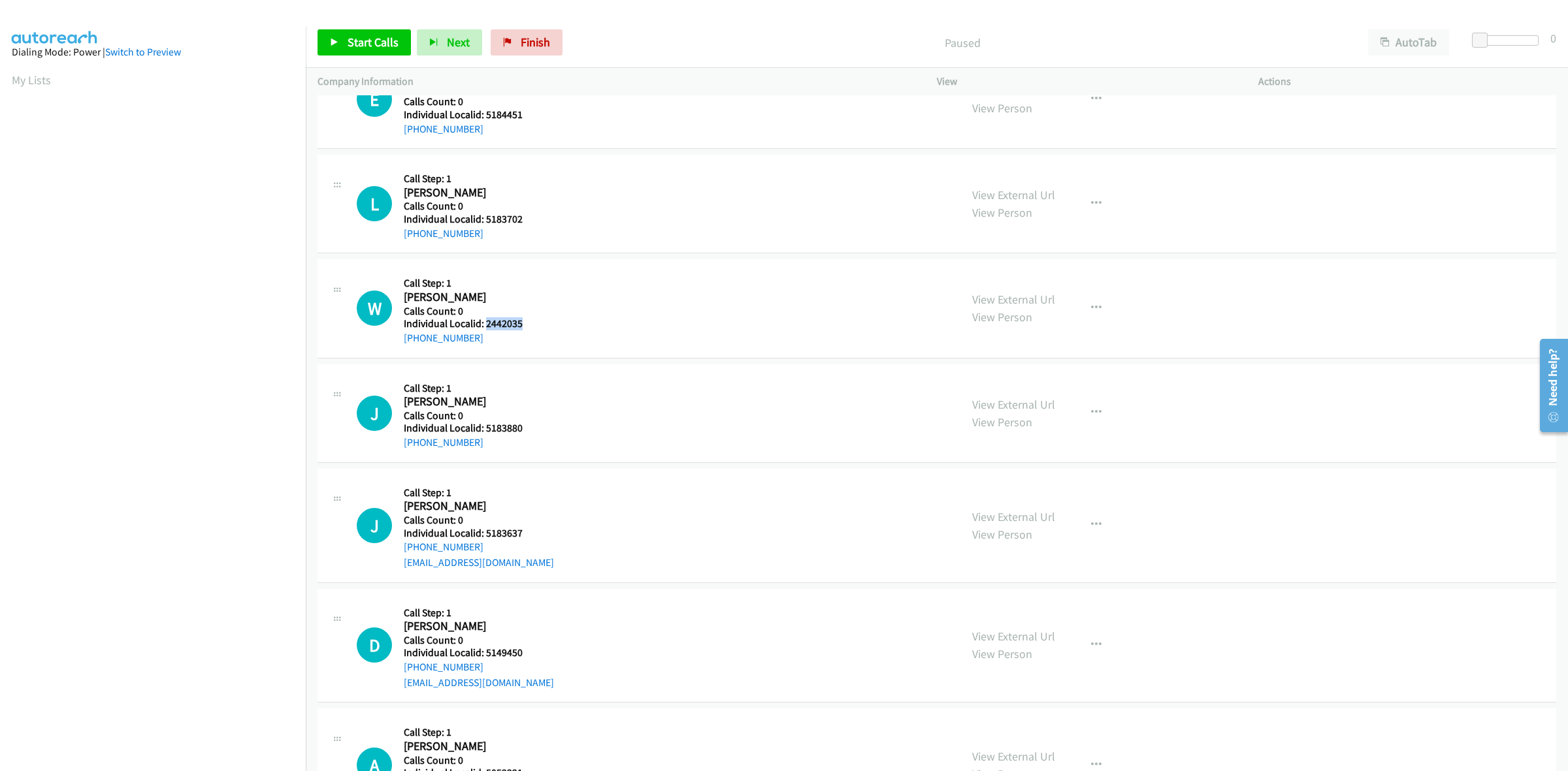
copy h5 "2442035"
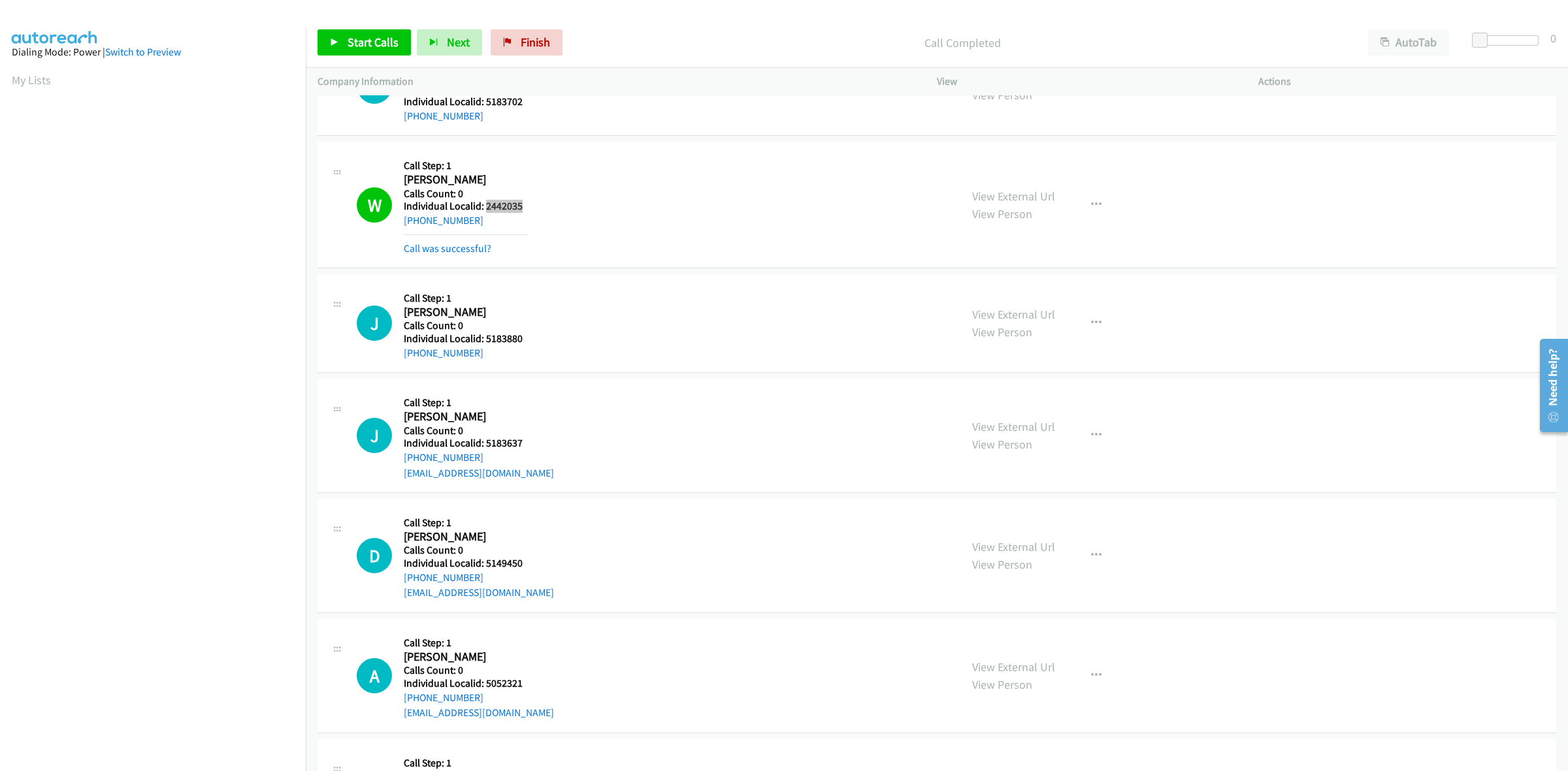
scroll to position [592, 0]
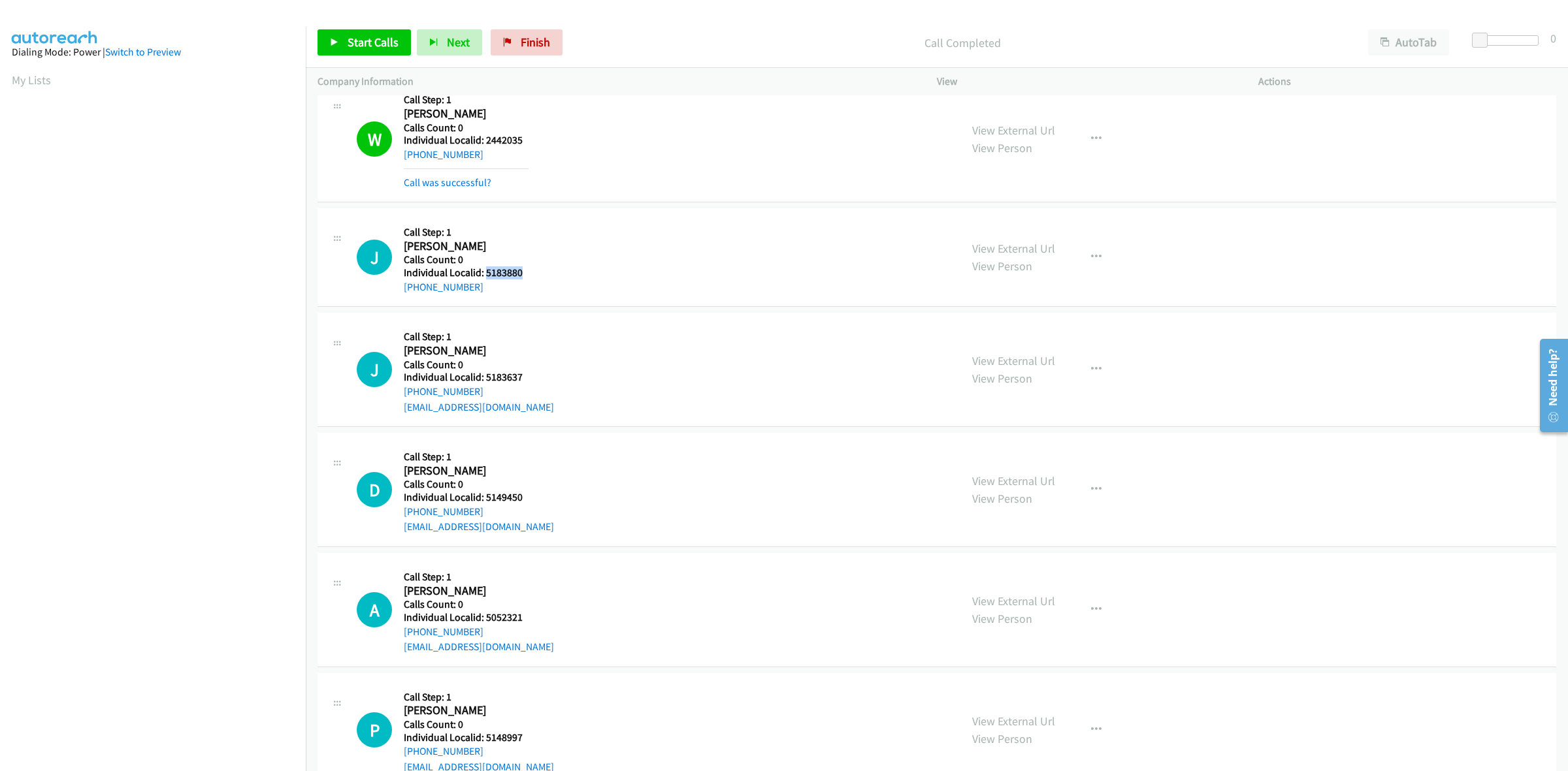
drag, startPoint x: 527, startPoint y: 274, endPoint x: 485, endPoint y: 270, distance: 42.2
click at [485, 270] on h5 "Individual Localid: 5183880" at bounding box center [465, 273] width 124 height 13
copy h5 "5183880"
drag, startPoint x: 480, startPoint y: 285, endPoint x: 391, endPoint y: 296, distance: 89.7
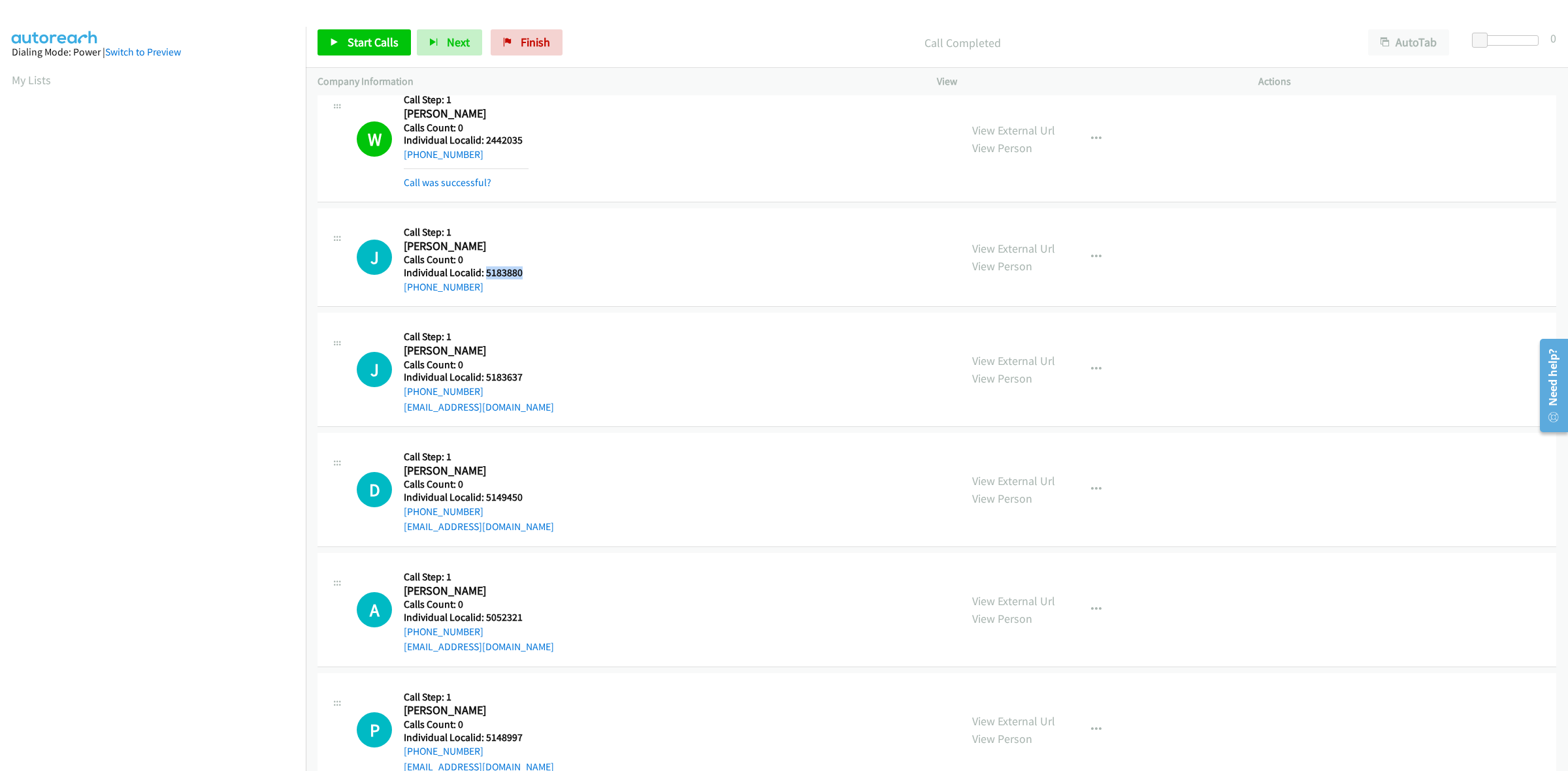
click at [391, 296] on div "J Callback Scheduled Call Step: 1 Jerome Stoken America/New_York Calls Count: 0…" at bounding box center [937, 257] width 1239 height 98
copy link "+1 616-370-6363"
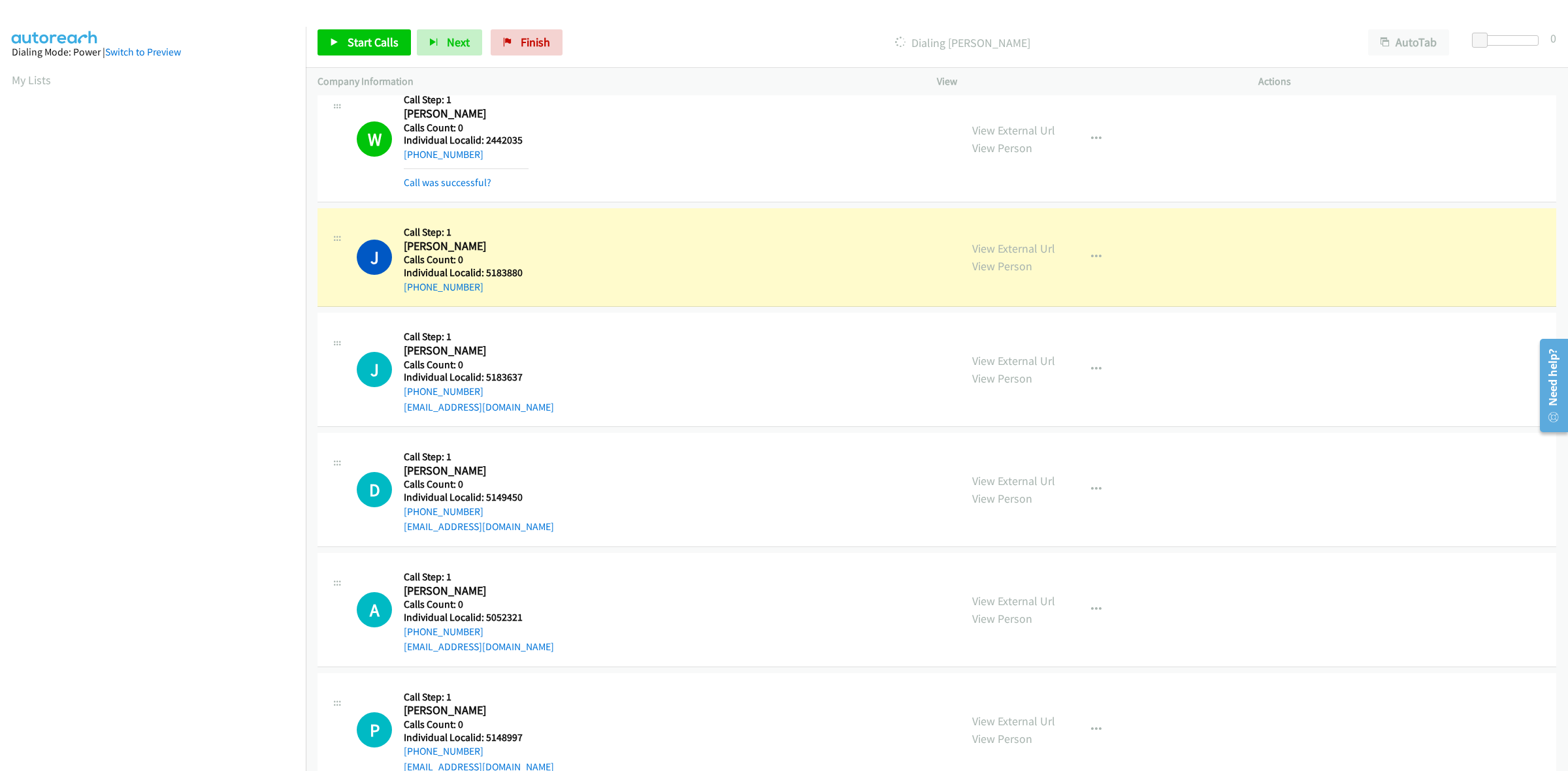
click at [513, 270] on h5 "Individual Localid: 5183880" at bounding box center [465, 273] width 124 height 13
drag, startPoint x: 522, startPoint y: 270, endPoint x: 484, endPoint y: 271, distance: 38.0
click at [484, 271] on h5 "Individual Localid: 5183880" at bounding box center [465, 273] width 124 height 13
copy h5 "5183880"
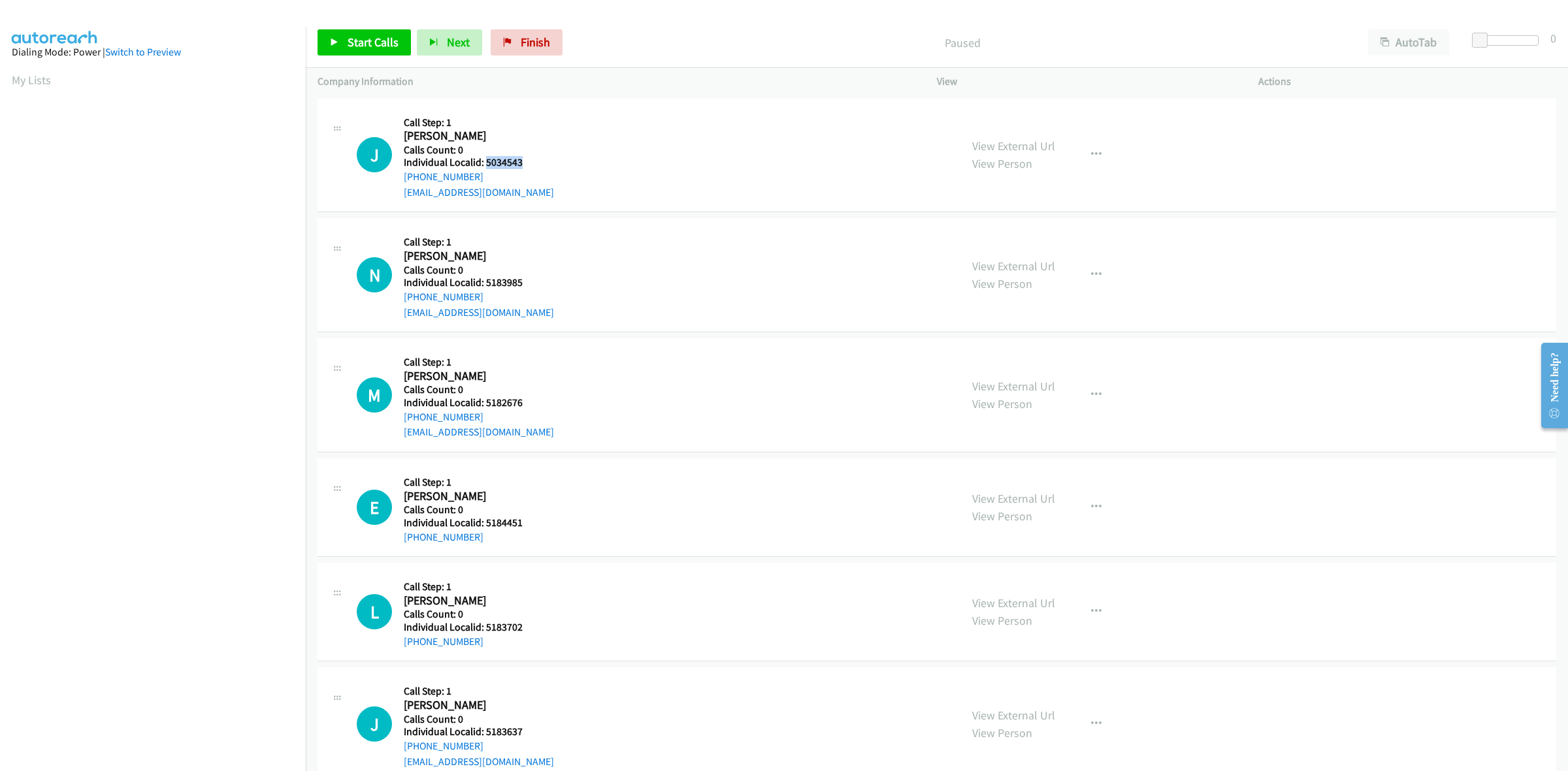
drag, startPoint x: 516, startPoint y: 161, endPoint x: 484, endPoint y: 162, distance: 32.0
click at [484, 162] on h5 "Individual Localid: 5034543" at bounding box center [479, 162] width 150 height 13
click at [567, 152] on div "J Callback Scheduled Call Step: 1 Jaxon Le Blanc America/Chicago Calls Count: 0…" at bounding box center [653, 155] width 592 height 90
